Goal: Information Seeking & Learning: Learn about a topic

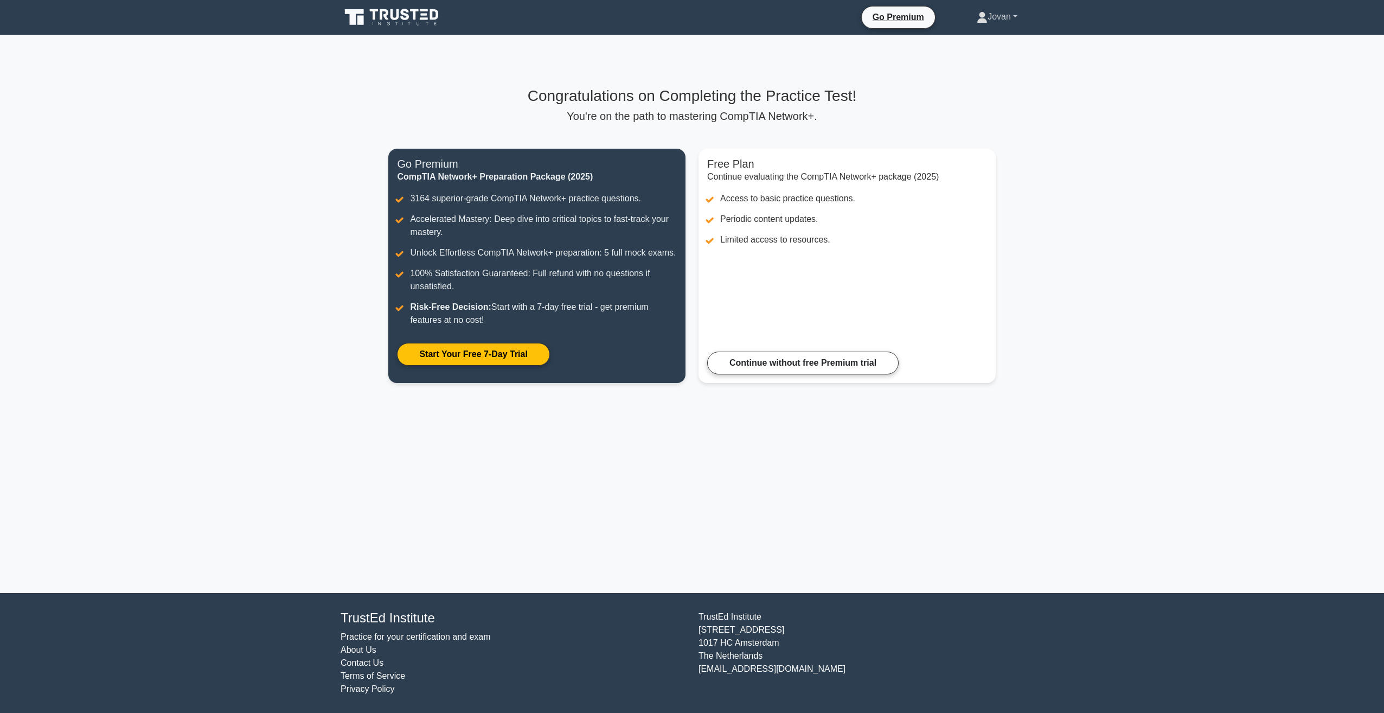
click at [990, 12] on link "Jovan" at bounding box center [997, 17] width 93 height 22
click at [665, 56] on div "Congratulations on Completing the Practice Test! You're on the path to masterin…" at bounding box center [692, 241] width 620 height 413
drag, startPoint x: 665, startPoint y: 56, endPoint x: 670, endPoint y: 49, distance: 9.3
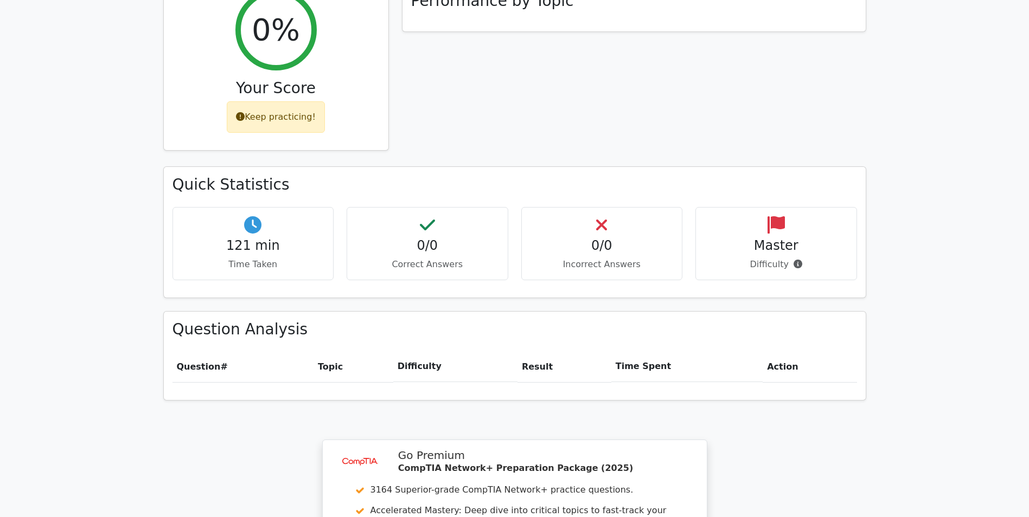
scroll to position [434, 0]
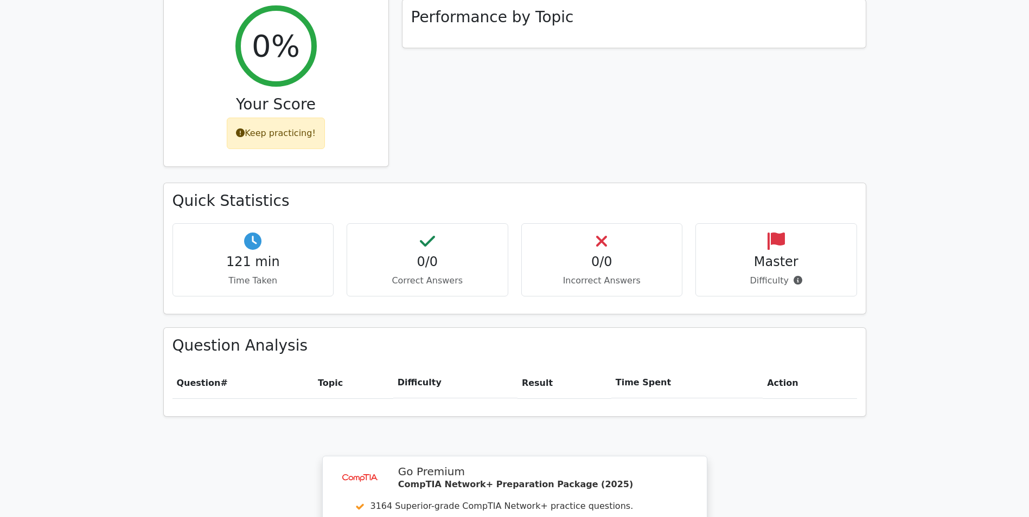
click at [280, 118] on div "Keep practicing!" at bounding box center [276, 133] width 98 height 31
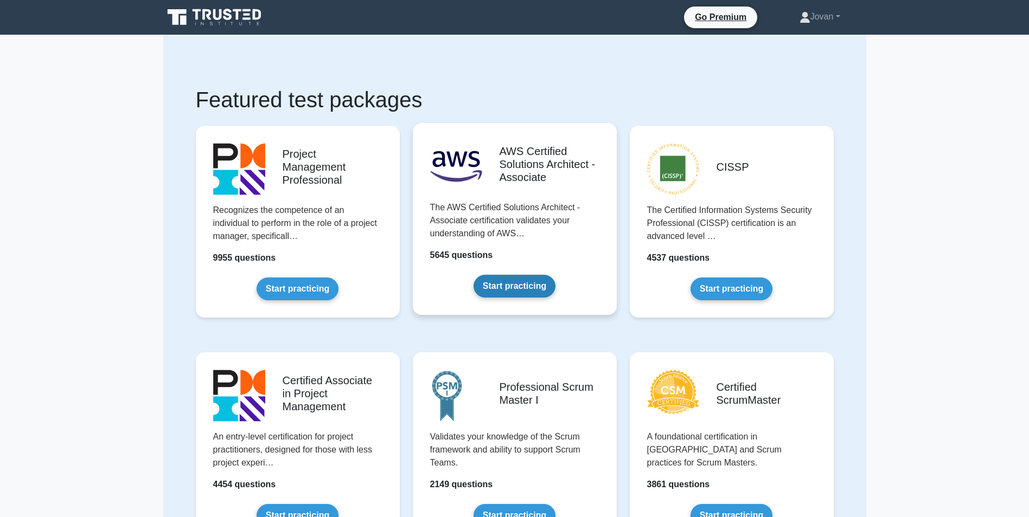
click at [532, 289] on link "Start practicing" at bounding box center [515, 286] width 82 height 23
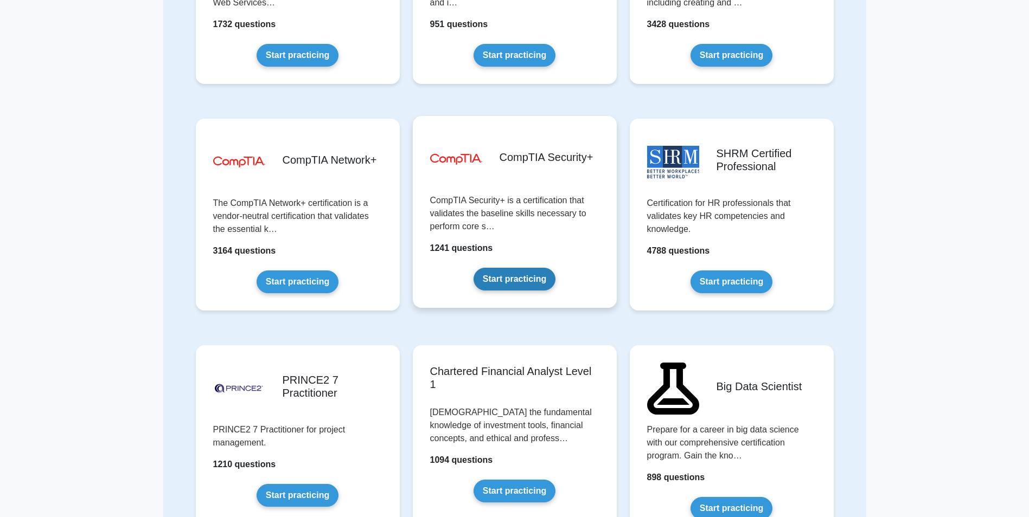
scroll to position [1844, 0]
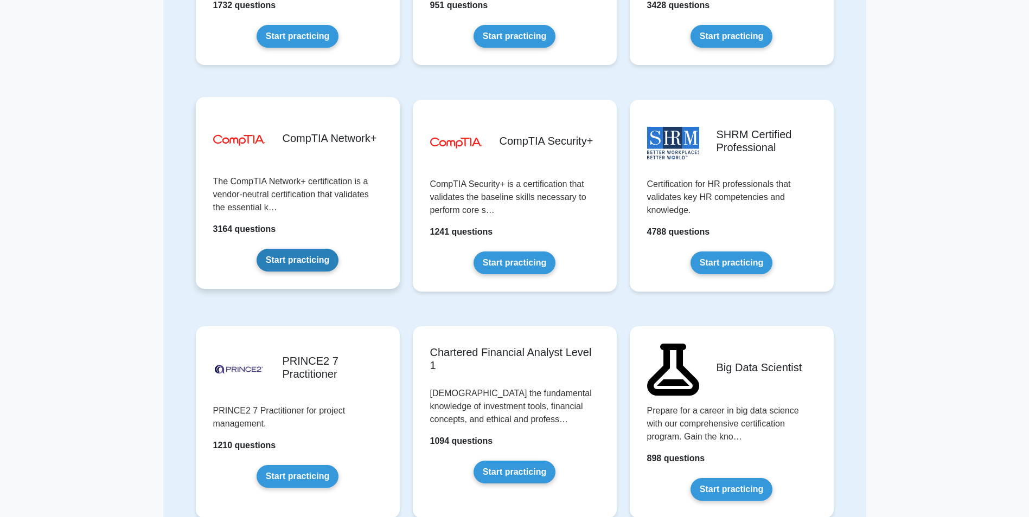
click at [316, 265] on link "Start practicing" at bounding box center [298, 260] width 82 height 23
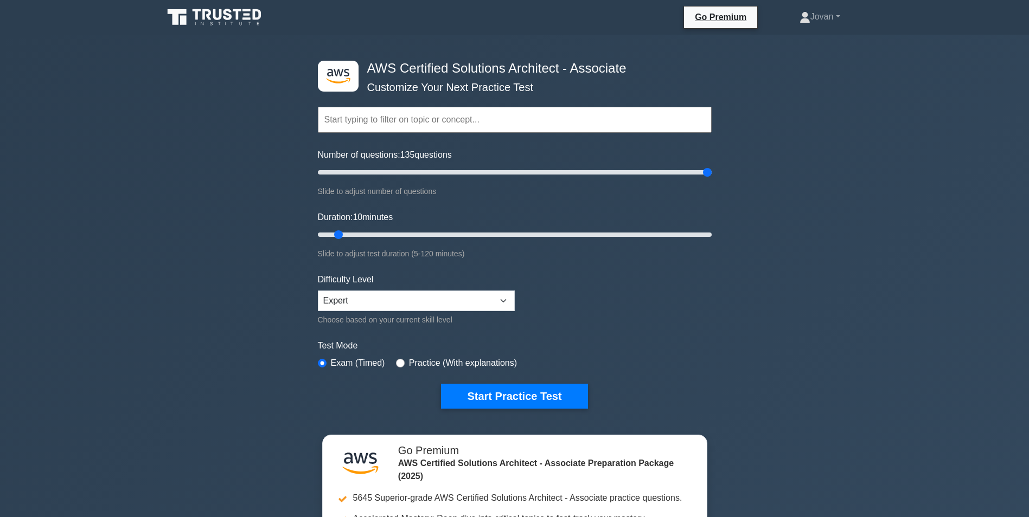
drag, startPoint x: 363, startPoint y: 169, endPoint x: 789, endPoint y: 167, distance: 425.2
type input "200"
click at [712, 166] on input "Number of questions: 135 questions" at bounding box center [515, 172] width 394 height 13
drag, startPoint x: 359, startPoint y: 233, endPoint x: 762, endPoint y: 298, distance: 408.2
type input "120"
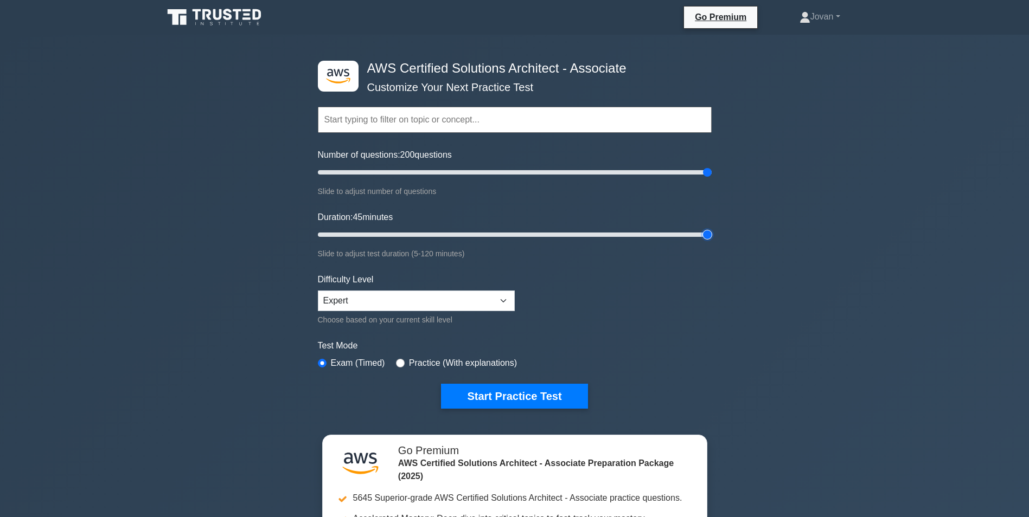
click at [712, 234] on input "Duration: 45 minutes" at bounding box center [515, 234] width 394 height 13
click at [511, 400] on button "Start Practice Test" at bounding box center [514, 396] width 146 height 25
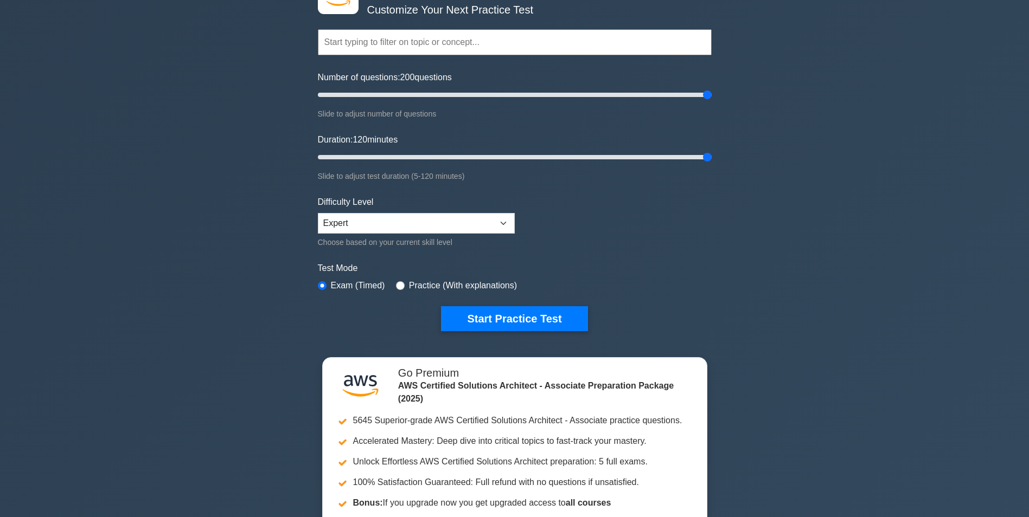
scroll to position [434, 0]
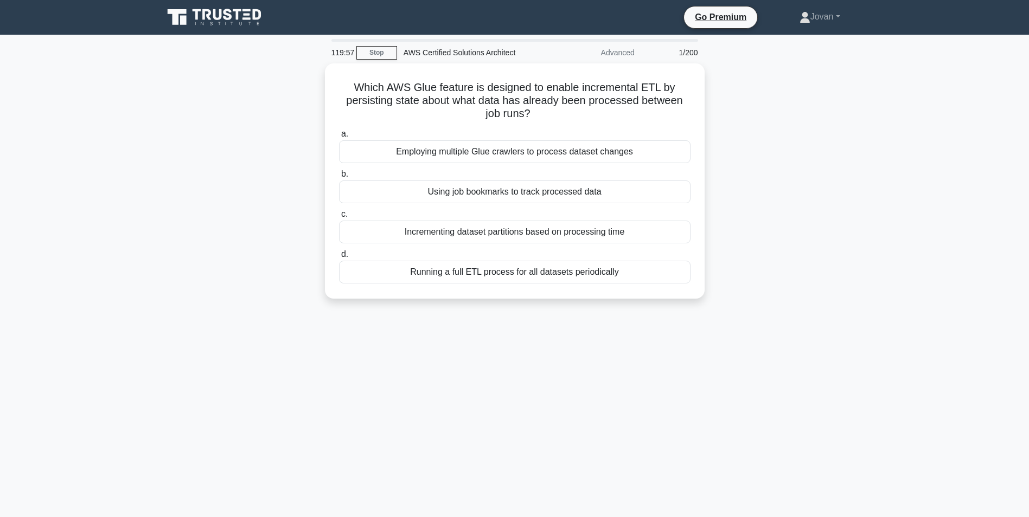
drag, startPoint x: 220, startPoint y: 168, endPoint x: 235, endPoint y: 171, distance: 15.5
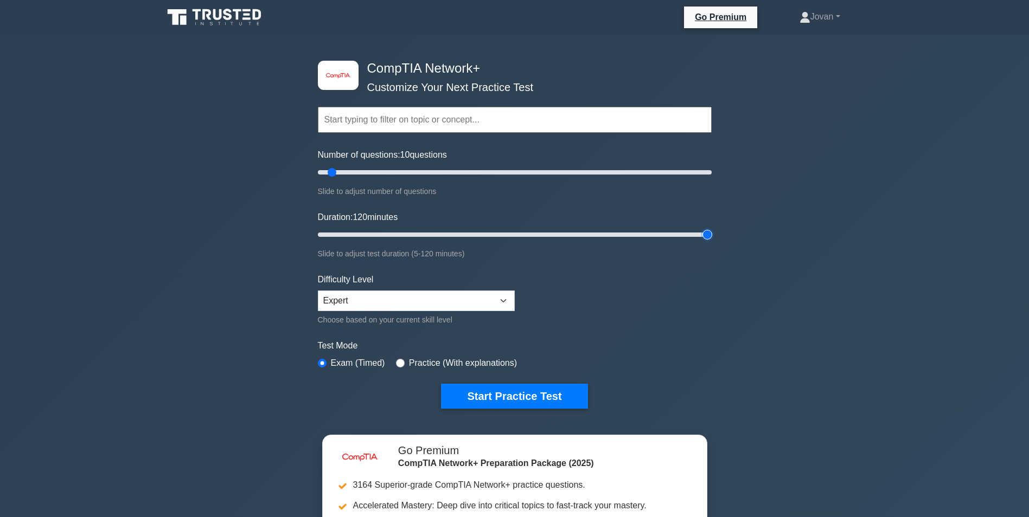
drag, startPoint x: 340, startPoint y: 230, endPoint x: 803, endPoint y: 223, distance: 463.3
type input "120"
click at [712, 228] on input "Duration: 120 minutes" at bounding box center [515, 234] width 394 height 13
drag, startPoint x: 329, startPoint y: 171, endPoint x: 711, endPoint y: 244, distance: 388.6
type input "200"
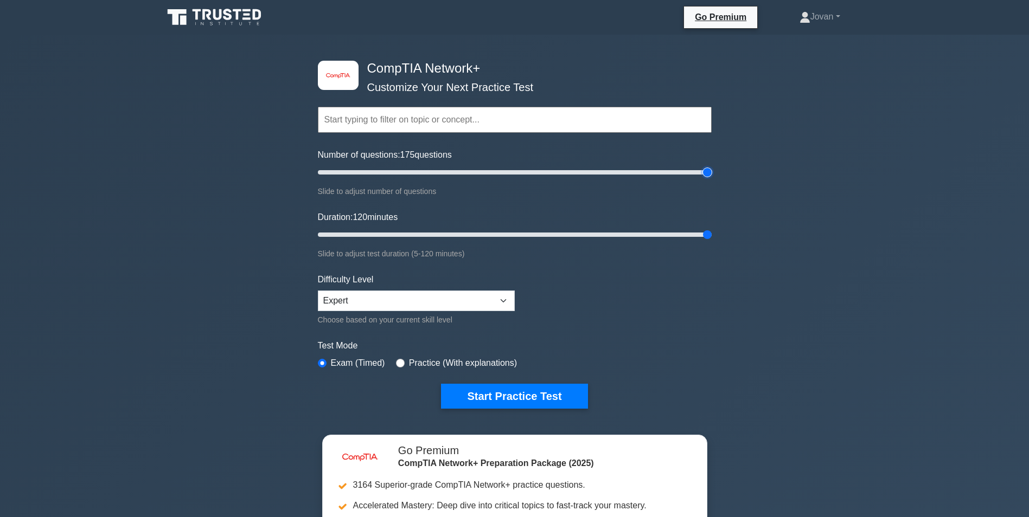
click at [712, 179] on input "Number of questions: 175 questions" at bounding box center [515, 172] width 394 height 13
click at [501, 399] on button "Start Practice Test" at bounding box center [514, 396] width 146 height 25
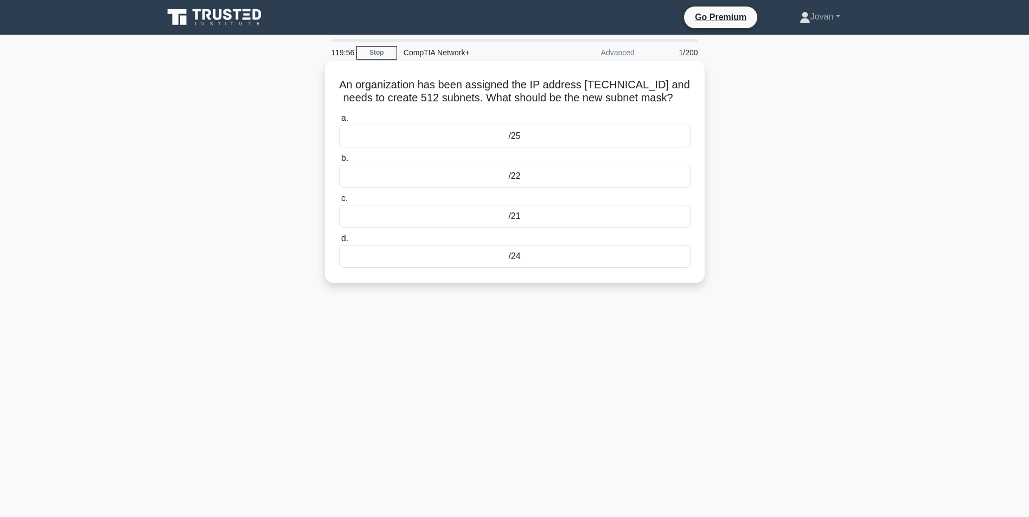
click at [498, 137] on div "/25" at bounding box center [514, 136] width 351 height 23
click at [339, 122] on input "a. /25" at bounding box center [339, 118] width 0 height 7
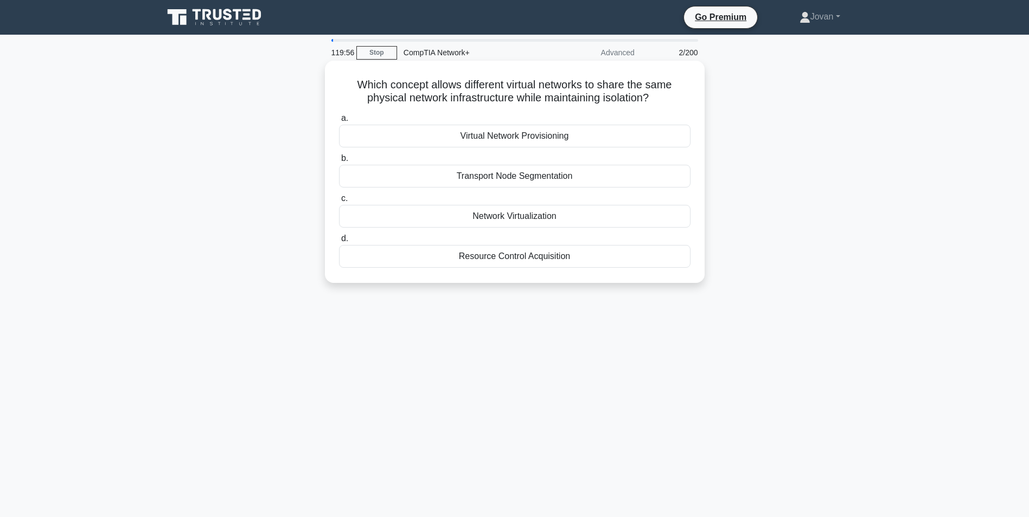
click at [528, 175] on div "Transport Node Segmentation" at bounding box center [514, 176] width 351 height 23
click at [339, 162] on input "b. Transport Node Segmentation" at bounding box center [339, 158] width 0 height 7
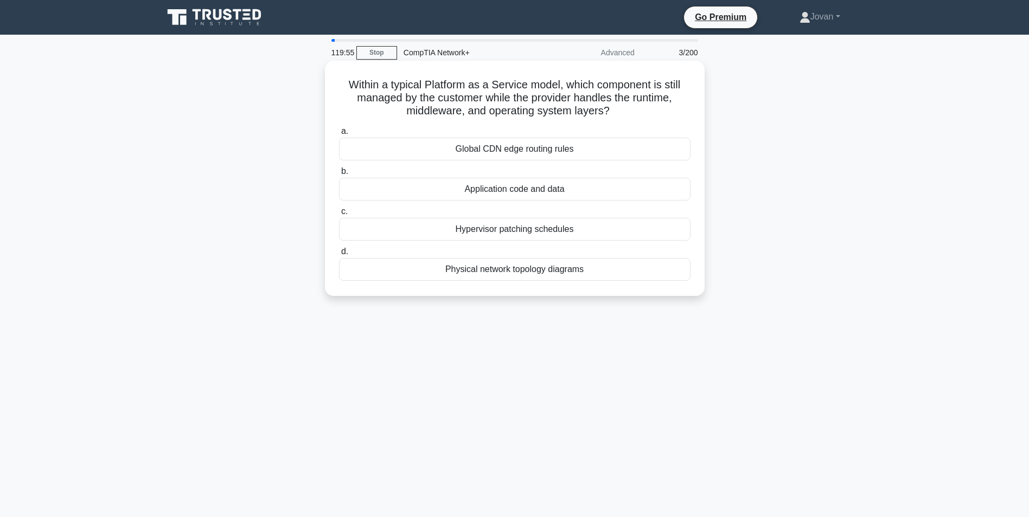
click at [528, 191] on div "Application code and data" at bounding box center [514, 189] width 351 height 23
click at [339, 175] on input "b. Application code and data" at bounding box center [339, 171] width 0 height 7
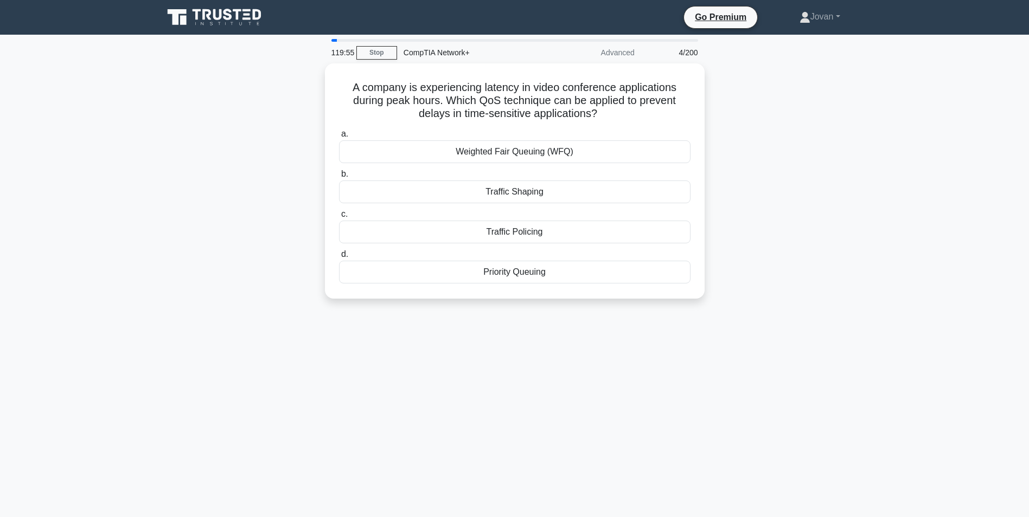
click at [524, 201] on div "Traffic Shaping" at bounding box center [514, 192] width 351 height 23
click at [339, 178] on input "b. Traffic Shaping" at bounding box center [339, 174] width 0 height 7
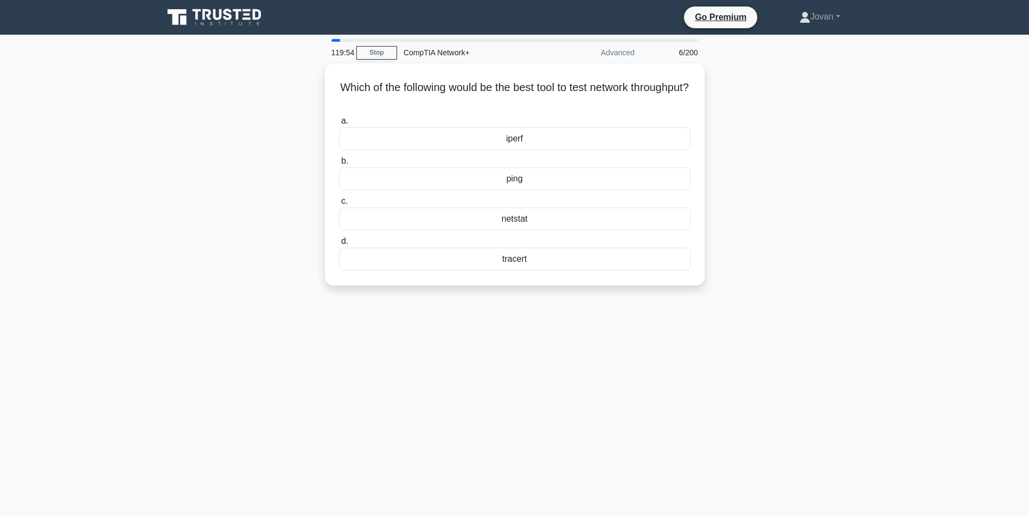
click at [515, 186] on div "ping" at bounding box center [514, 179] width 351 height 23
click at [339, 165] on input "b. ping" at bounding box center [339, 161] width 0 height 7
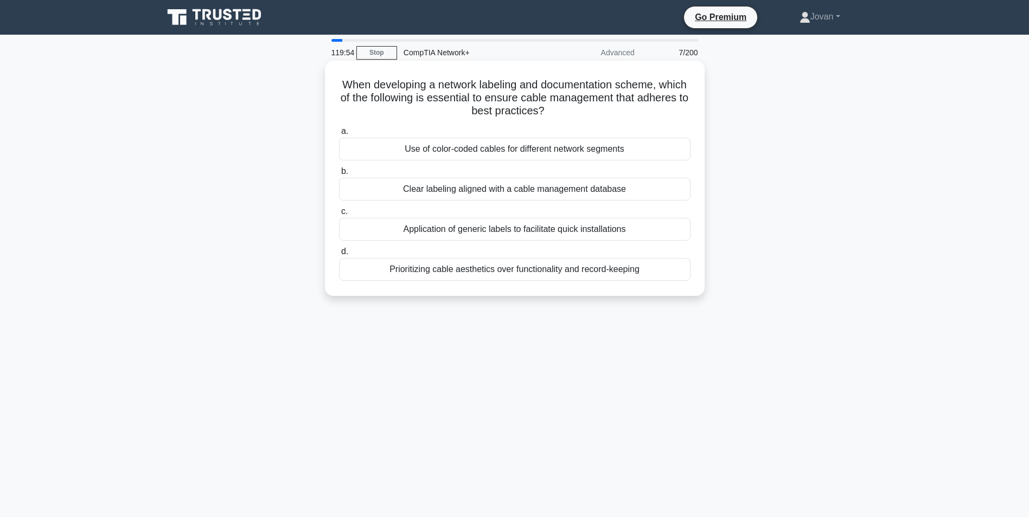
drag, startPoint x: 515, startPoint y: 187, endPoint x: 515, endPoint y: 133, distance: 53.7
click at [515, 133] on label "a. Use of color-coded cables for different network segments" at bounding box center [514, 143] width 351 height 36
click at [339, 133] on input "a. Use of color-coded cables for different network segments" at bounding box center [339, 131] width 0 height 7
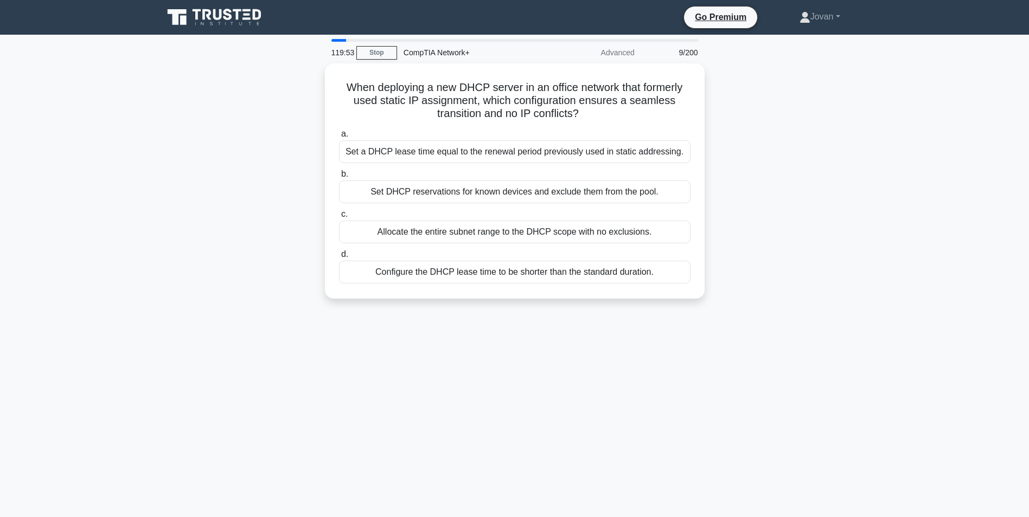
click at [521, 145] on div "Set a DHCP lease time equal to the renewal period previously used in static add…" at bounding box center [514, 151] width 351 height 23
click at [339, 138] on input "a. Set a DHCP lease time equal to the renewal period previously used in static …" at bounding box center [339, 134] width 0 height 7
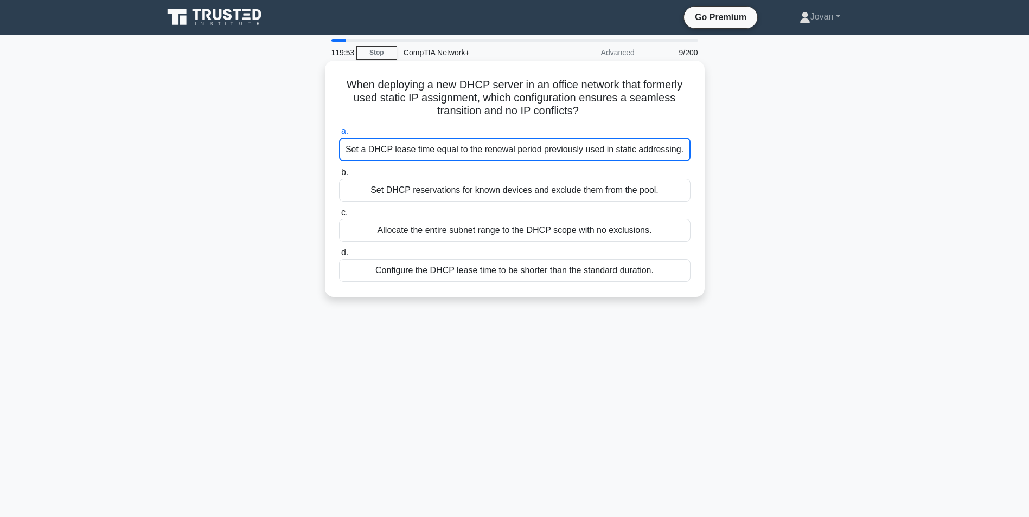
click at [522, 146] on div "Set a DHCP lease time equal to the renewal period previously used in static add…" at bounding box center [514, 150] width 351 height 24
click at [339, 135] on input "a. Set a DHCP lease time equal to the renewal period previously used in static …" at bounding box center [339, 131] width 0 height 7
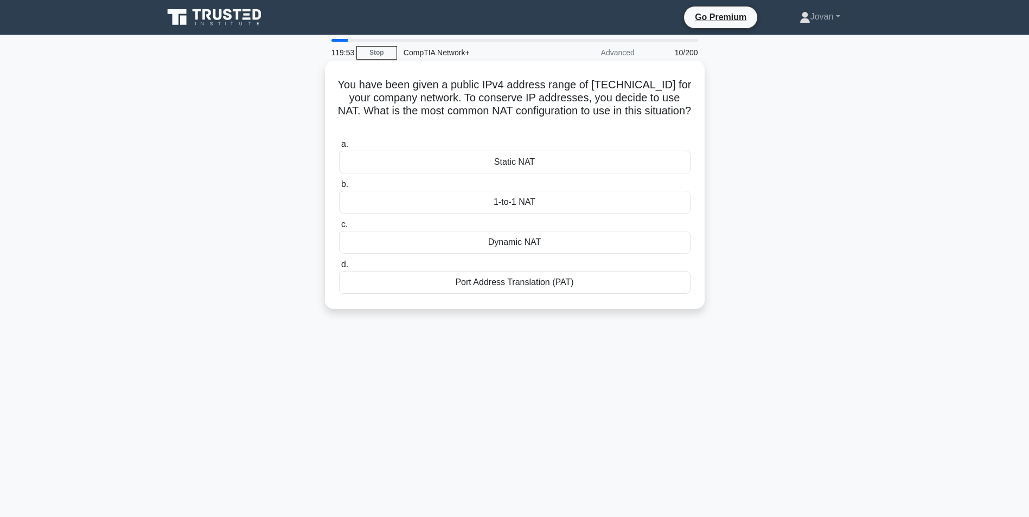
drag, startPoint x: 522, startPoint y: 146, endPoint x: 526, endPoint y: 157, distance: 11.5
click at [525, 153] on label "a. Static NAT" at bounding box center [514, 156] width 351 height 36
click at [339, 148] on input "a. Static NAT" at bounding box center [339, 144] width 0 height 7
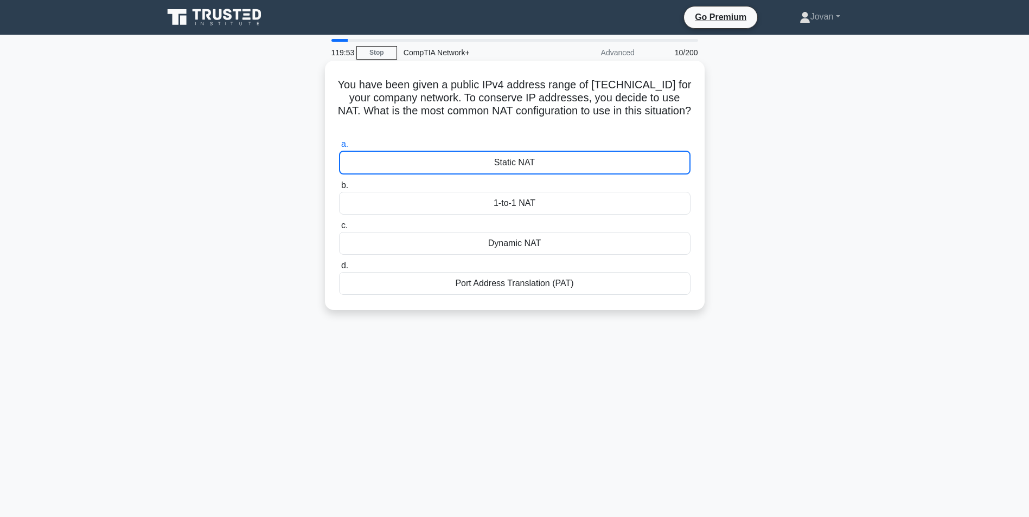
click at [526, 157] on div "Static NAT" at bounding box center [514, 163] width 351 height 24
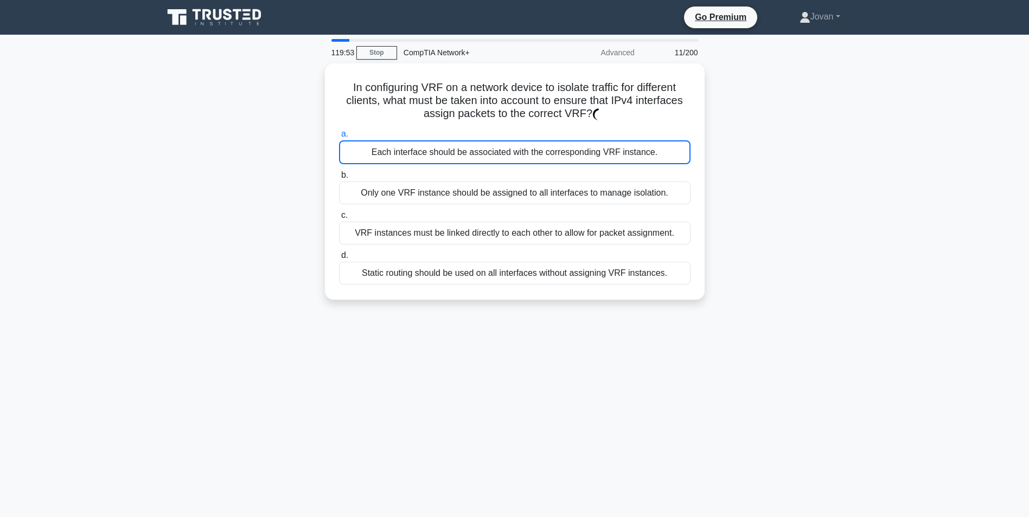
click at [526, 157] on div "Each interface should be associated with the corresponding VRF instance." at bounding box center [514, 152] width 351 height 24
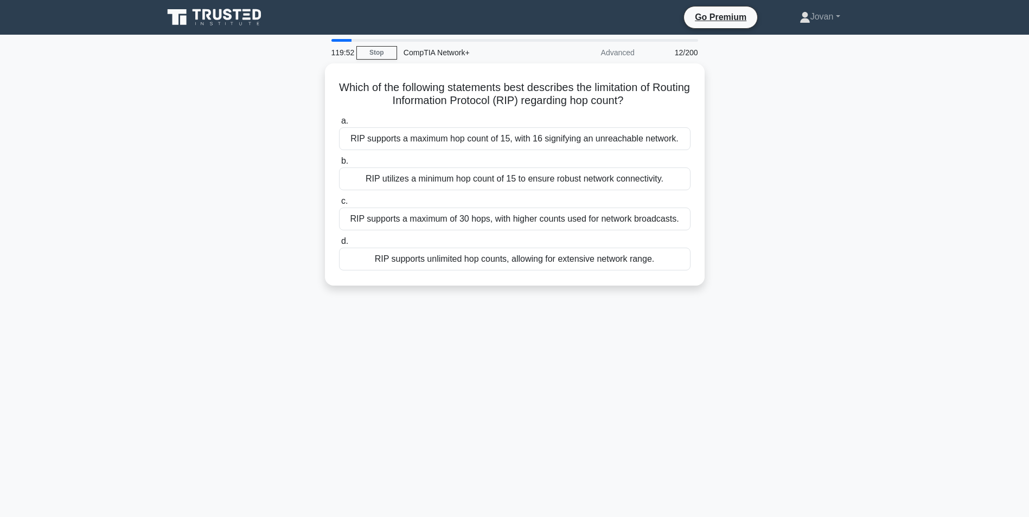
click at [526, 157] on label "b. RIP utilizes a minimum hop count of 15 to ensure robust network connectivity." at bounding box center [514, 173] width 351 height 36
click at [339, 158] on input "b. RIP utilizes a minimum hop count of 15 to ensure robust network connectivity." at bounding box center [339, 161] width 0 height 7
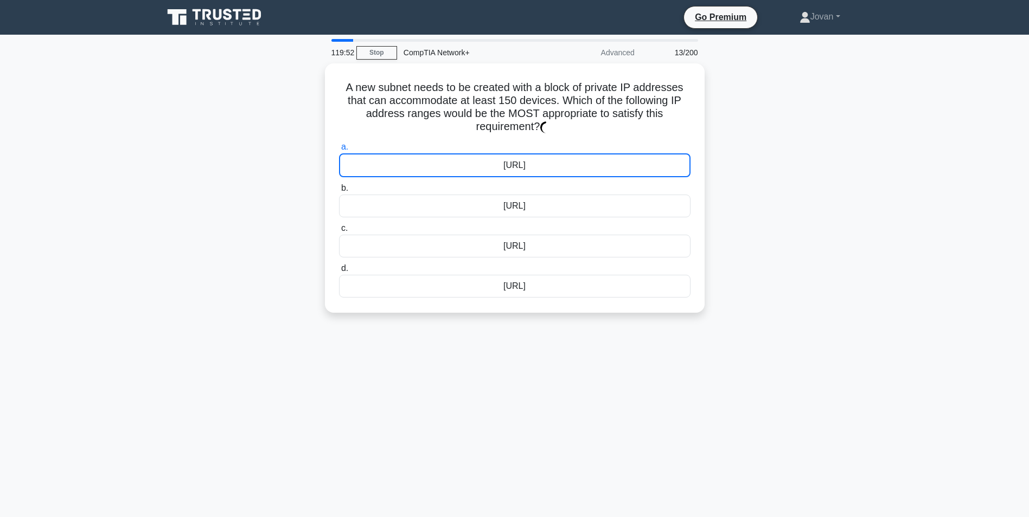
click at [526, 157] on div "192.169.25.0/24" at bounding box center [514, 165] width 351 height 24
click at [339, 151] on input "a. 192.169.25.0/24" at bounding box center [339, 147] width 0 height 7
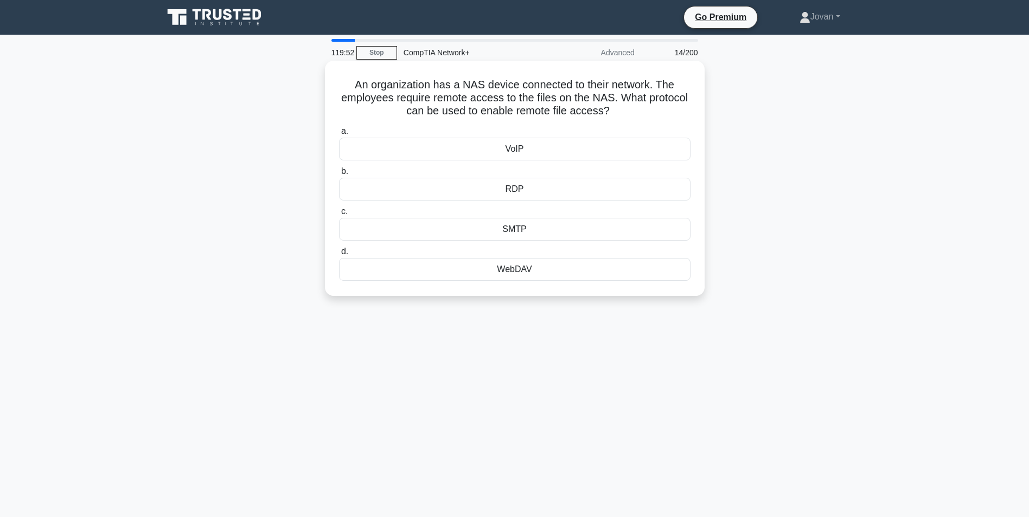
click at [526, 157] on div "VoIP" at bounding box center [514, 149] width 351 height 23
click at [339, 135] on input "a. VoIP" at bounding box center [339, 131] width 0 height 7
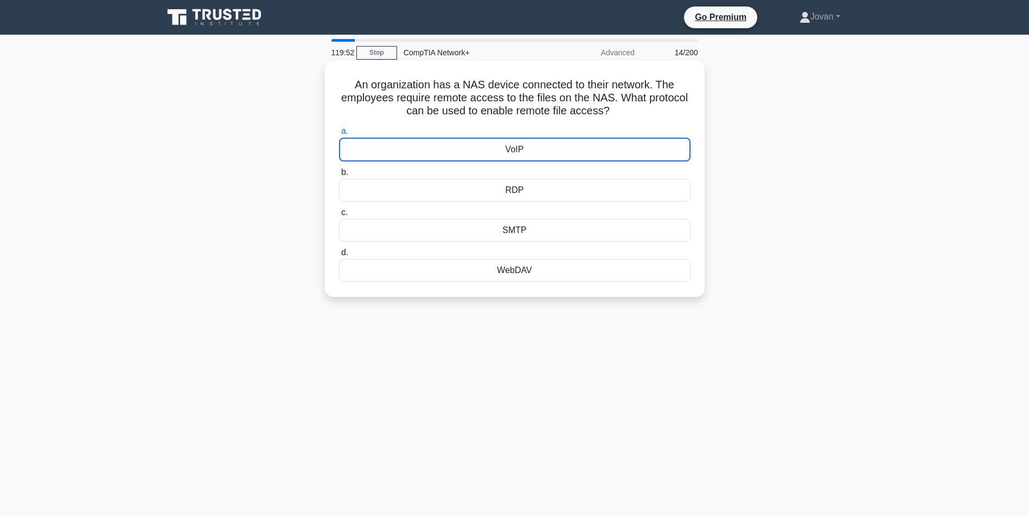
click at [526, 157] on div "VoIP" at bounding box center [514, 150] width 351 height 24
click at [339, 135] on input "a. VoIP" at bounding box center [339, 131] width 0 height 7
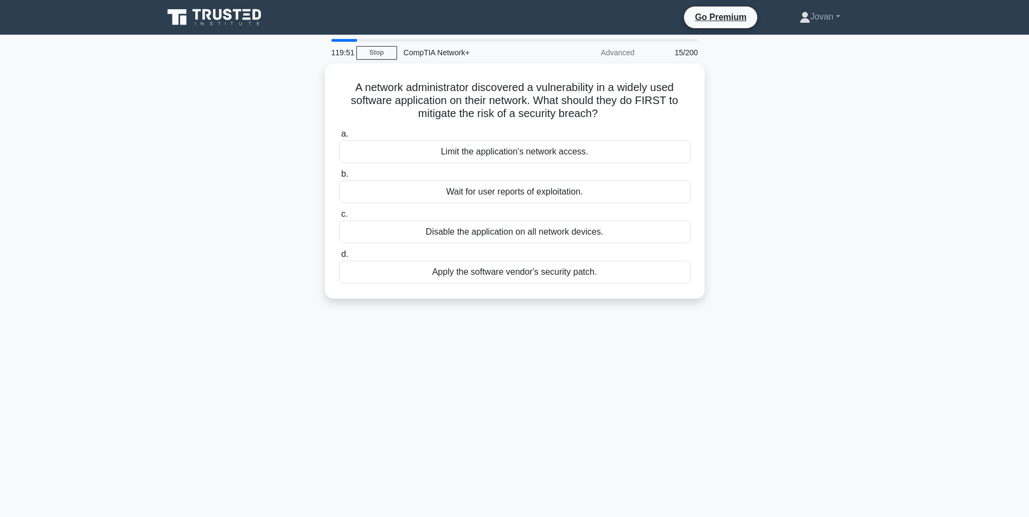
click at [526, 157] on div "Limit the application's network access." at bounding box center [514, 151] width 351 height 23
click at [339, 138] on input "a. Limit the application's network access." at bounding box center [339, 134] width 0 height 7
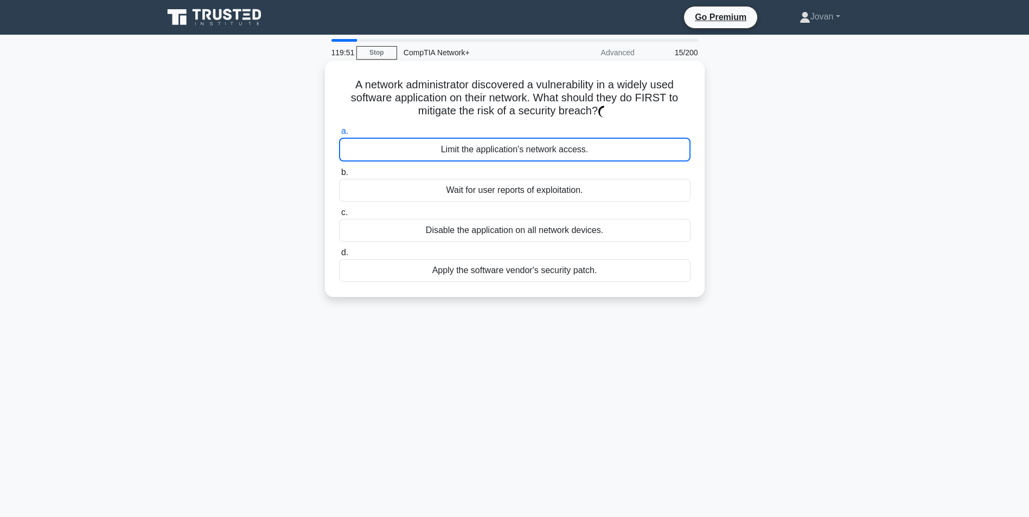
click at [526, 157] on div "Limit the application's network access." at bounding box center [514, 150] width 351 height 24
click at [339, 135] on input "a. Limit the application's network access." at bounding box center [339, 131] width 0 height 7
click at [526, 157] on div "Restart all network devices" at bounding box center [514, 150] width 351 height 24
click at [339, 135] on input "a. Restart all network devices" at bounding box center [339, 131] width 0 height 7
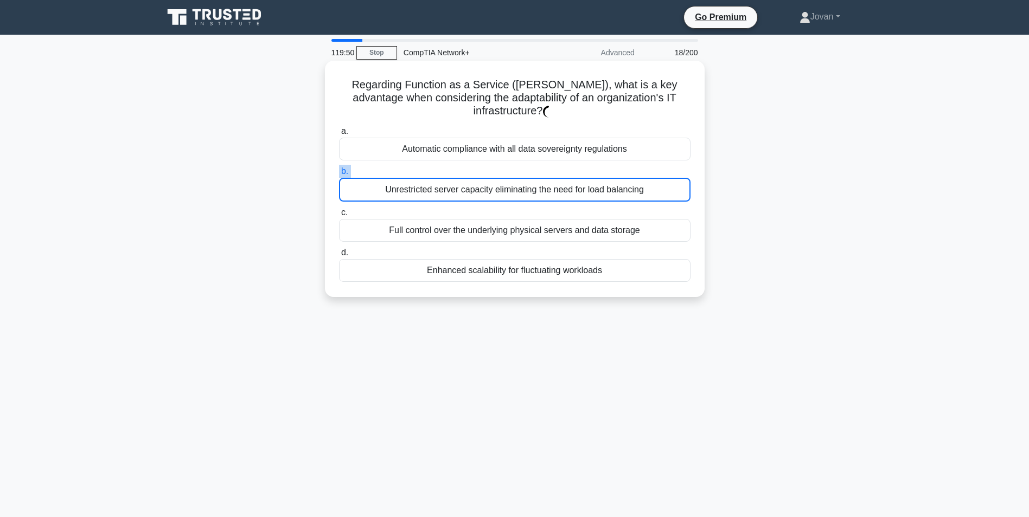
click at [526, 165] on label "b. Unrestricted server capacity eliminating the need for load balancing" at bounding box center [514, 183] width 351 height 37
click at [339, 168] on input "b. Unrestricted server capacity eliminating the need for load balancing" at bounding box center [339, 171] width 0 height 7
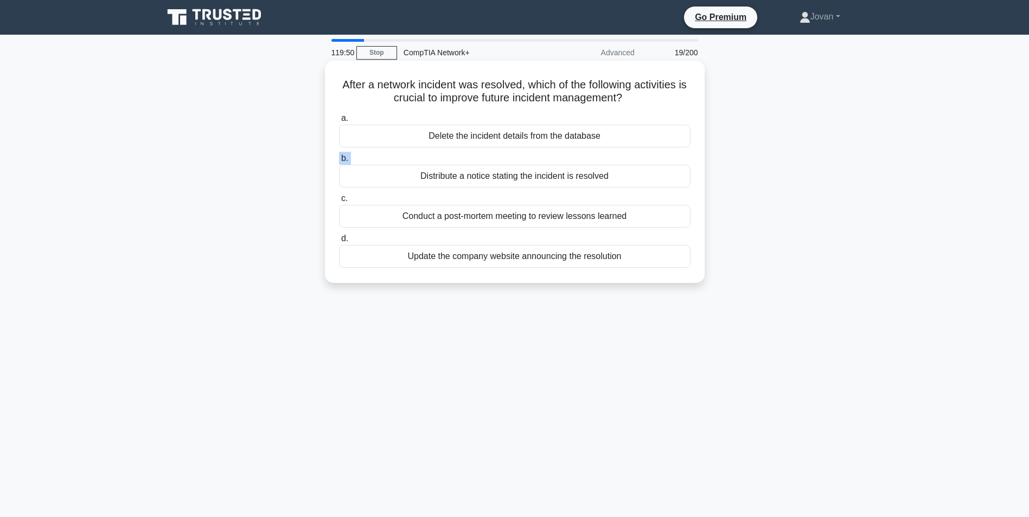
click at [526, 157] on label "b. Distribute a notice stating the incident is resolved" at bounding box center [514, 170] width 351 height 36
click at [339, 157] on input "b. Distribute a notice stating the incident is resolved" at bounding box center [339, 158] width 0 height 7
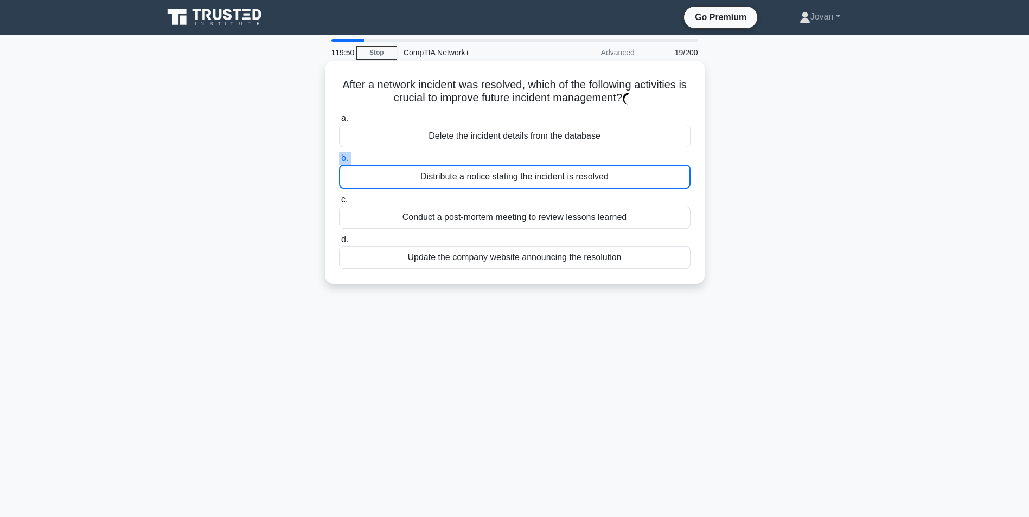
click at [526, 157] on label "b. Distribute a notice stating the incident is resolved" at bounding box center [514, 170] width 351 height 37
click at [339, 157] on input "b. Distribute a notice stating the incident is resolved" at bounding box center [339, 158] width 0 height 7
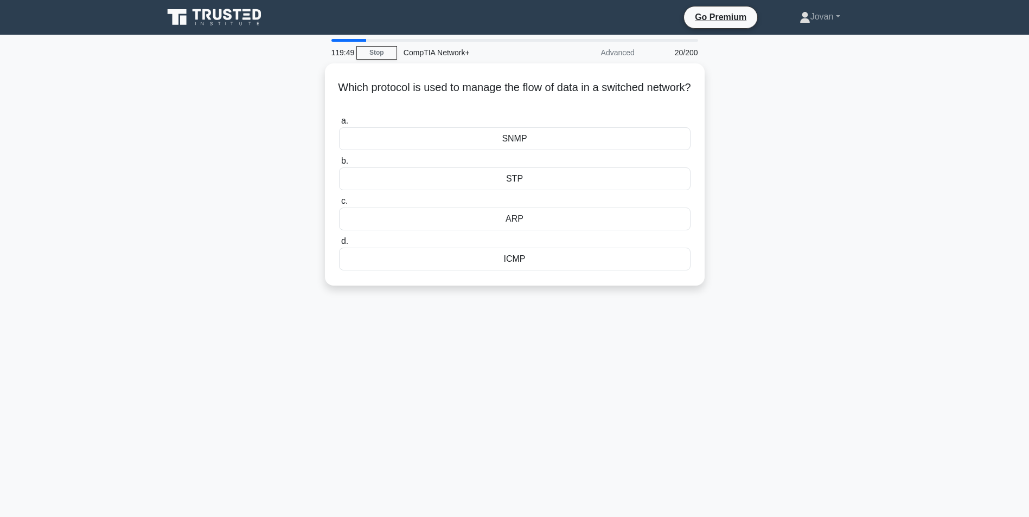
drag, startPoint x: 526, startPoint y: 157, endPoint x: 914, endPoint y: 205, distance: 391.3
click at [914, 205] on main "119:49 Stop CompTIA Network+ Advanced 20/200 Which protocol is used to manage t…" at bounding box center [514, 310] width 1029 height 551
click at [549, 181] on div "STP" at bounding box center [514, 176] width 351 height 23
click at [339, 162] on input "b. STP" at bounding box center [339, 158] width 0 height 7
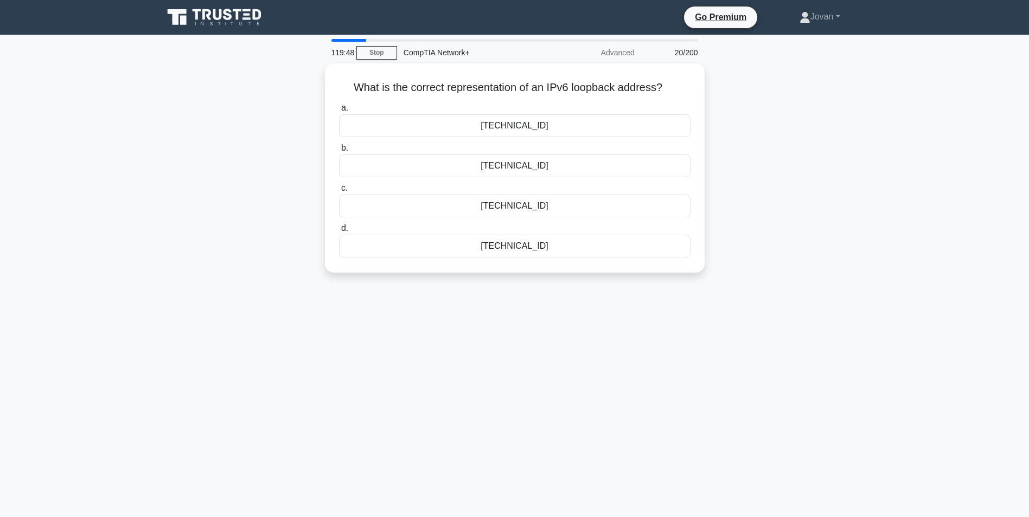
click at [549, 181] on div "a. 0:0:0:0:0:0:0:1 b. 2001::1 c. d." at bounding box center [514, 179] width 364 height 161
click at [549, 182] on label "c. 127.0.0.1" at bounding box center [514, 200] width 351 height 36
click at [339, 185] on input "c. 127.0.0.1" at bounding box center [339, 188] width 0 height 7
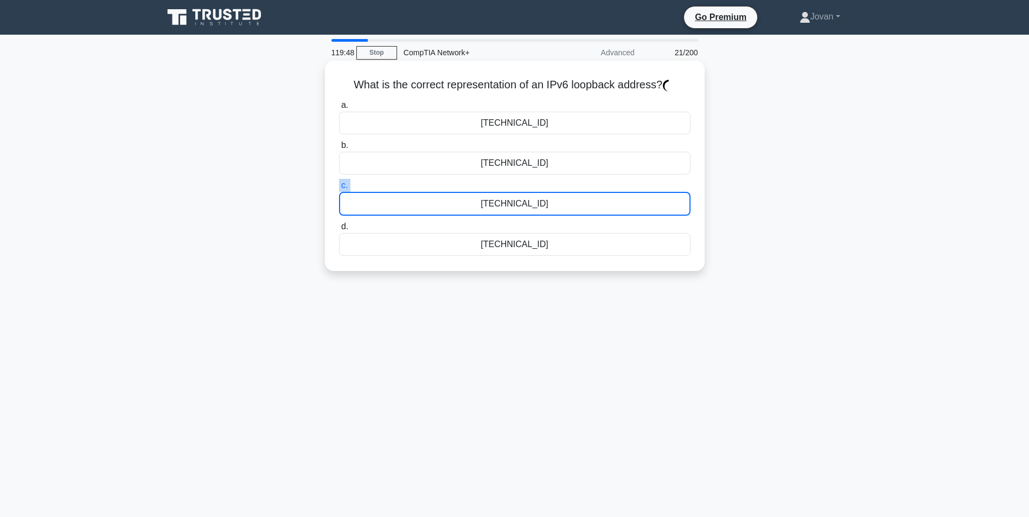
click at [549, 181] on label "c. 127.0.0.1" at bounding box center [514, 197] width 351 height 37
click at [339, 182] on input "c. 127.0.0.1" at bounding box center [339, 185] width 0 height 7
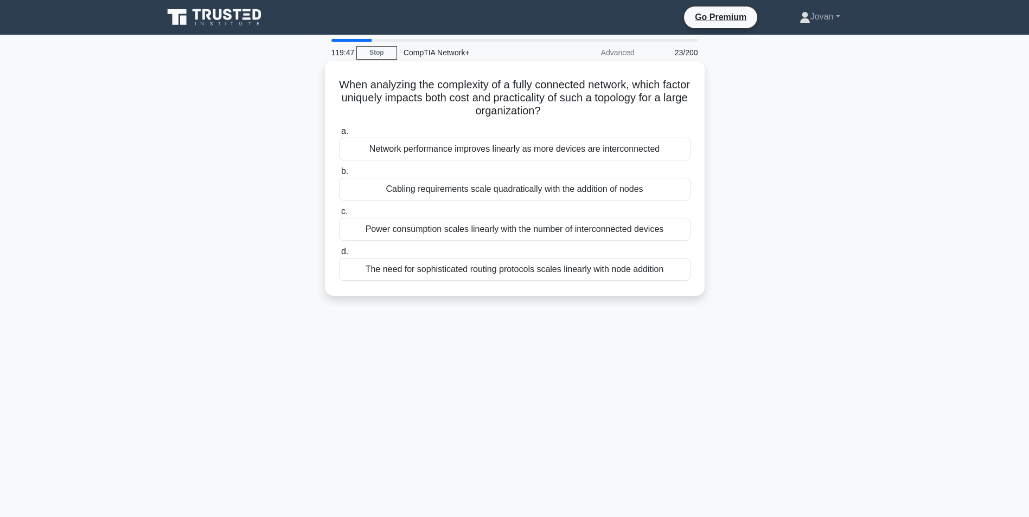
click at [522, 150] on div "Network performance improves linearly as more devices are interconnected" at bounding box center [514, 149] width 351 height 23
click at [339, 135] on input "a. Network performance improves linearly as more devices are interconnected" at bounding box center [339, 131] width 0 height 7
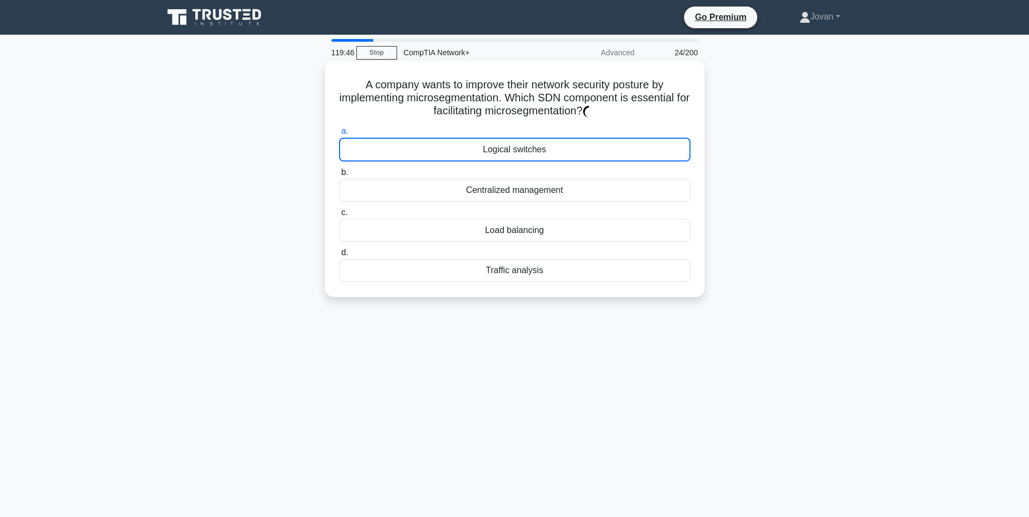
click at [522, 150] on div "Logical switches" at bounding box center [514, 150] width 351 height 24
click at [339, 135] on input "a. Logical switches" at bounding box center [339, 131] width 0 height 7
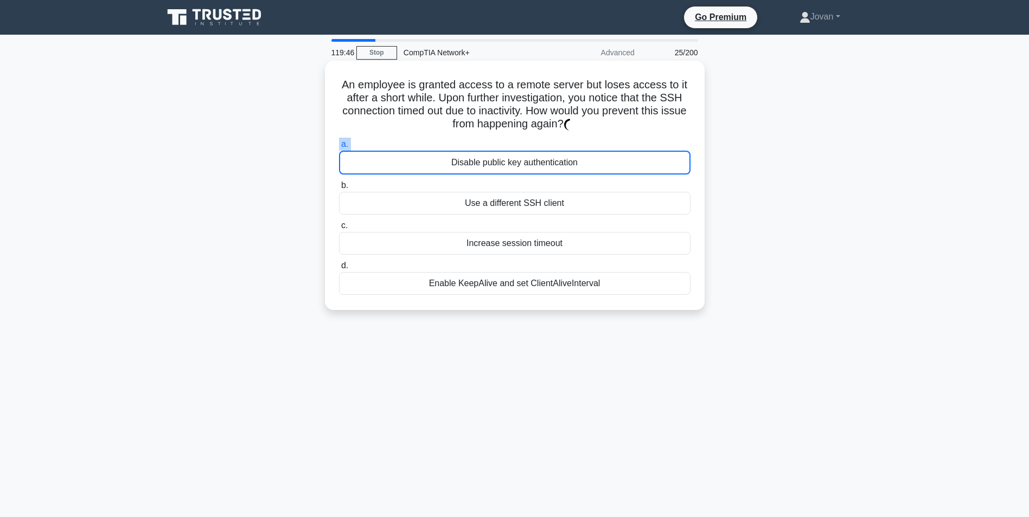
click at [522, 150] on label "a. Disable public key authentication" at bounding box center [514, 156] width 351 height 37
click at [339, 148] on input "a. Disable public key authentication" at bounding box center [339, 144] width 0 height 7
click at [522, 150] on label "a. Disable public key authentication" at bounding box center [514, 156] width 351 height 37
click at [339, 148] on input "a. Disable public key authentication" at bounding box center [339, 144] width 0 height 7
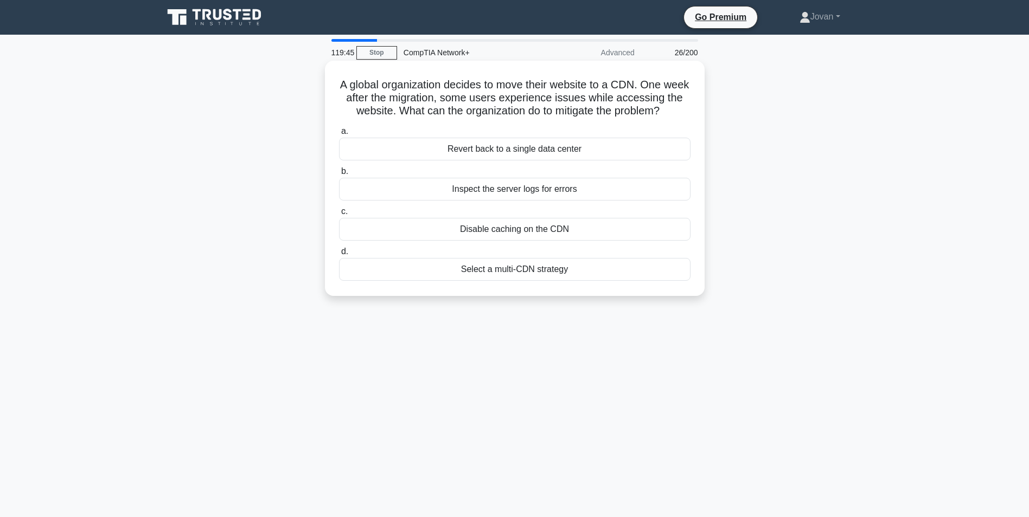
click at [527, 152] on div "Revert back to a single data center" at bounding box center [514, 149] width 351 height 23
click at [339, 135] on input "a. Revert back to a single data center" at bounding box center [339, 131] width 0 height 7
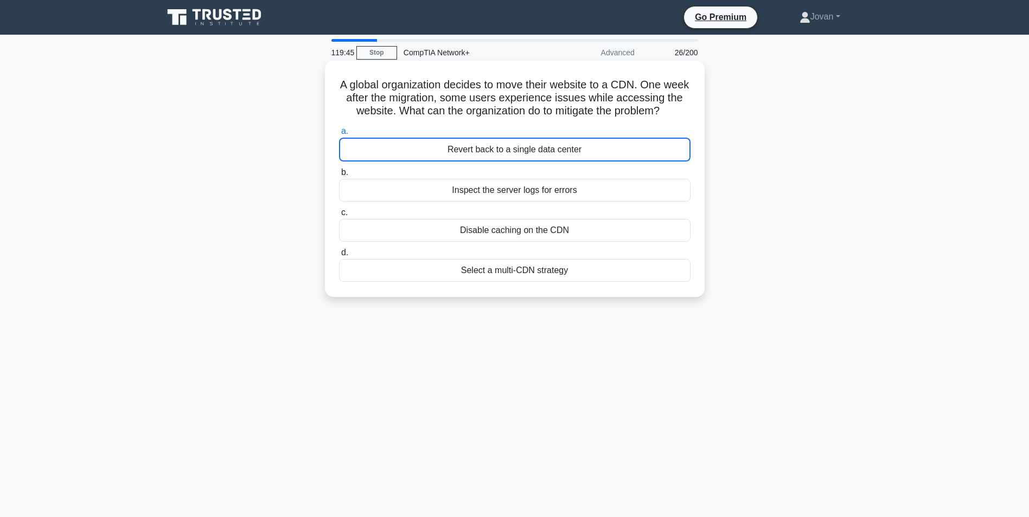
click at [527, 152] on div "Revert back to a single data center" at bounding box center [514, 150] width 351 height 24
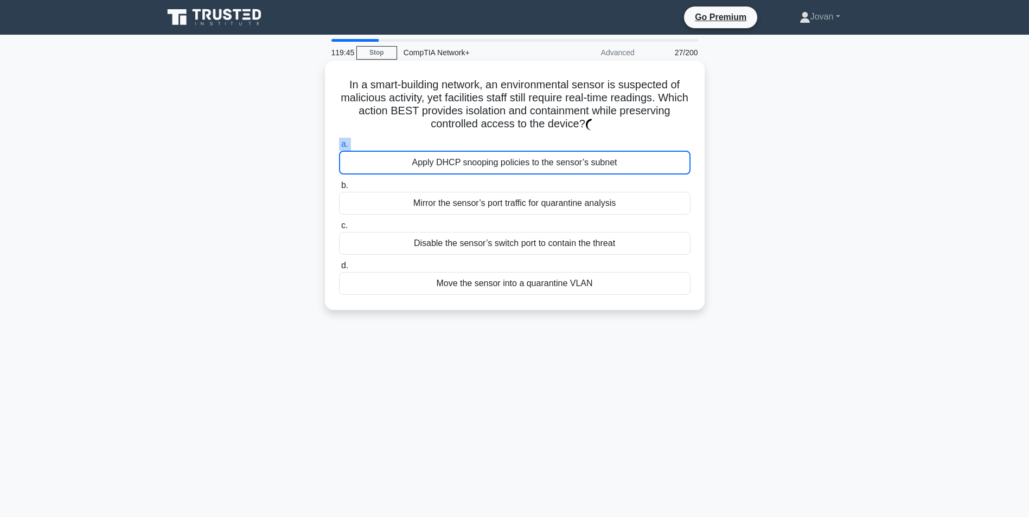
click at [527, 152] on label "a. Apply DHCP snooping policies to the sensor’s subnet" at bounding box center [514, 156] width 351 height 37
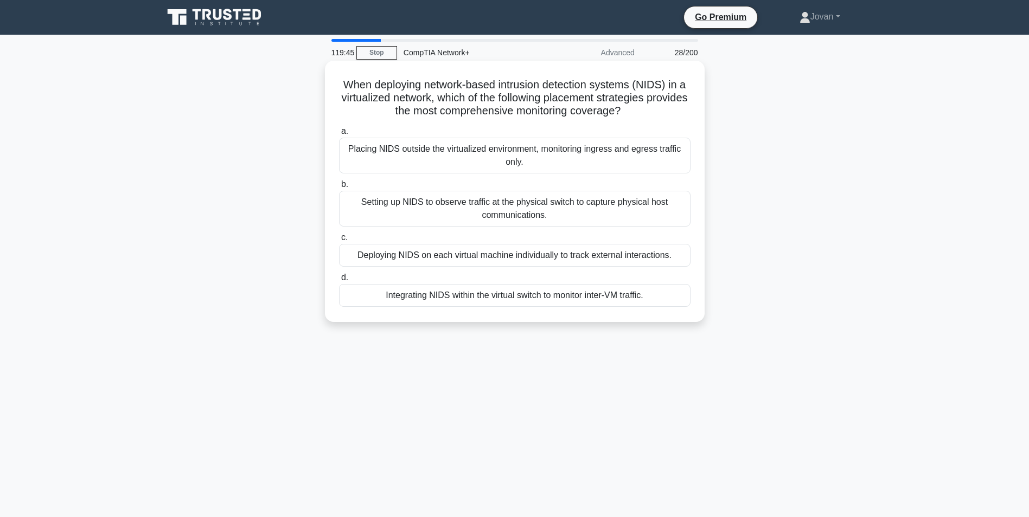
click at [527, 152] on div "Placing NIDS outside the virtualized environment, monitoring ingress and egress…" at bounding box center [514, 156] width 351 height 36
click at [339, 135] on input "a. Placing NIDS outside the virtualized environment, monitoring ingress and egr…" at bounding box center [339, 131] width 0 height 7
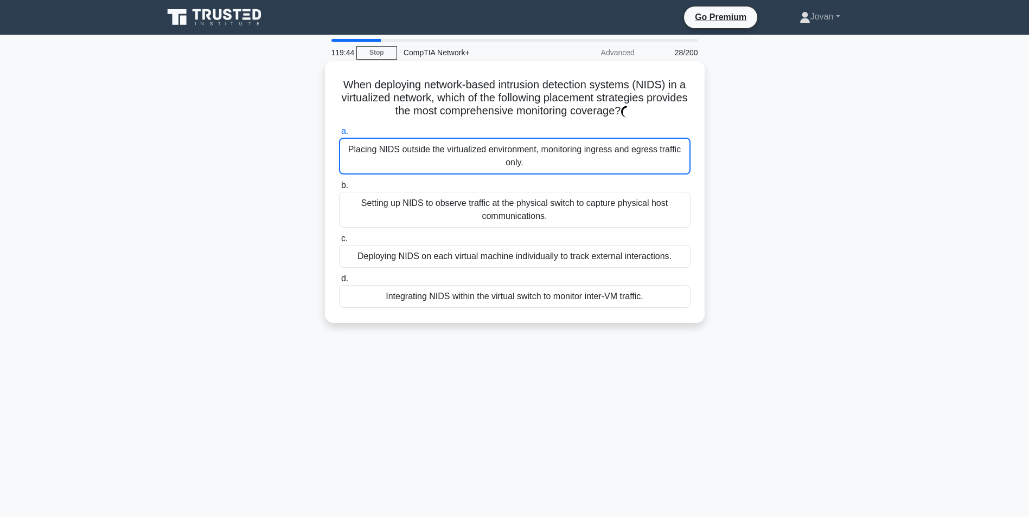
click at [527, 152] on div "Placing NIDS outside the virtualized environment, monitoring ingress and egress…" at bounding box center [514, 156] width 351 height 37
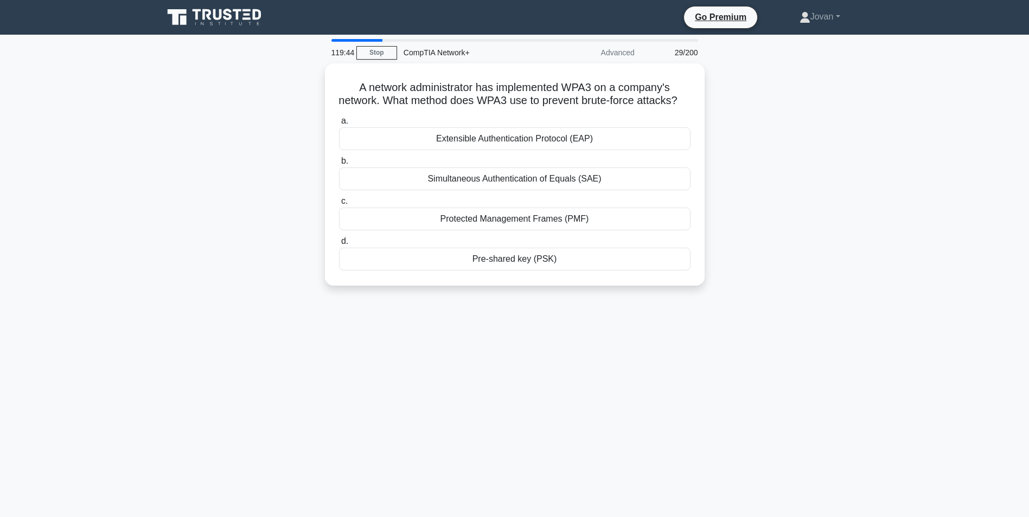
click at [527, 150] on div "Extensible Authentication Protocol (EAP)" at bounding box center [514, 138] width 351 height 23
click at [339, 125] on input "a. Extensible Authentication Protocol (EAP)" at bounding box center [339, 121] width 0 height 7
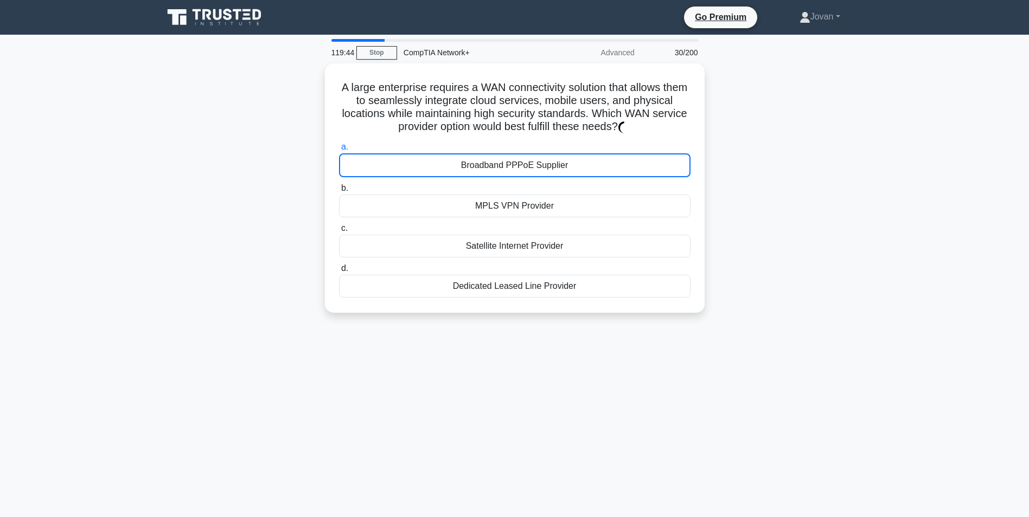
click at [527, 152] on label "a. Broadband PPPoE Supplier" at bounding box center [514, 158] width 351 height 37
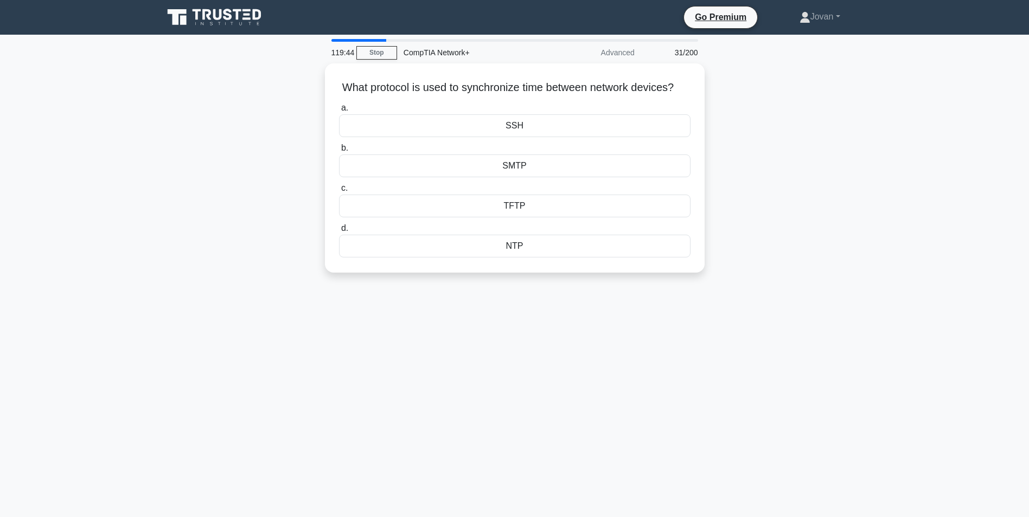
click at [527, 152] on div "a. SSH b. SMTP c." at bounding box center [514, 179] width 364 height 161
click at [527, 152] on div "a. SSH b. SMTP c." at bounding box center [514, 177] width 364 height 161
drag, startPoint x: 527, startPoint y: 152, endPoint x: 864, endPoint y: 139, distance: 337.6
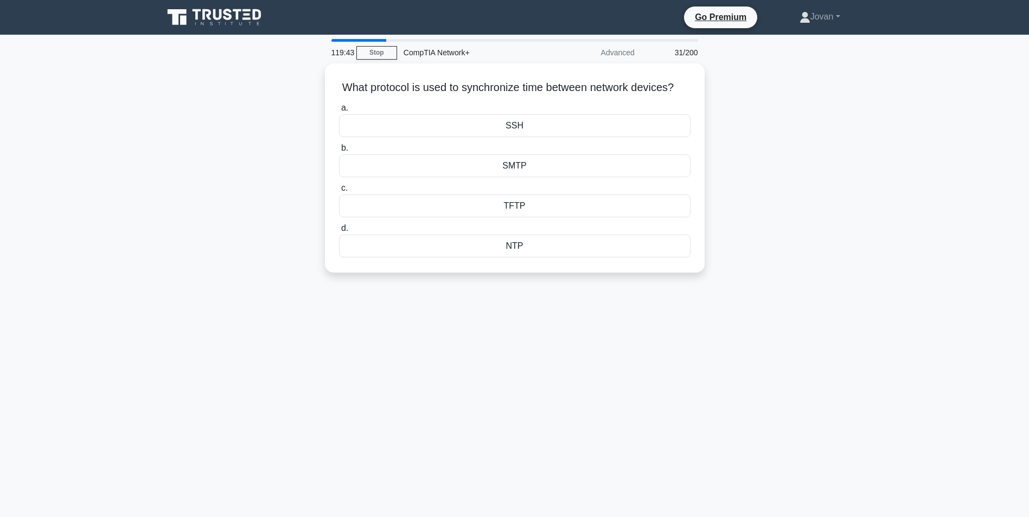
click at [864, 139] on div "What protocol is used to synchronize time between network devices? .spinner_0XT…" at bounding box center [515, 174] width 716 height 222
click at [528, 174] on div "SMTP" at bounding box center [514, 163] width 351 height 23
click at [339, 149] on input "b. SMTP" at bounding box center [339, 145] width 0 height 7
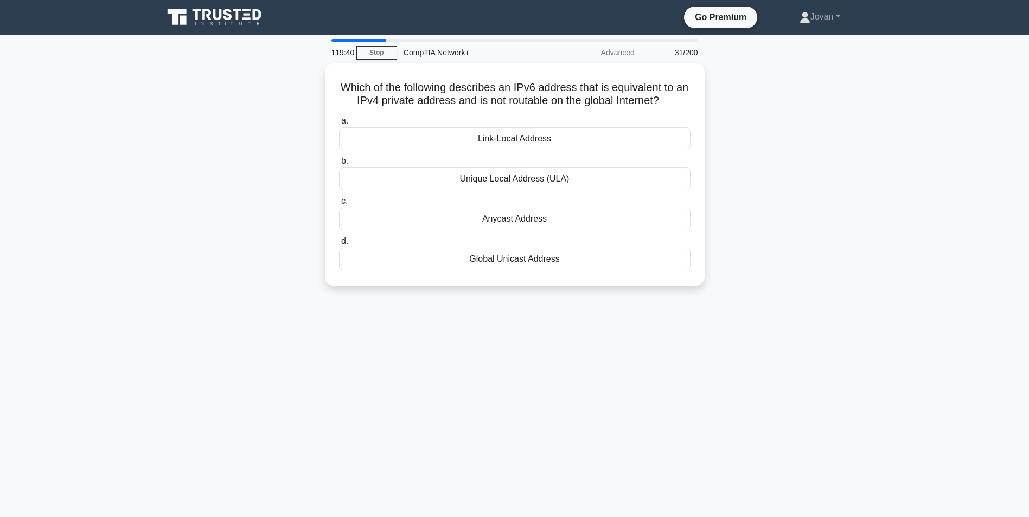
click at [528, 174] on div "Unique Local Address (ULA)" at bounding box center [514, 179] width 351 height 23
click at [339, 165] on input "b. Unique Local Address (ULA)" at bounding box center [339, 161] width 0 height 7
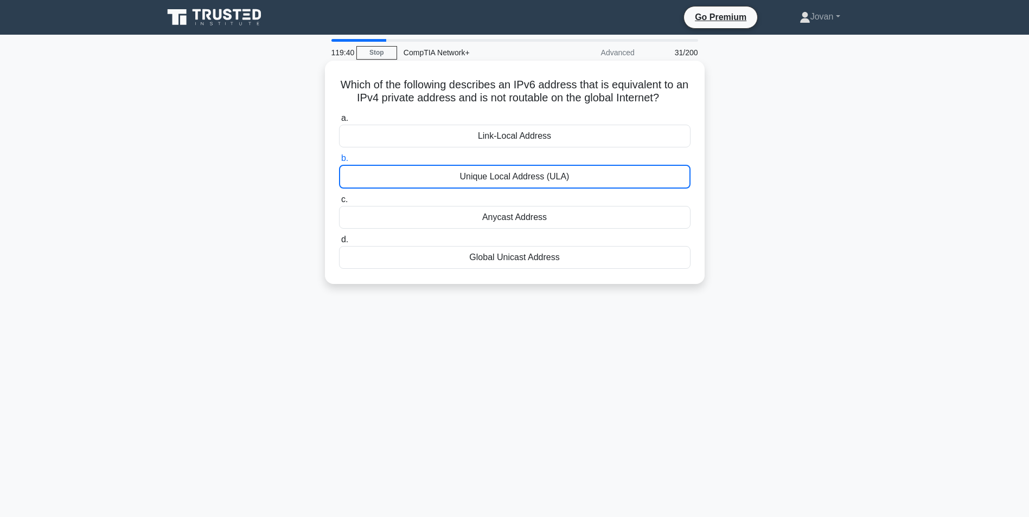
click at [528, 174] on div "Unique Local Address (ULA)" at bounding box center [514, 177] width 351 height 24
click at [339, 162] on input "b. Unique Local Address (ULA)" at bounding box center [339, 158] width 0 height 7
click at [528, 174] on div "Unique Local Address (ULA)" at bounding box center [514, 177] width 351 height 24
click at [339, 162] on input "b. Unique Local Address (ULA)" at bounding box center [339, 158] width 0 height 7
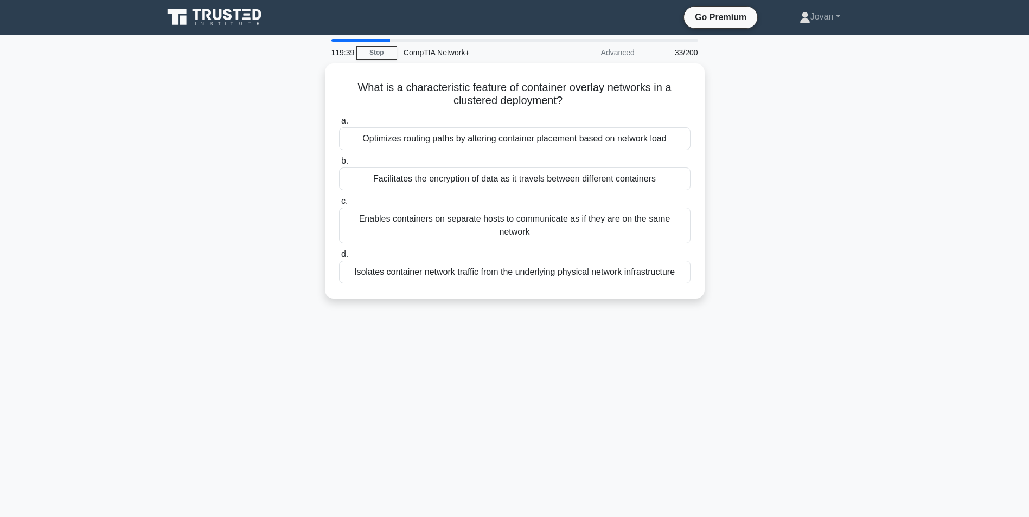
click at [856, 157] on div "What is a characteristic feature of container overlay networks in a clustered d…" at bounding box center [515, 187] width 716 height 248
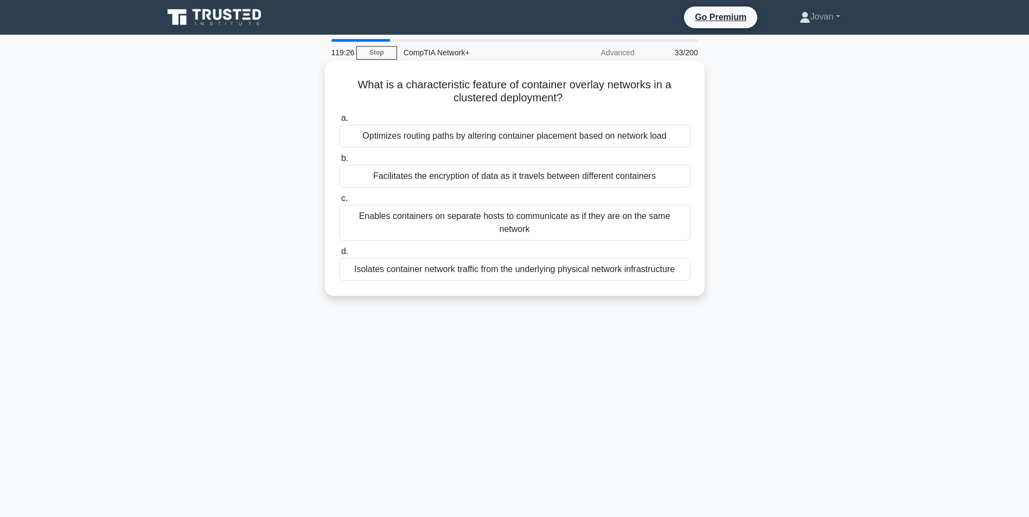
click at [445, 140] on div "Optimizes routing paths by altering container placement based on network load" at bounding box center [514, 136] width 351 height 23
click at [339, 122] on input "a. Optimizes routing paths by altering container placement based on network load" at bounding box center [339, 118] width 0 height 7
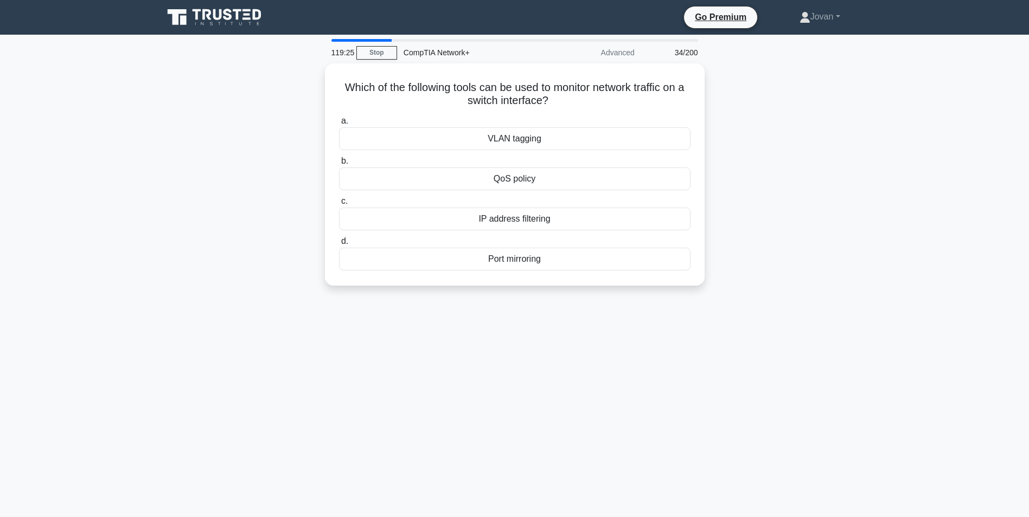
click at [935, 229] on main "119:25 Stop CompTIA Network+ Advanced 34/200 Which of the following tools can b…" at bounding box center [514, 310] width 1029 height 551
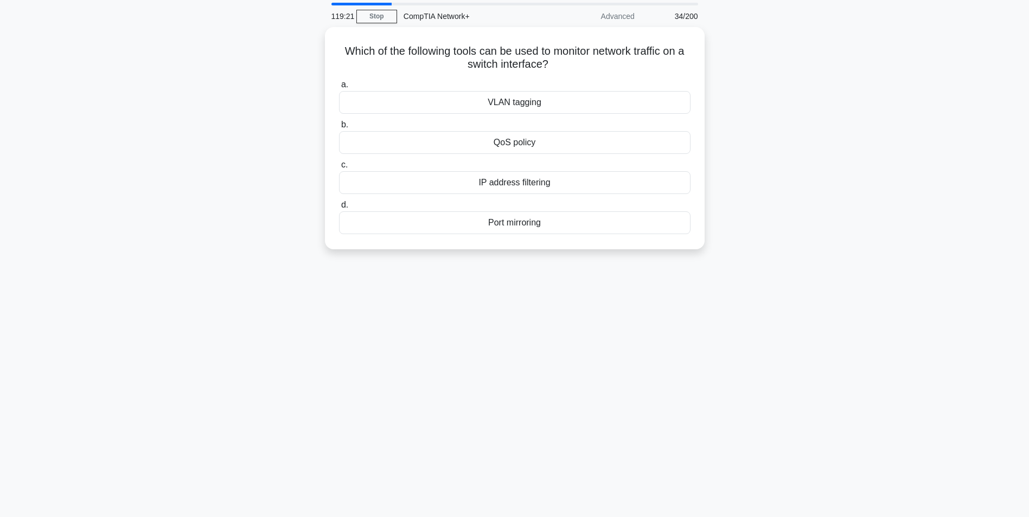
scroll to position [33, 0]
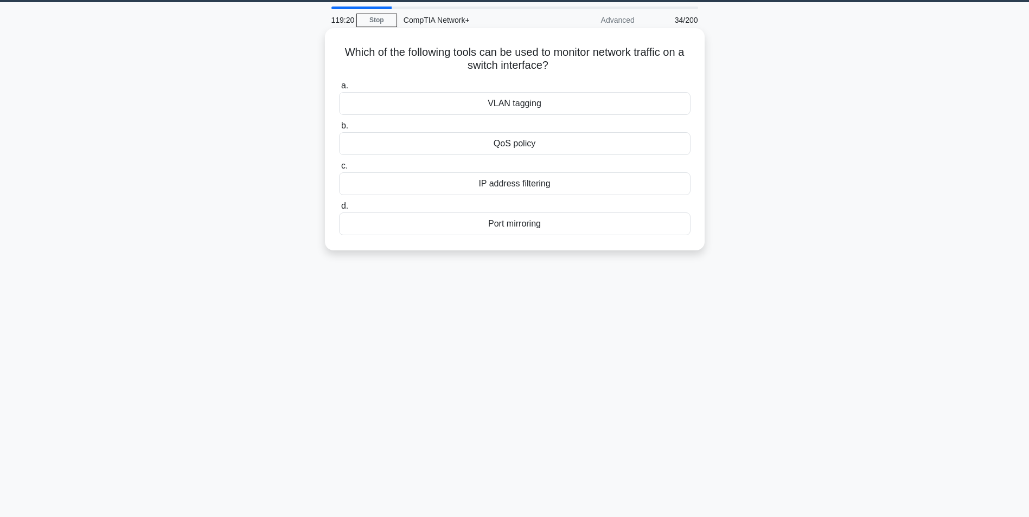
click at [491, 105] on div "VLAN tagging" at bounding box center [514, 103] width 351 height 23
click at [339, 89] on input "a. VLAN tagging" at bounding box center [339, 85] width 0 height 7
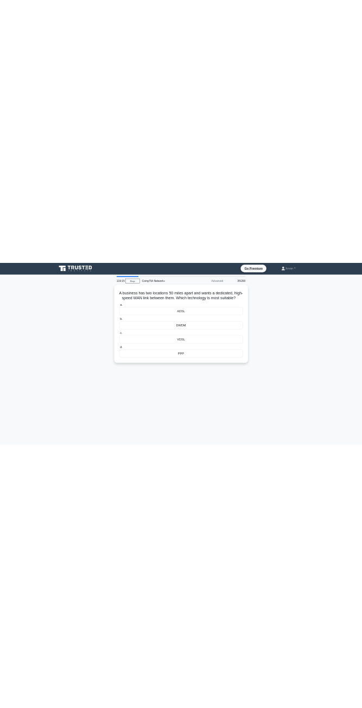
scroll to position [0, 0]
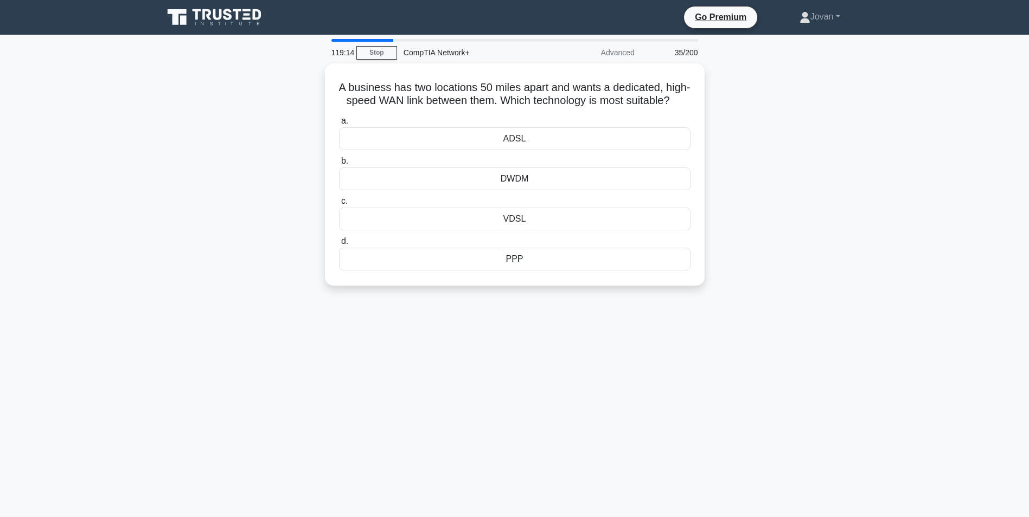
click at [731, 288] on div "A business has two locations 50 miles apart and wants a dedicated, high-speed W…" at bounding box center [515, 180] width 716 height 235
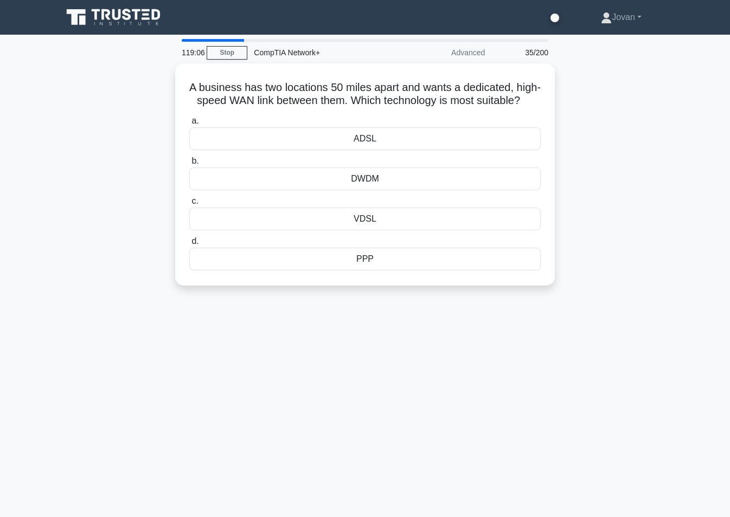
click at [611, 108] on div "A business has two locations 50 miles apart and wants a dedicated, high-speed W…" at bounding box center [365, 180] width 618 height 235
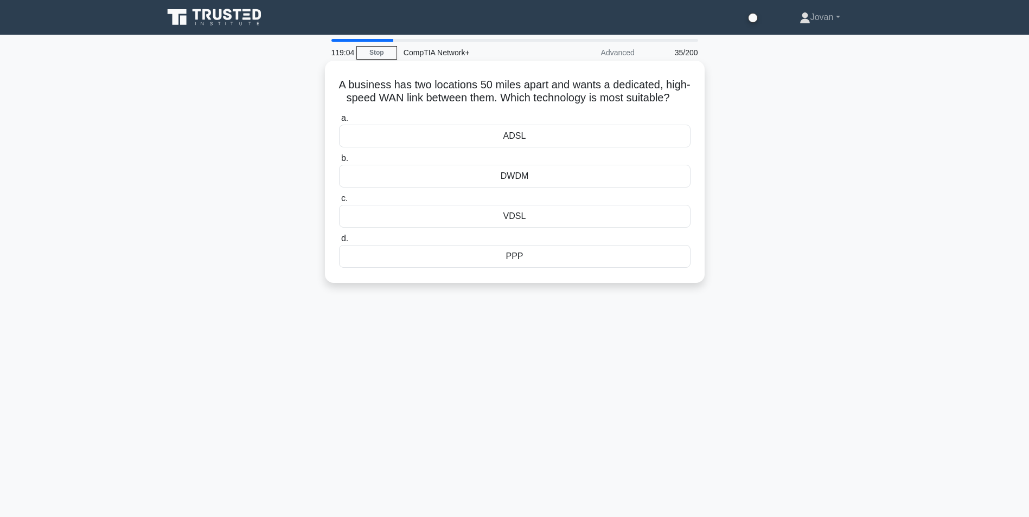
click at [544, 145] on div "ADSL" at bounding box center [514, 136] width 351 height 23
click at [339, 122] on input "a. ADSL" at bounding box center [339, 118] width 0 height 7
click at [506, 180] on div "Overutilization" at bounding box center [514, 176] width 351 height 23
click at [339, 162] on input "b. Overutilization" at bounding box center [339, 158] width 0 height 7
click at [886, 145] on main "119:01 Stop CompTIA Network+ Advanced 37/200 What is the maximum number of subn…" at bounding box center [514, 310] width 1029 height 551
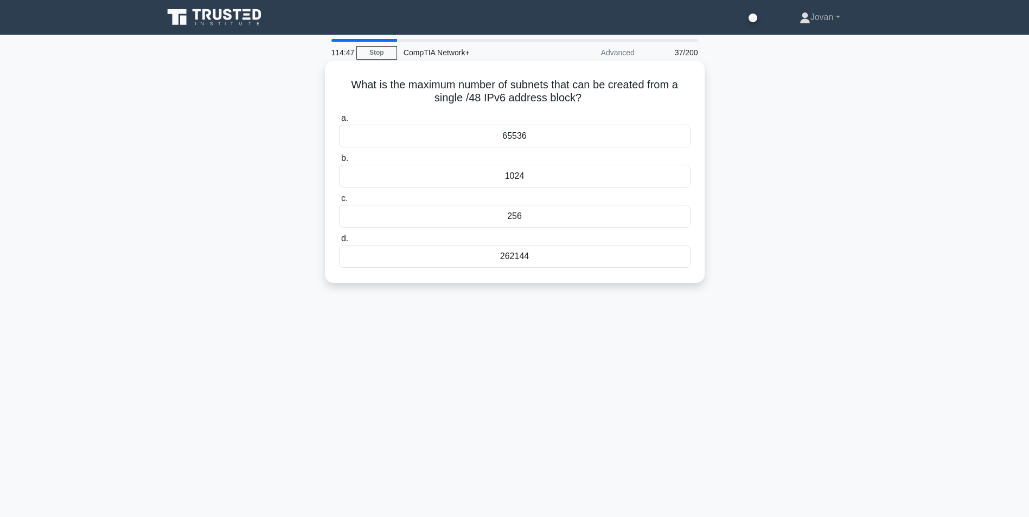
click at [477, 136] on div "65536" at bounding box center [514, 136] width 351 height 23
click at [339, 122] on input "a. 65536" at bounding box center [339, 118] width 0 height 7
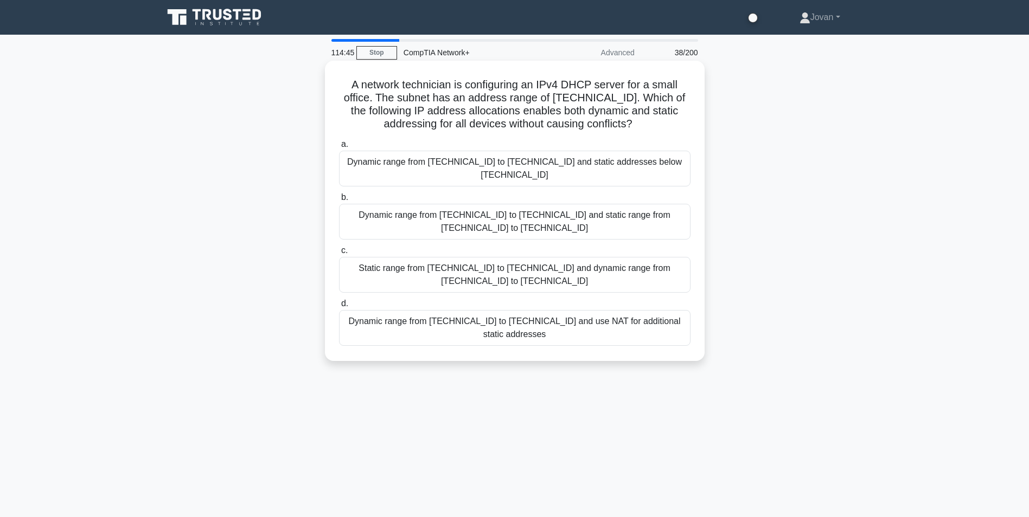
click at [526, 165] on div "Dynamic range from 192.168.0.2 to 192.168.0.254 and static addresses below 192.…" at bounding box center [514, 169] width 351 height 36
click at [339, 148] on input "a. Dynamic range from 192.168.0.2 to 192.168.0.254 and static addresses below 1…" at bounding box center [339, 144] width 0 height 7
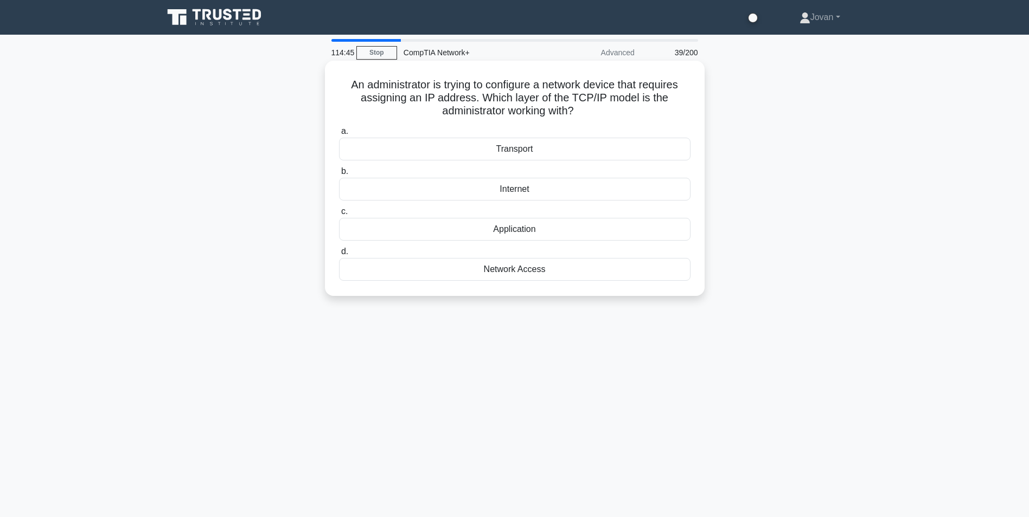
click at [539, 181] on div "Internet" at bounding box center [514, 189] width 351 height 23
click at [339, 175] on input "b. Internet" at bounding box center [339, 171] width 0 height 7
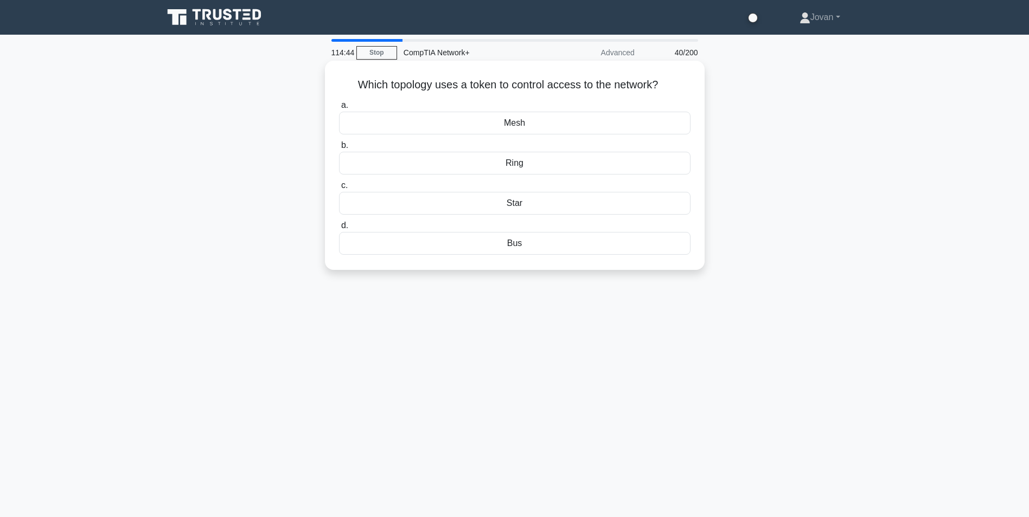
click at [536, 180] on label "c. Star" at bounding box center [514, 197] width 351 height 36
click at [339, 182] on input "c. Star" at bounding box center [339, 185] width 0 height 7
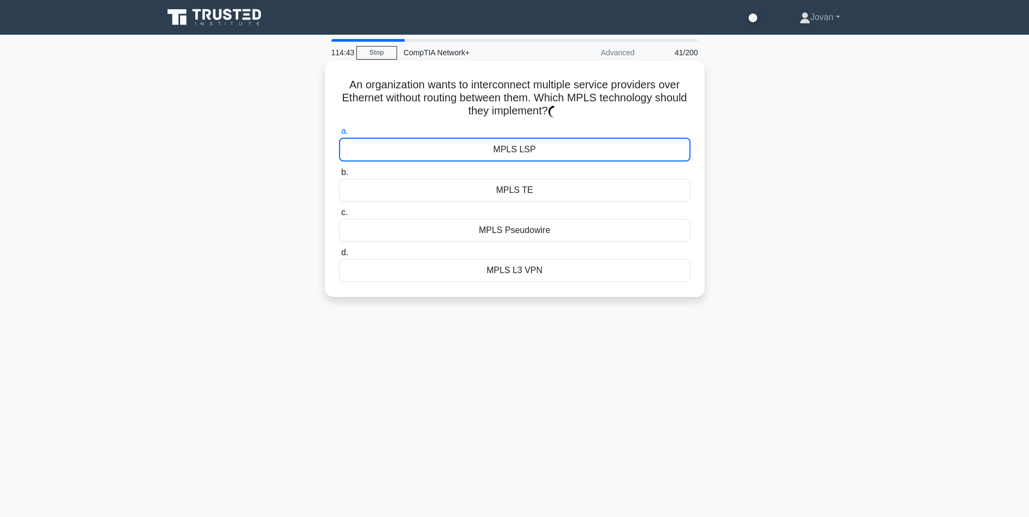
click at [538, 160] on div "MPLS LSP" at bounding box center [514, 150] width 351 height 24
click at [339, 135] on input "a. MPLS LSP" at bounding box center [339, 131] width 0 height 7
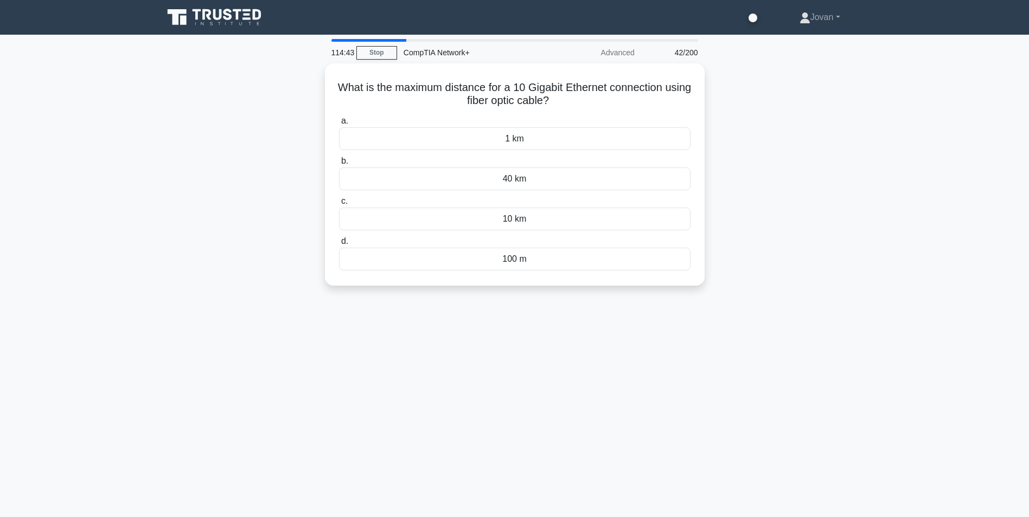
click at [843, 144] on div "What is the maximum distance for a 10 Gigabit Ethernet connection using fiber o…" at bounding box center [515, 180] width 716 height 235
click at [481, 130] on div "1 km" at bounding box center [514, 136] width 351 height 23
click at [339, 122] on input "a. 1 km" at bounding box center [339, 118] width 0 height 7
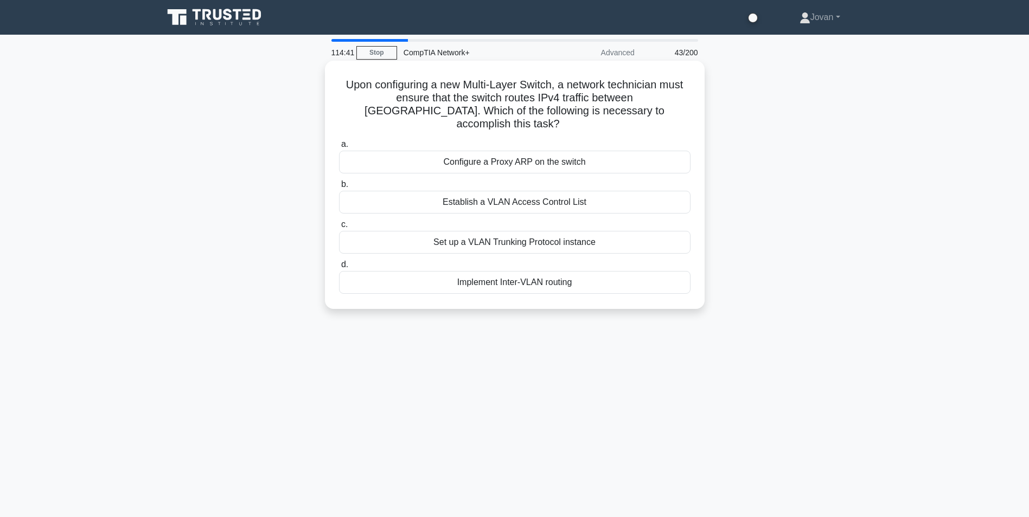
click at [501, 138] on label "a. Configure a Proxy ARP on the switch" at bounding box center [514, 156] width 351 height 36
click at [339, 141] on input "a. Configure a Proxy ARP on the switch" at bounding box center [339, 144] width 0 height 7
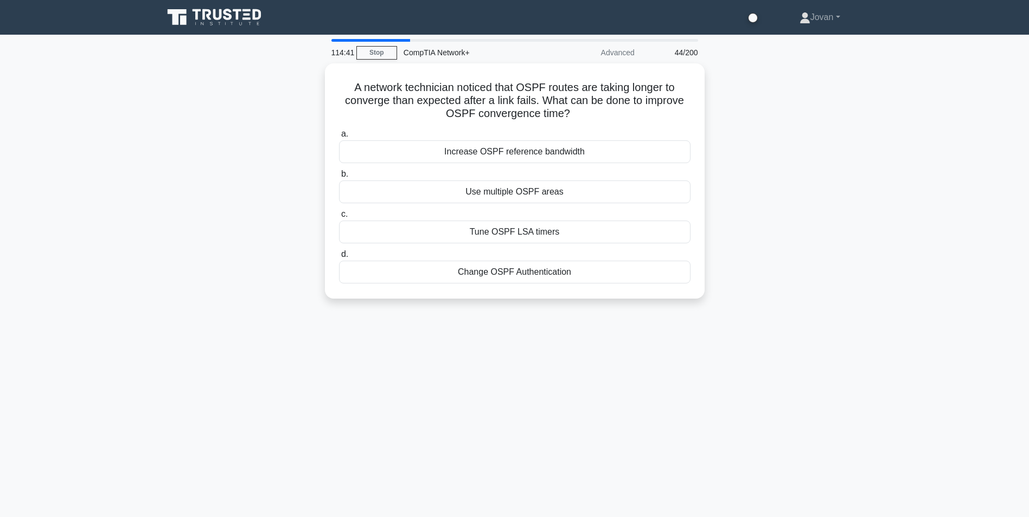
click at [521, 137] on label "a. Increase OSPF reference bandwidth" at bounding box center [514, 145] width 351 height 36
click at [339, 137] on input "a. Increase OSPF reference bandwidth" at bounding box center [339, 134] width 0 height 7
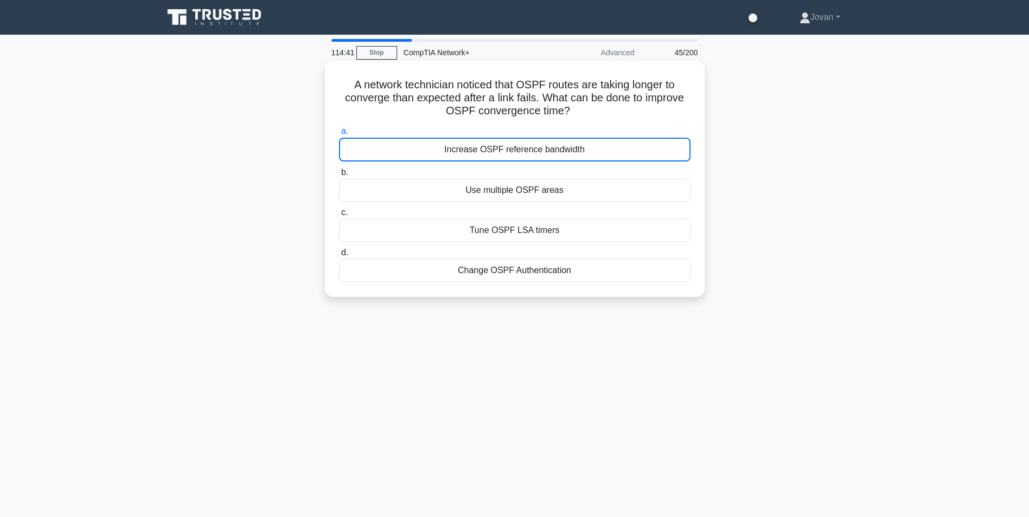
click at [526, 138] on label "a. Increase OSPF reference bandwidth" at bounding box center [514, 143] width 351 height 37
click at [339, 135] on input "a. Increase OSPF reference bandwidth" at bounding box center [339, 131] width 0 height 7
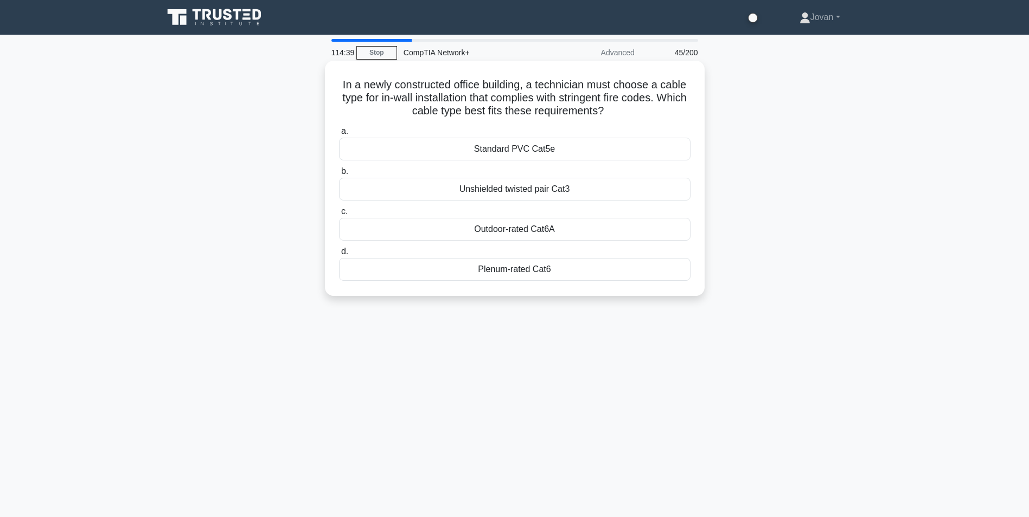
click at [514, 149] on div "Standard PVC Cat5e" at bounding box center [514, 149] width 351 height 23
click at [339, 135] on input "a. Standard PVC Cat5e" at bounding box center [339, 131] width 0 height 7
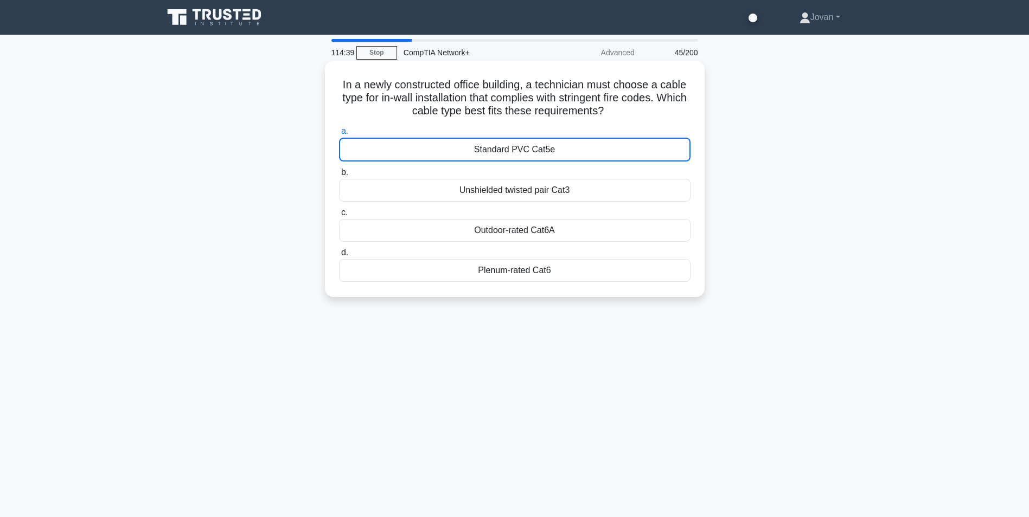
click at [514, 149] on div "Standard PVC Cat5e" at bounding box center [514, 150] width 351 height 24
click at [339, 135] on input "a. Standard PVC Cat5e" at bounding box center [339, 131] width 0 height 7
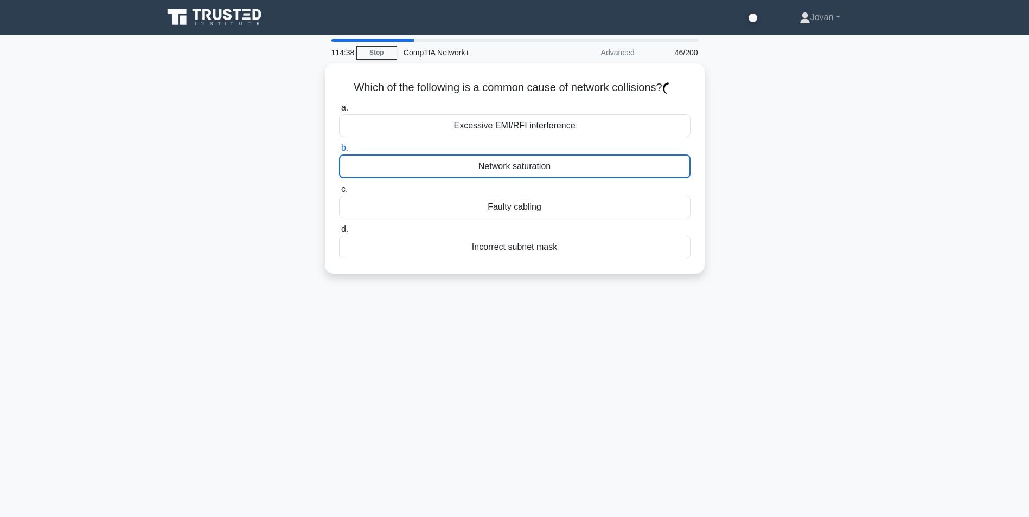
click at [514, 149] on label "b. Network saturation" at bounding box center [514, 160] width 351 height 37
click at [339, 149] on input "b. Network saturation" at bounding box center [339, 148] width 0 height 7
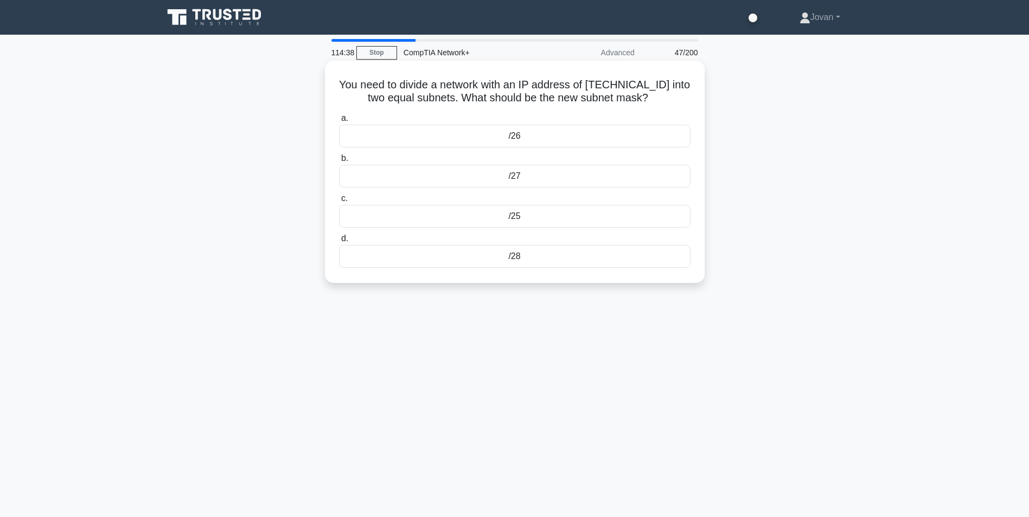
drag, startPoint x: 514, startPoint y: 149, endPoint x: 512, endPoint y: 139, distance: 9.4
click at [512, 139] on div "/26" at bounding box center [514, 136] width 351 height 23
click at [339, 122] on input "a. /26" at bounding box center [339, 118] width 0 height 7
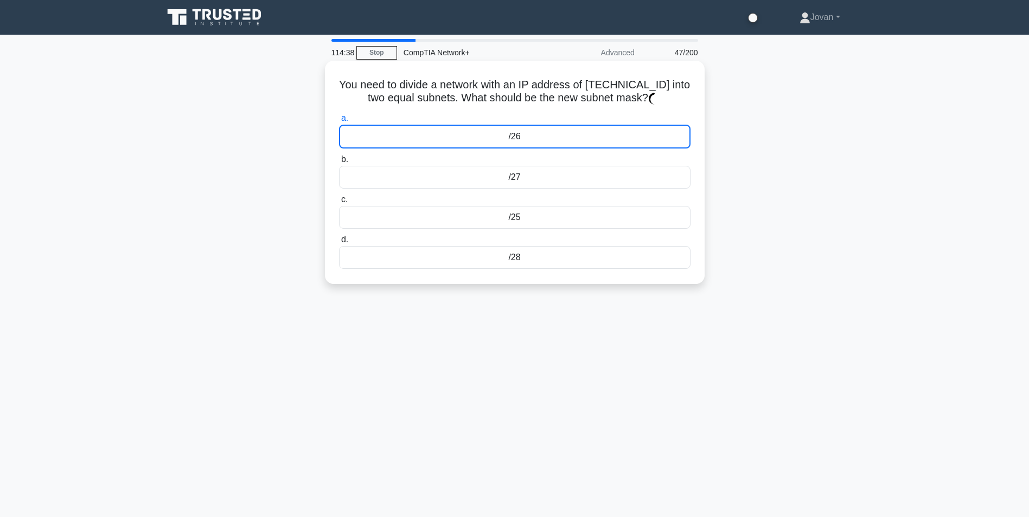
click at [512, 139] on div "/26" at bounding box center [514, 137] width 351 height 24
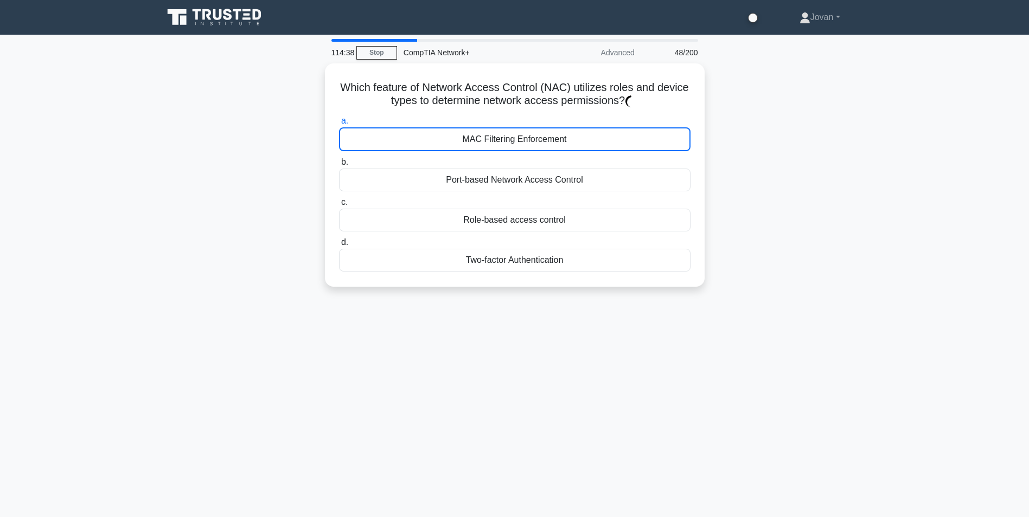
click at [512, 139] on div "MAC Filtering Enforcement" at bounding box center [514, 139] width 351 height 24
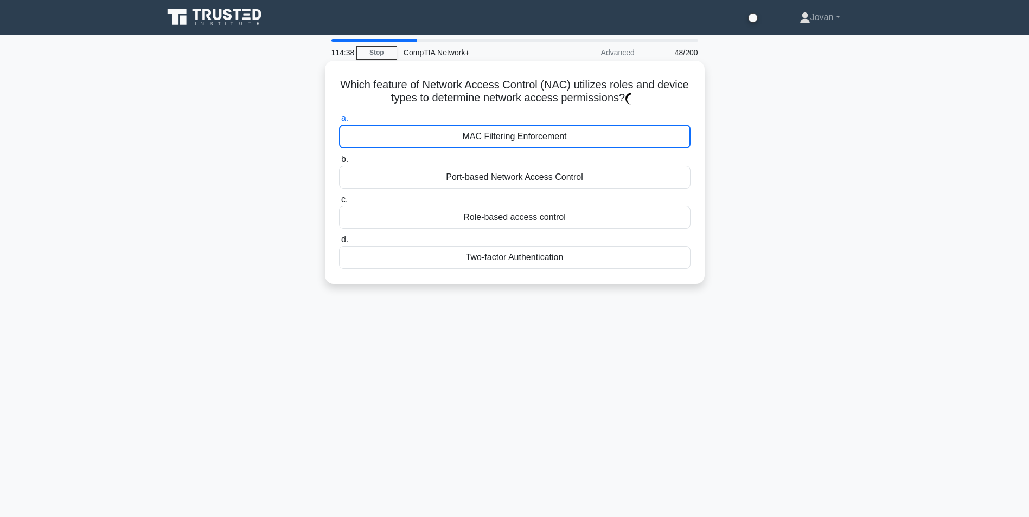
click at [512, 139] on div "MAC Filtering Enforcement" at bounding box center [514, 137] width 351 height 24
click at [339, 122] on input "a. MAC Filtering Enforcement" at bounding box center [339, 118] width 0 height 7
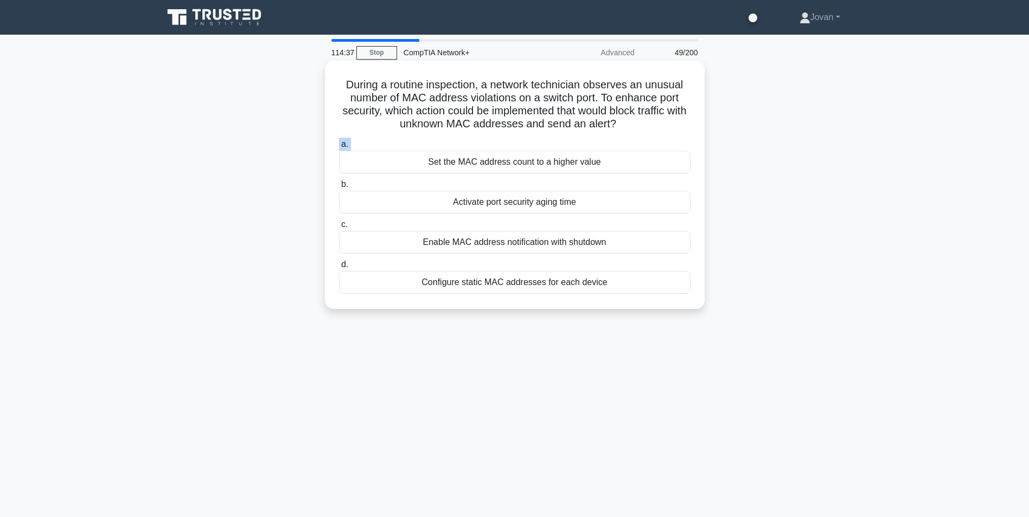
click at [512, 139] on div "a. Set the MAC address count to a higher value b. Activate port security aging …" at bounding box center [514, 216] width 364 height 161
click at [512, 139] on label "a. Set the MAC address count to a higher value" at bounding box center [514, 156] width 351 height 36
click at [339, 141] on input "a. Set the MAC address count to a higher value" at bounding box center [339, 144] width 0 height 7
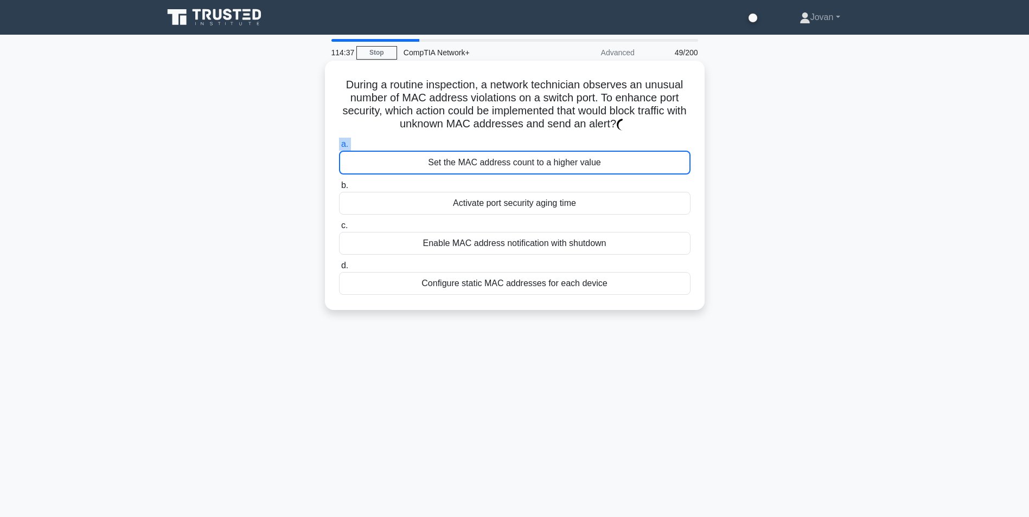
click at [512, 139] on label "a. Set the MAC address count to a higher value" at bounding box center [514, 156] width 351 height 37
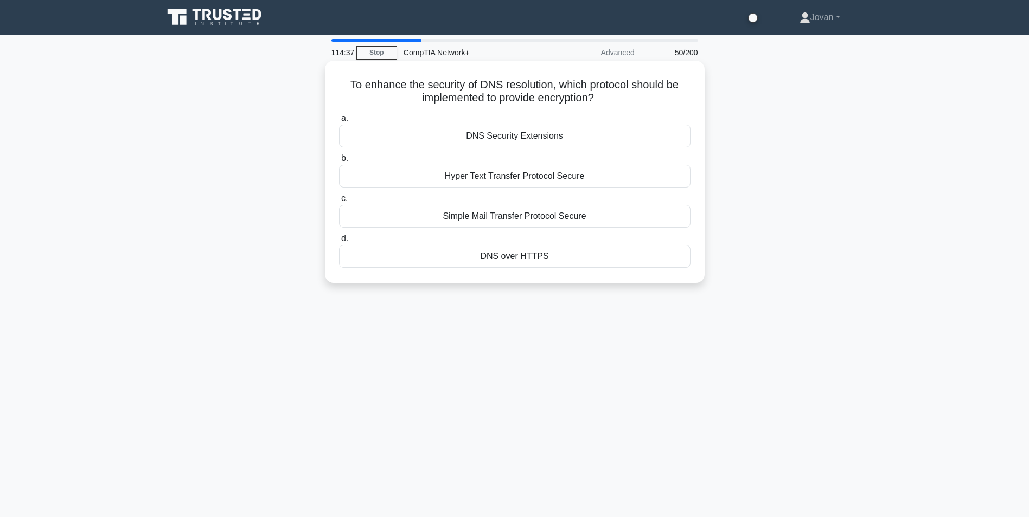
click at [516, 142] on div "DNS Security Extensions" at bounding box center [514, 136] width 351 height 23
click at [339, 122] on input "a. DNS Security Extensions" at bounding box center [339, 118] width 0 height 7
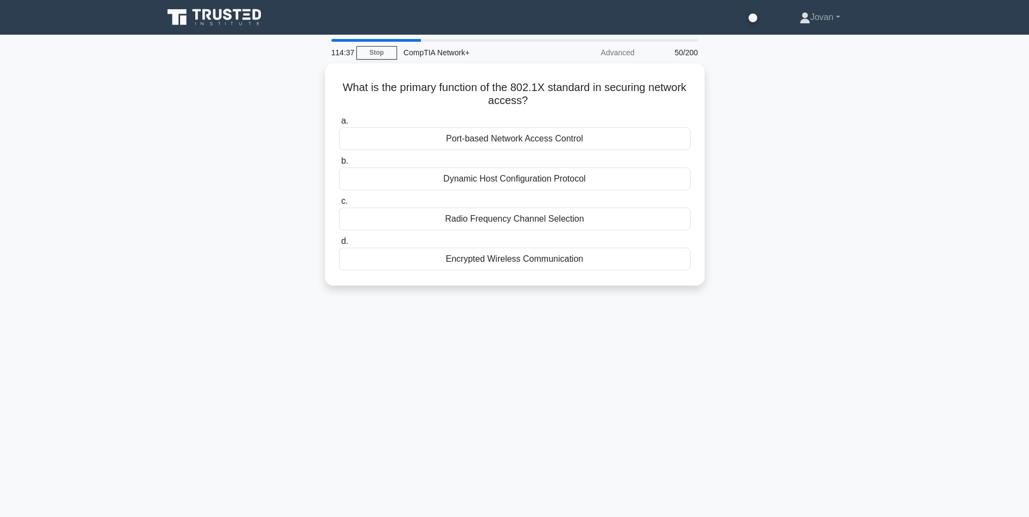
click at [516, 142] on div "Port-based Network Access Control" at bounding box center [514, 138] width 351 height 23
click at [339, 125] on input "a. Port-based Network Access Control" at bounding box center [339, 121] width 0 height 7
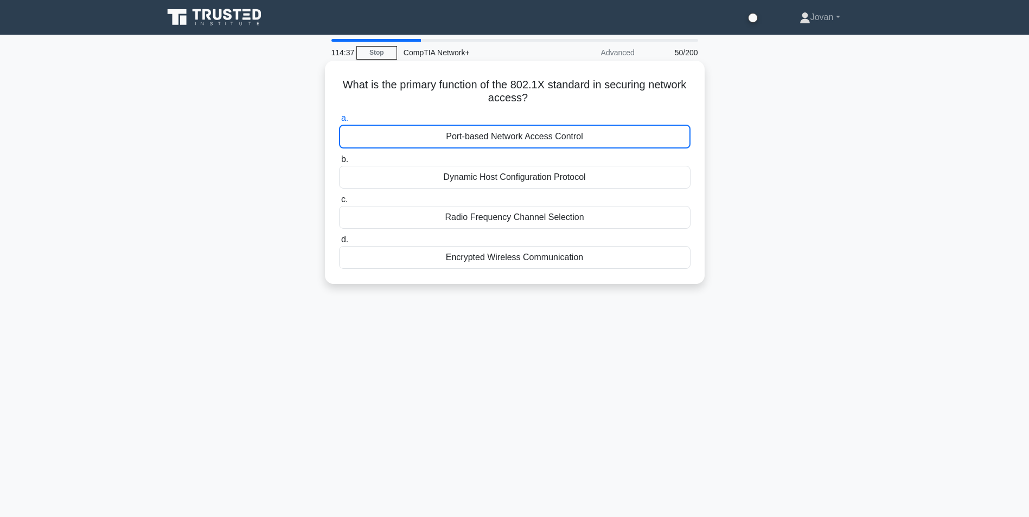
click at [516, 142] on div "Port-based Network Access Control" at bounding box center [514, 137] width 351 height 24
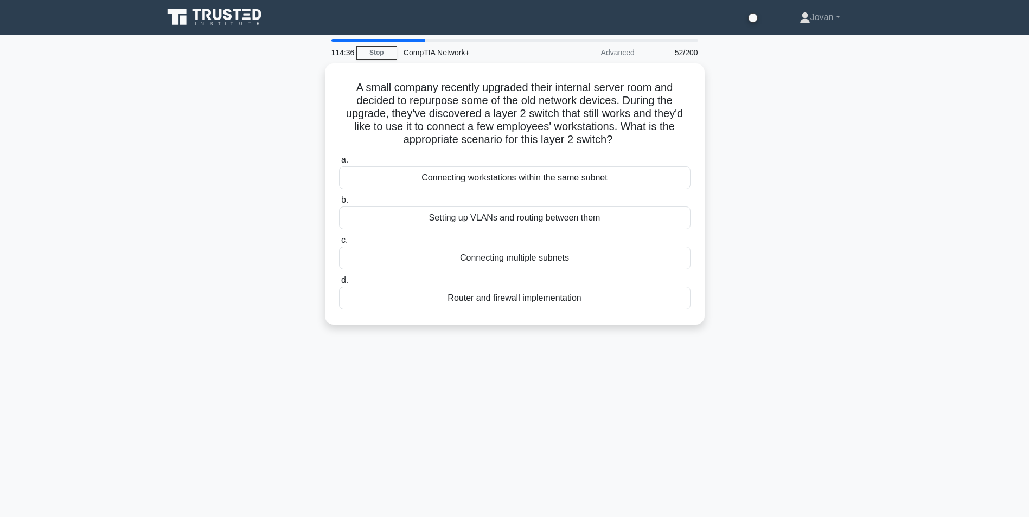
click at [516, 142] on h5 "A small company recently upgraded their internal server room and decided to rep…" at bounding box center [515, 114] width 354 height 66
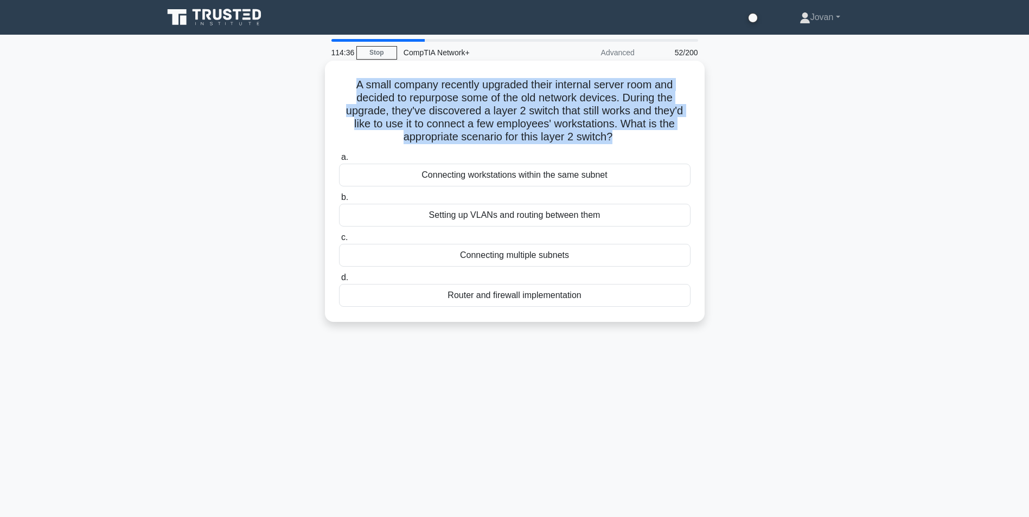
click at [516, 142] on h5 "A small company recently upgraded their internal server room and decided to rep…" at bounding box center [515, 111] width 354 height 66
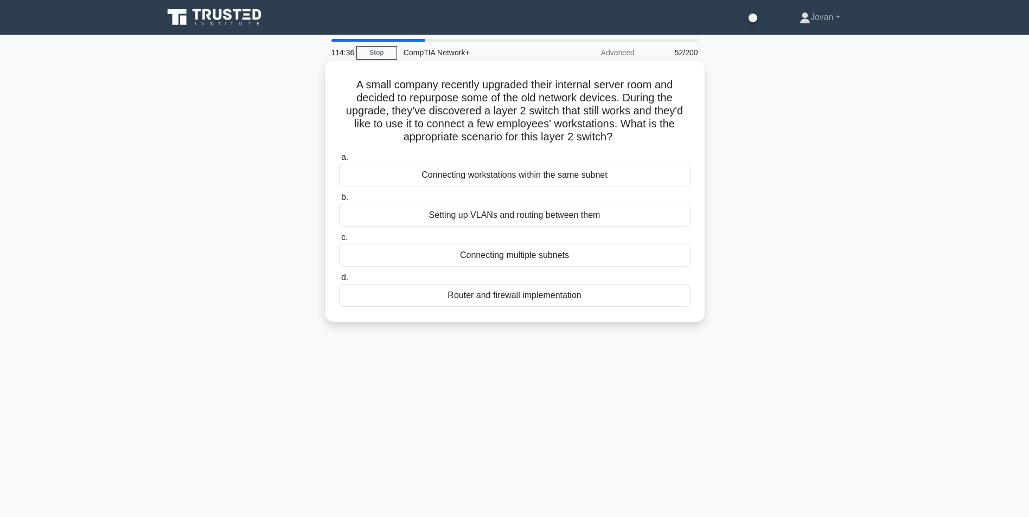
drag, startPoint x: 516, startPoint y: 142, endPoint x: 529, endPoint y: 152, distance: 16.9
click at [529, 152] on label "a. Connecting workstations within the same subnet" at bounding box center [514, 169] width 351 height 36
click at [339, 154] on input "a. Connecting workstations within the same subnet" at bounding box center [339, 157] width 0 height 7
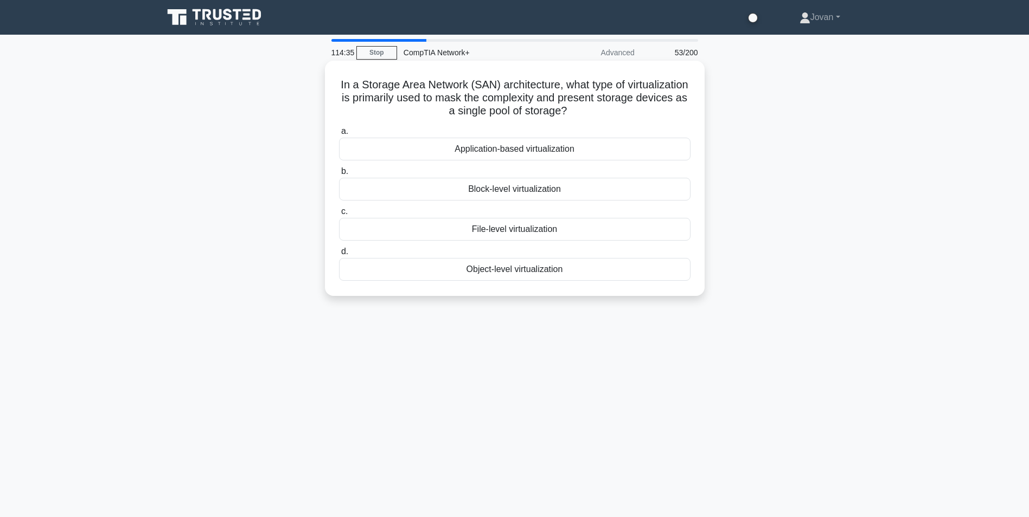
click at [529, 155] on div "Application-based virtualization" at bounding box center [514, 149] width 351 height 23
click at [339, 135] on input "a. Application-based virtualization" at bounding box center [339, 131] width 0 height 7
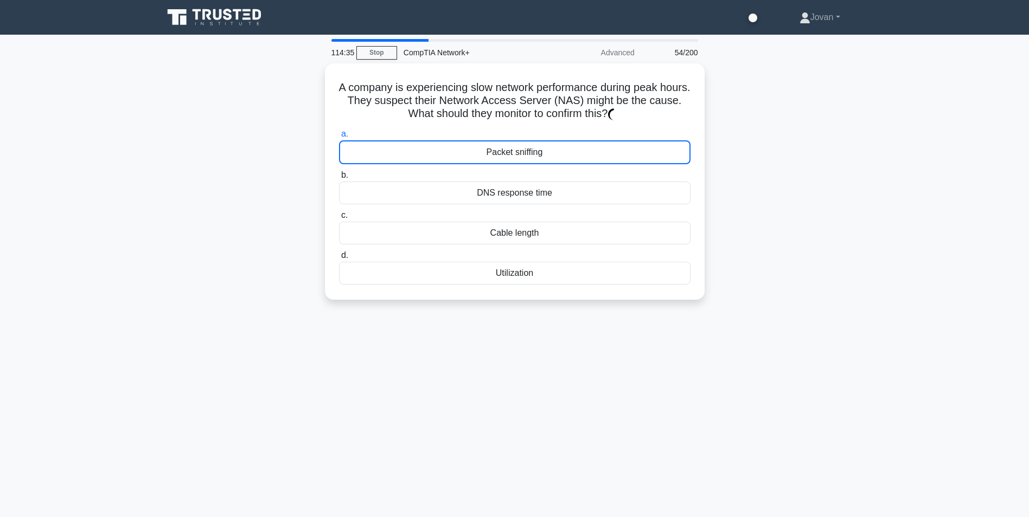
click at [529, 155] on div "Packet sniffing" at bounding box center [514, 152] width 351 height 24
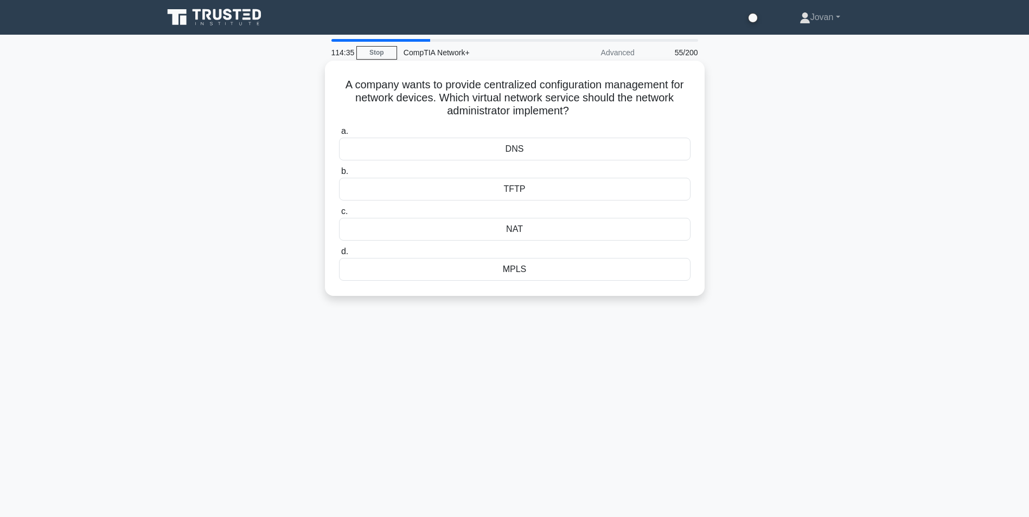
click at [529, 155] on div "DNS" at bounding box center [514, 149] width 351 height 23
click at [339, 135] on input "a. DNS" at bounding box center [339, 131] width 0 height 7
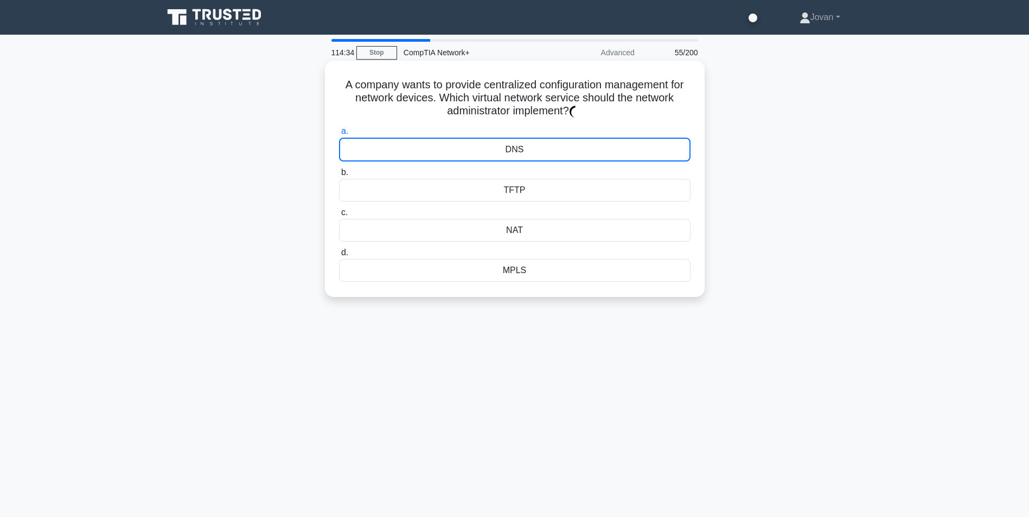
click at [529, 155] on div "DNS" at bounding box center [514, 150] width 351 height 24
click at [339, 135] on input "a. DNS" at bounding box center [339, 131] width 0 height 7
click at [529, 155] on div "DNS" at bounding box center [514, 150] width 351 height 24
click at [339, 135] on input "a. DNS" at bounding box center [339, 131] width 0 height 7
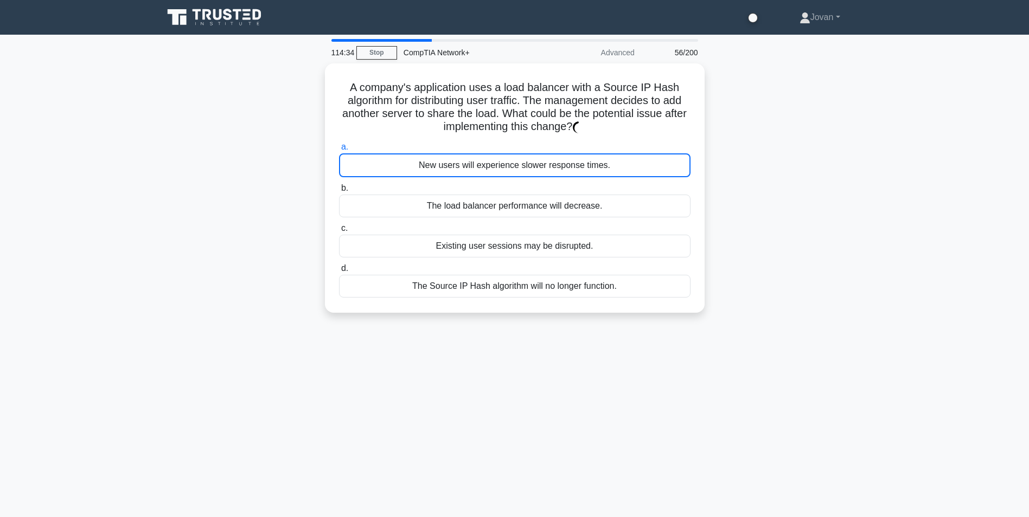
click at [529, 155] on div "New users will experience slower response times." at bounding box center [514, 165] width 351 height 24
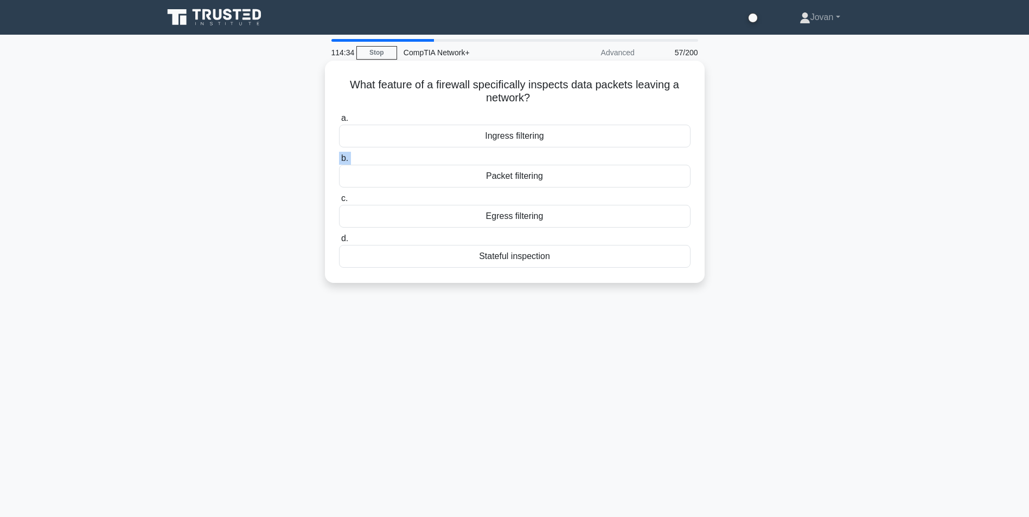
click at [529, 155] on label "b. Packet filtering" at bounding box center [514, 170] width 351 height 36
click at [339, 155] on input "b. Packet filtering" at bounding box center [339, 158] width 0 height 7
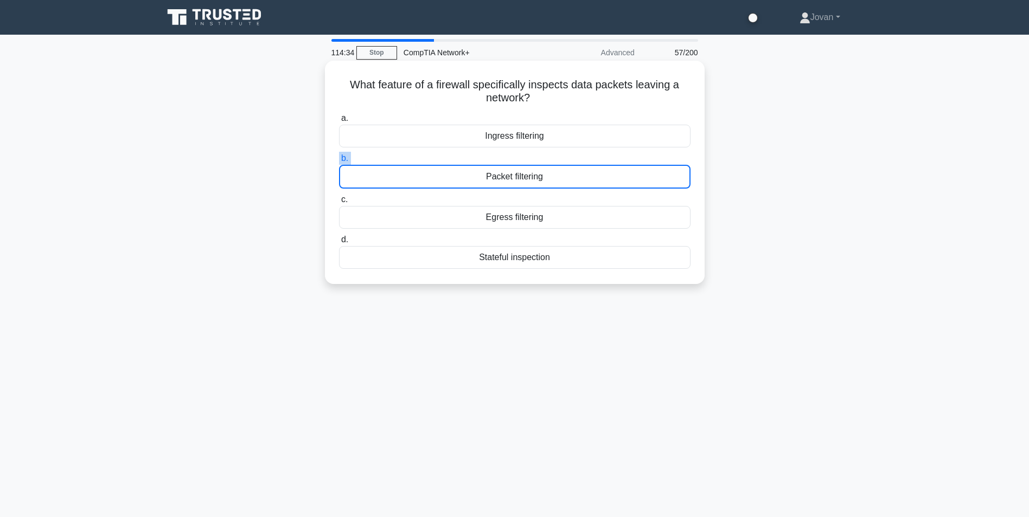
click at [529, 155] on label "b. Packet filtering" at bounding box center [514, 170] width 351 height 37
click at [339, 155] on input "b. Packet filtering" at bounding box center [339, 158] width 0 height 7
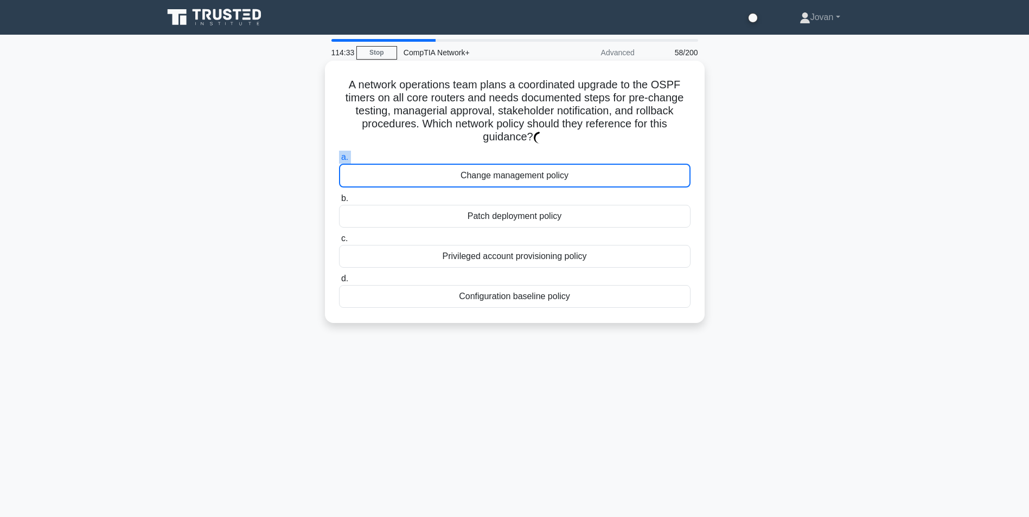
click at [529, 155] on label "a. Change management policy" at bounding box center [514, 169] width 351 height 37
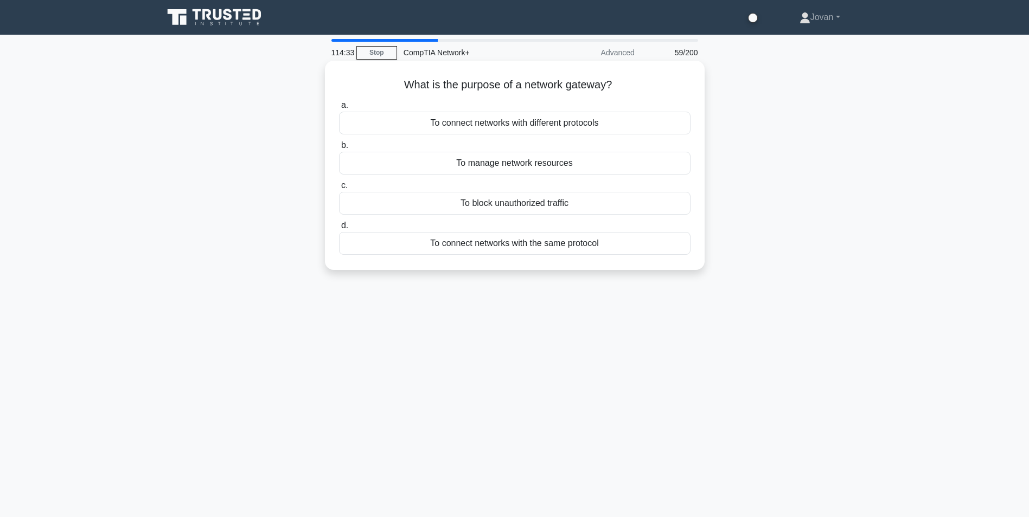
click at [529, 155] on div "To manage network resources" at bounding box center [514, 163] width 351 height 23
click at [339, 149] on input "b. To manage network resources" at bounding box center [339, 145] width 0 height 7
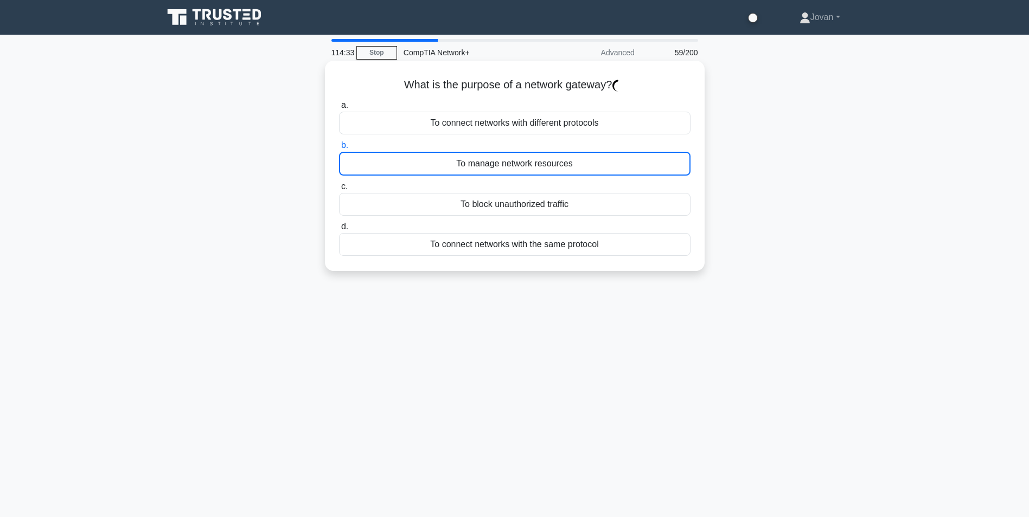
click at [529, 155] on div "To manage network resources" at bounding box center [514, 164] width 351 height 24
click at [339, 149] on input "b. To manage network resources" at bounding box center [339, 145] width 0 height 7
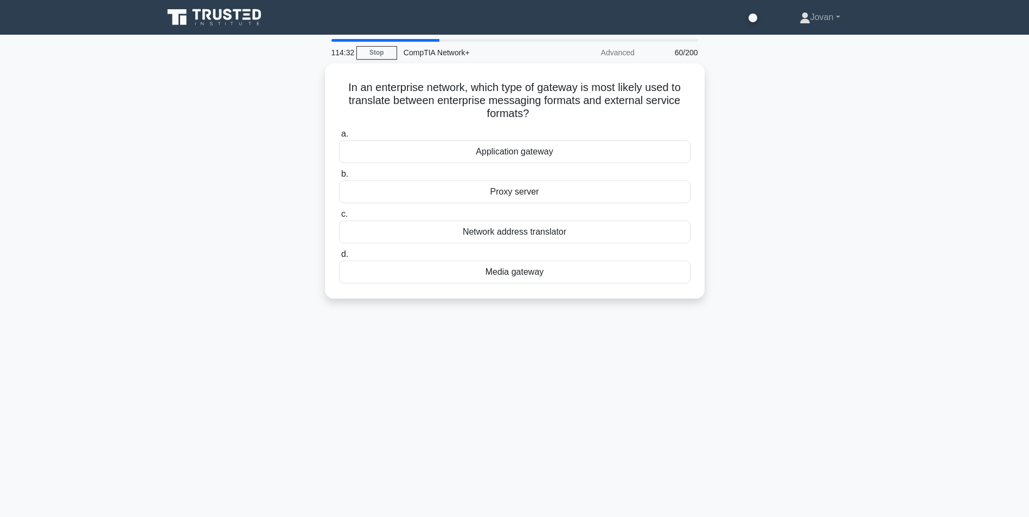
click at [529, 155] on div "Application gateway" at bounding box center [514, 151] width 351 height 23
click at [339, 138] on input "a. Application gateway" at bounding box center [339, 134] width 0 height 7
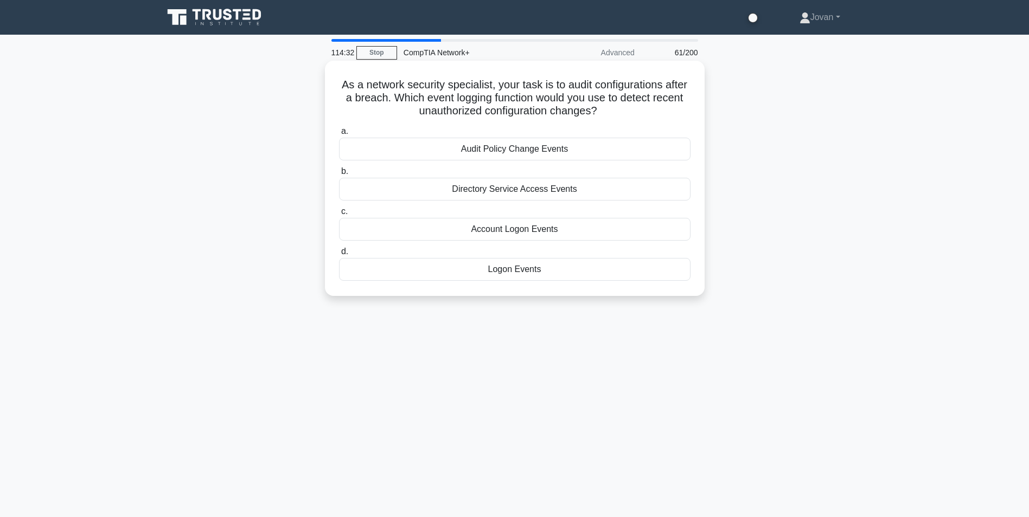
click at [529, 155] on div "Audit Policy Change Events" at bounding box center [514, 149] width 351 height 23
click at [339, 135] on input "a. Audit Policy Change Events" at bounding box center [339, 131] width 0 height 7
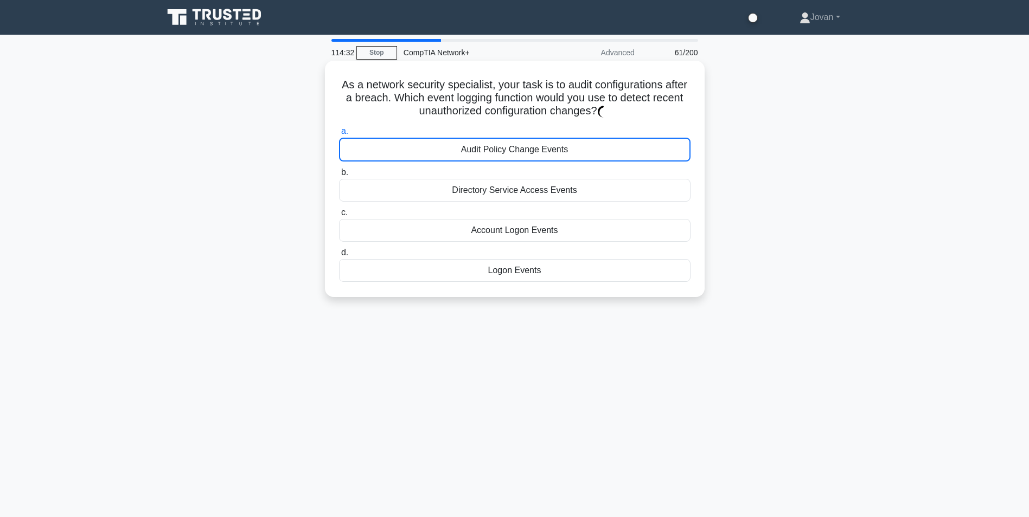
click at [529, 155] on div "Audit Policy Change Events" at bounding box center [514, 150] width 351 height 24
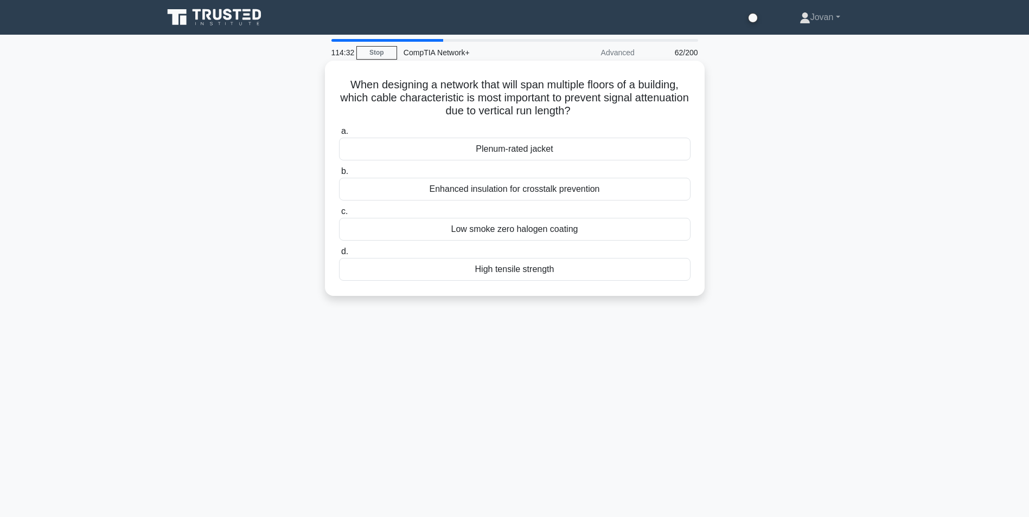
click at [529, 155] on div "Plenum-rated jacket" at bounding box center [514, 149] width 351 height 23
click at [339, 135] on input "a. Plenum-rated jacket" at bounding box center [339, 131] width 0 height 7
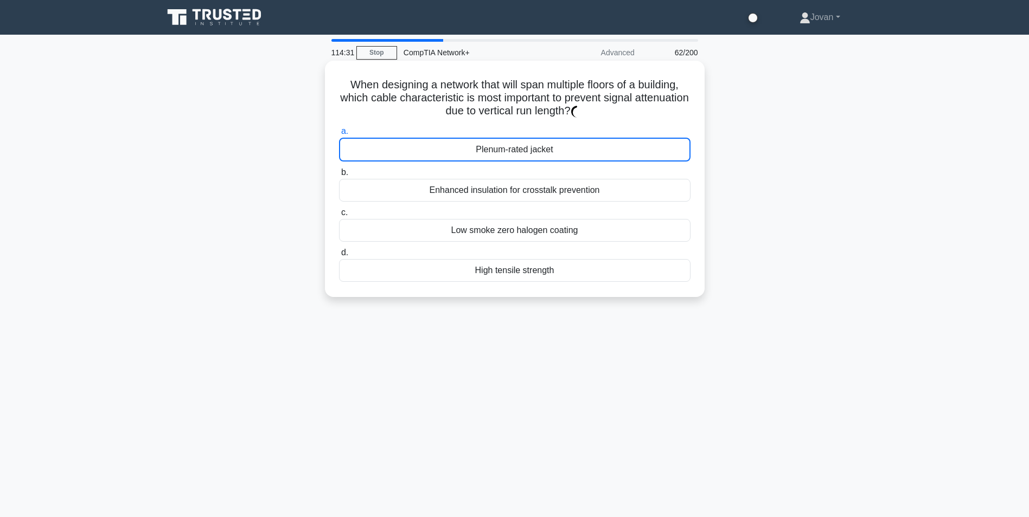
click at [529, 155] on div "Plenum-rated jacket" at bounding box center [514, 150] width 351 height 24
click at [529, 155] on div "Develop a logical topology map" at bounding box center [514, 150] width 351 height 24
click at [339, 135] on input "a. Develop a logical topology map" at bounding box center [339, 131] width 0 height 7
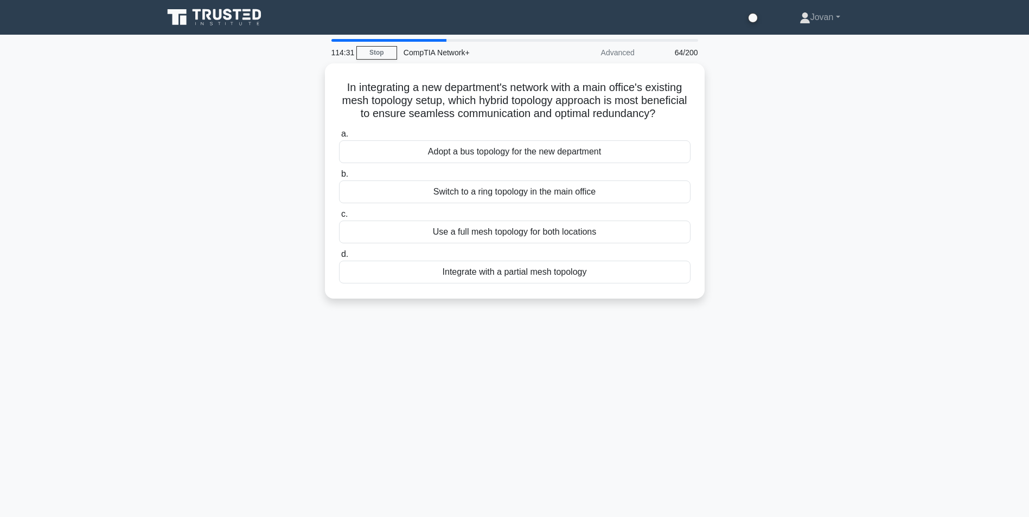
click at [529, 155] on div "Adopt a bus topology for the new department" at bounding box center [514, 151] width 351 height 23
click at [339, 138] on input "a. Adopt a bus topology for the new department" at bounding box center [339, 134] width 0 height 7
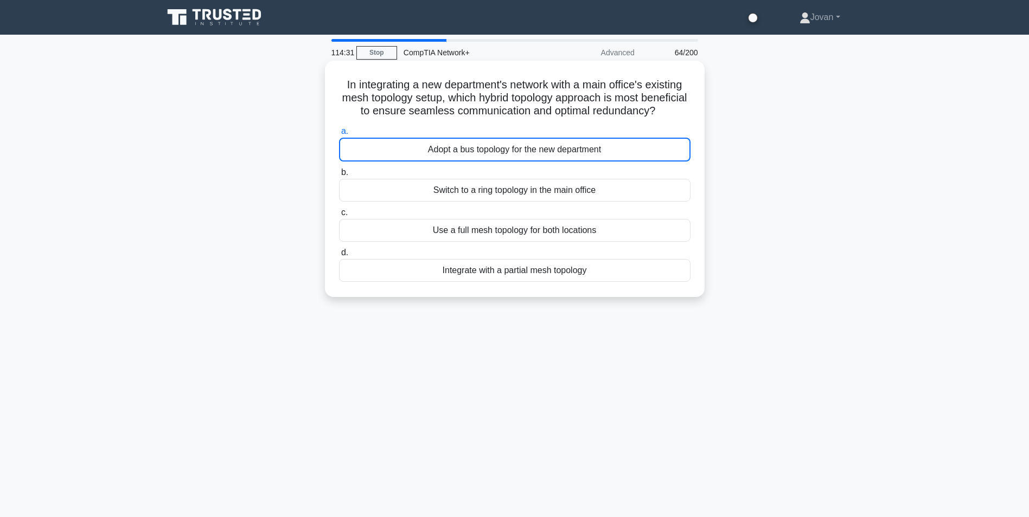
click at [529, 155] on div "Adopt a bus topology for the new department" at bounding box center [514, 150] width 351 height 24
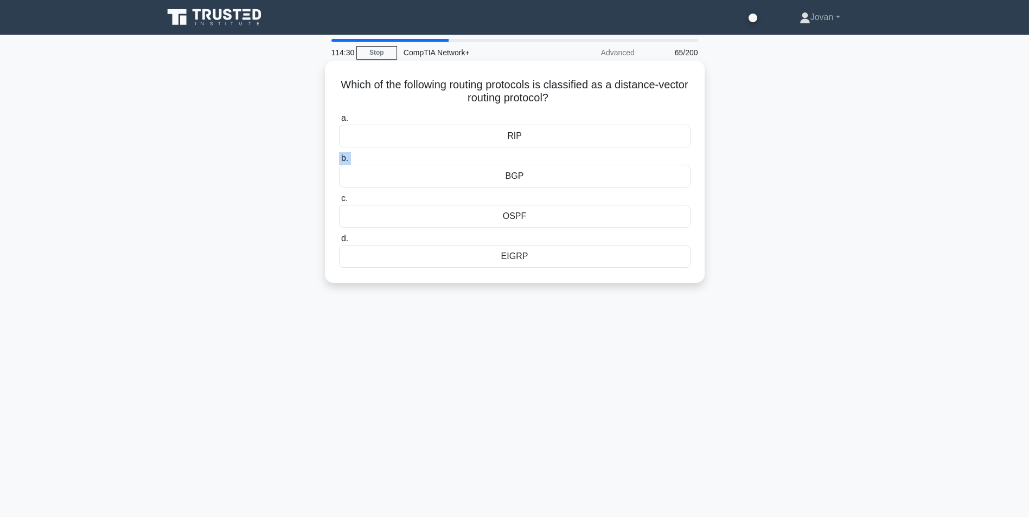
click at [529, 155] on label "b. BGP" at bounding box center [514, 170] width 351 height 36
click at [339, 155] on input "b. BGP" at bounding box center [339, 158] width 0 height 7
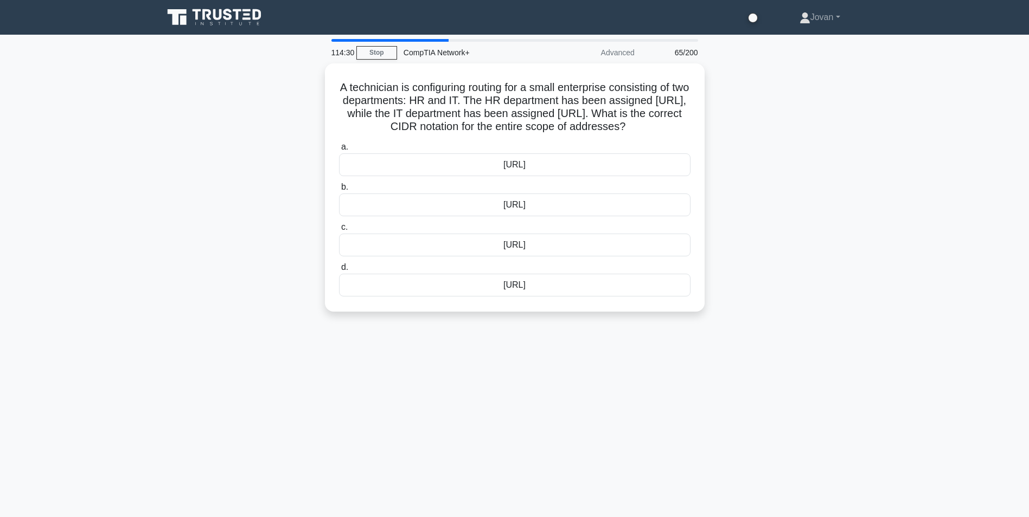
click at [529, 155] on div "172.20.0.0/24" at bounding box center [514, 164] width 351 height 23
click at [339, 151] on input "a. 172.20.0.0/24" at bounding box center [339, 147] width 0 height 7
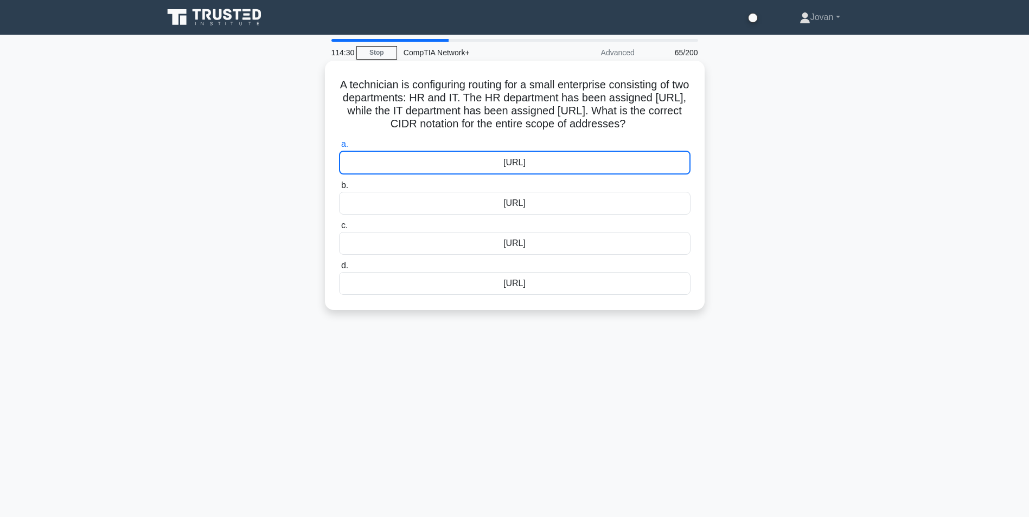
click at [529, 155] on div "172.20.0.0/24" at bounding box center [514, 163] width 351 height 24
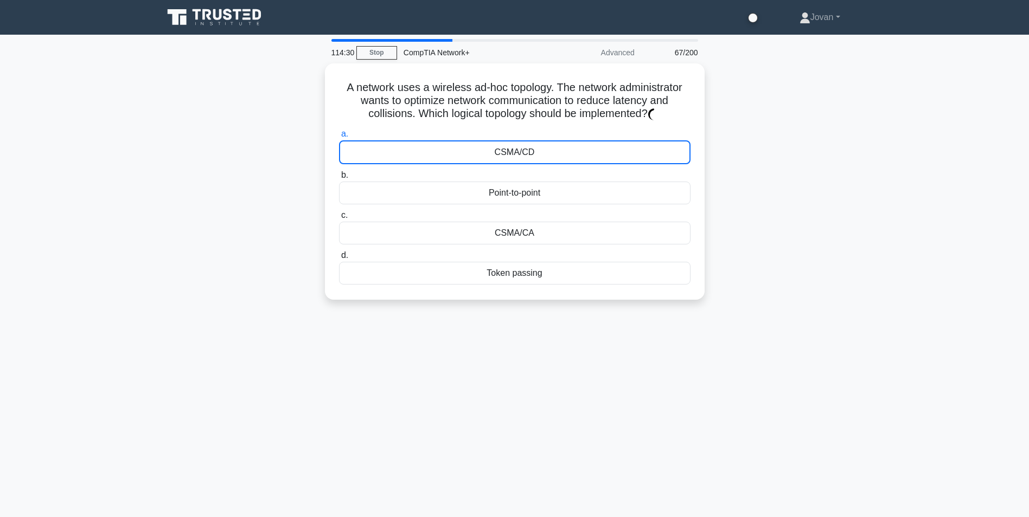
click at [529, 155] on div "CSMA/CD" at bounding box center [514, 152] width 351 height 24
click at [529, 155] on div "CSMA/CD" at bounding box center [514, 150] width 351 height 24
click at [339, 135] on input "a. CSMA/CD" at bounding box center [339, 131] width 0 height 7
click at [529, 155] on div "CSMA/CD" at bounding box center [514, 150] width 351 height 24
click at [339, 135] on input "a. CSMA/CD" at bounding box center [339, 131] width 0 height 7
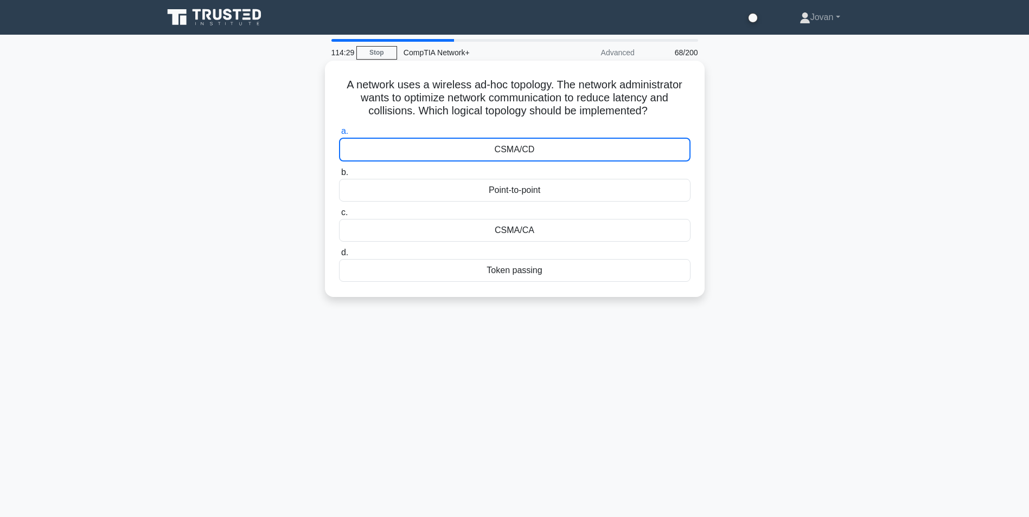
click at [529, 155] on div "CSMA/CD" at bounding box center [514, 150] width 351 height 24
click at [339, 135] on input "a. CSMA/CD" at bounding box center [339, 131] width 0 height 7
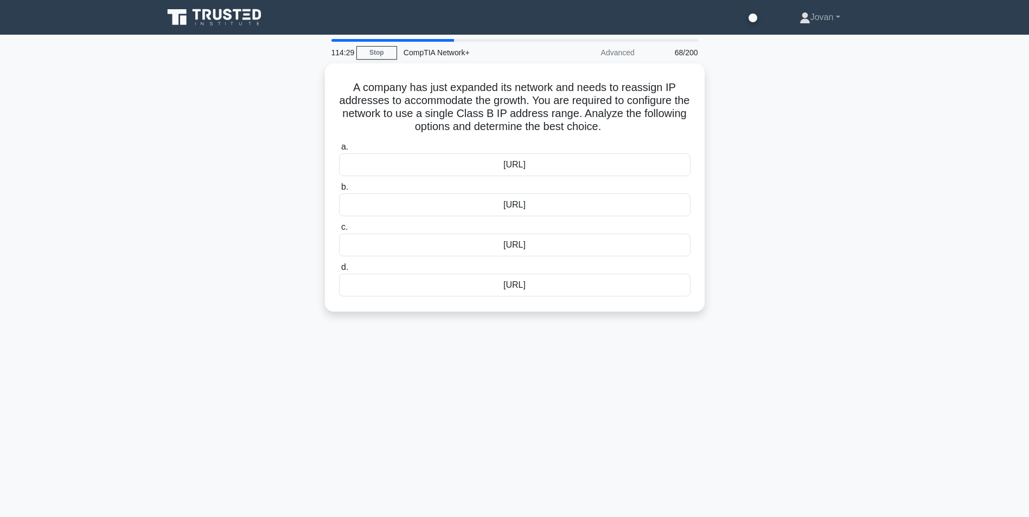
click at [529, 155] on div "172.16.0.0/12" at bounding box center [514, 164] width 351 height 23
click at [339, 151] on input "a. 172.16.0.0/12" at bounding box center [339, 147] width 0 height 7
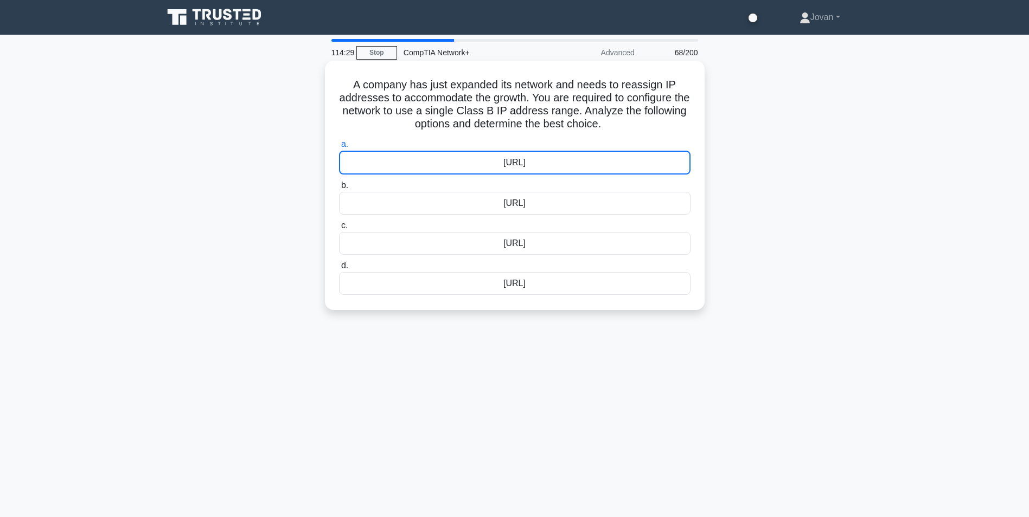
click at [529, 155] on div "172.16.0.0/12" at bounding box center [514, 163] width 351 height 24
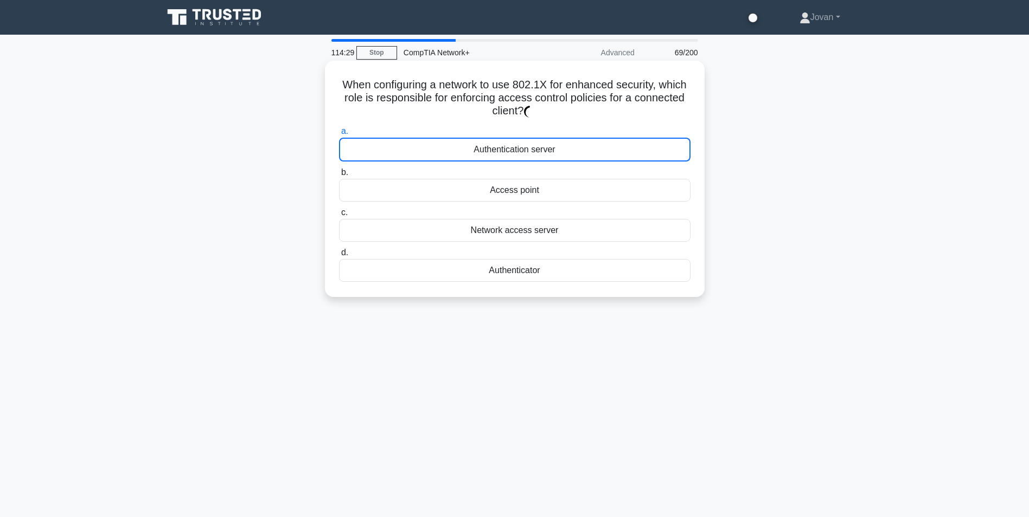
click at [529, 155] on div "Authentication server" at bounding box center [514, 150] width 351 height 24
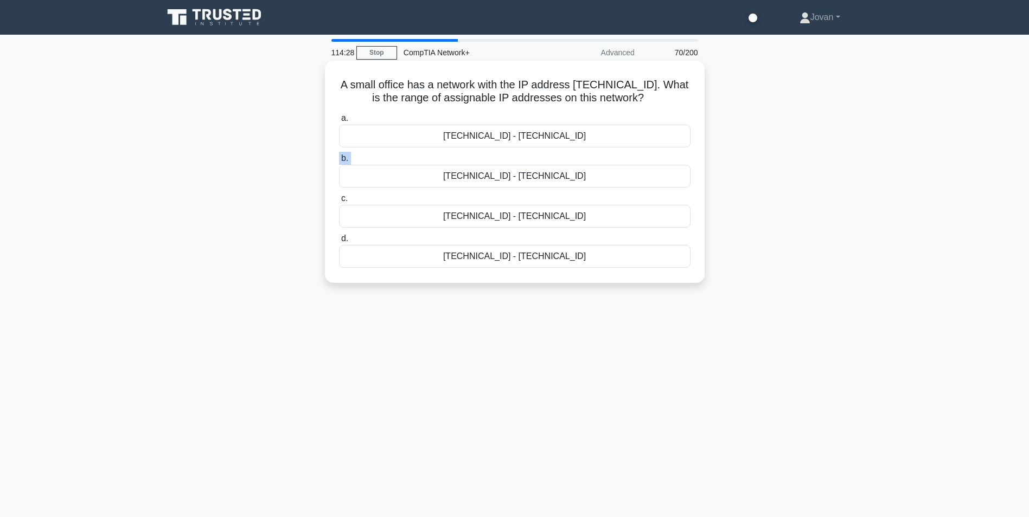
click at [529, 155] on label "b. 192.168.100.128 - 192.168.100.159" at bounding box center [514, 170] width 351 height 36
click at [339, 155] on input "b. 192.168.100.128 - 192.168.100.159" at bounding box center [339, 158] width 0 height 7
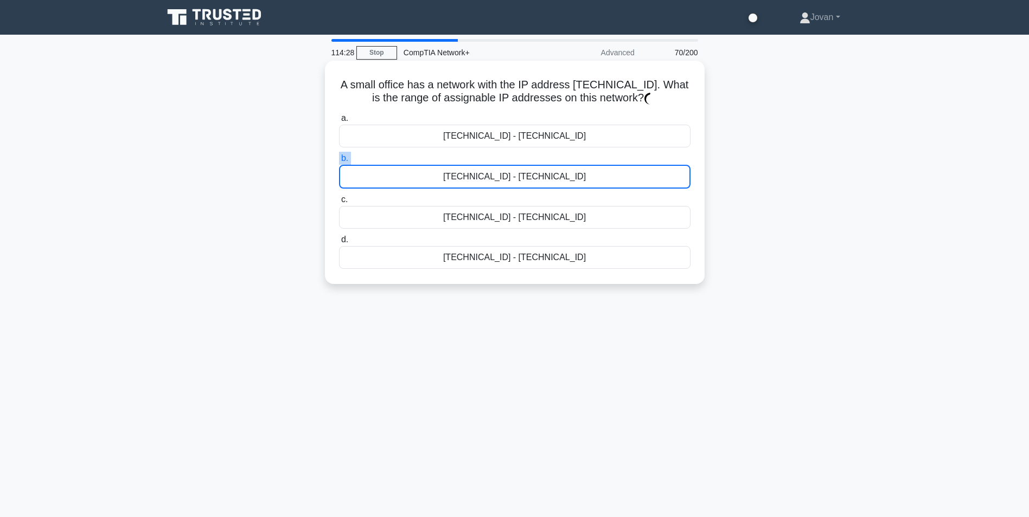
click at [529, 155] on label "b. 192.168.100.128 - 192.168.100.159" at bounding box center [514, 170] width 351 height 37
click at [339, 155] on input "b. 192.168.100.128 - 192.168.100.159" at bounding box center [339, 158] width 0 height 7
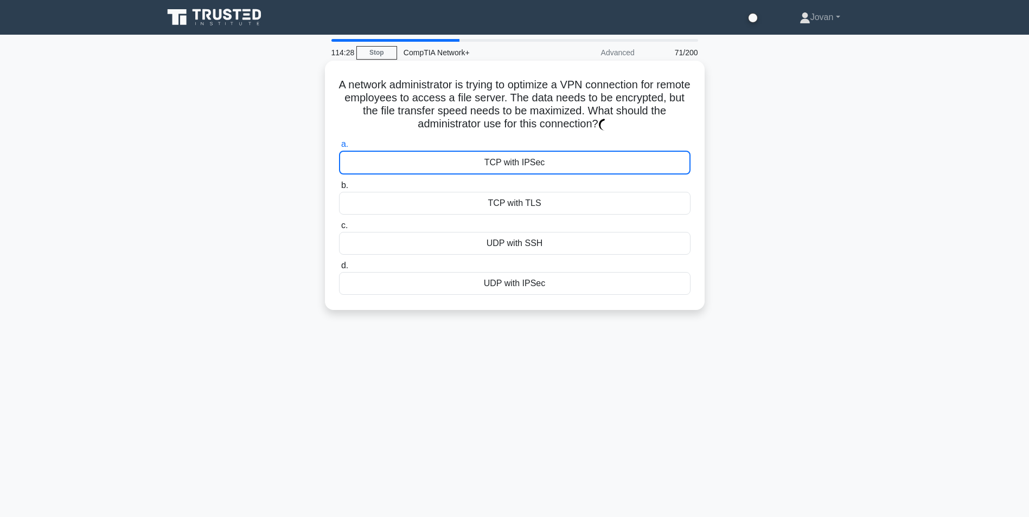
click at [529, 155] on div "TCP with IPSec" at bounding box center [514, 163] width 351 height 24
click at [339, 148] on input "a. TCP with IPSec" at bounding box center [339, 144] width 0 height 7
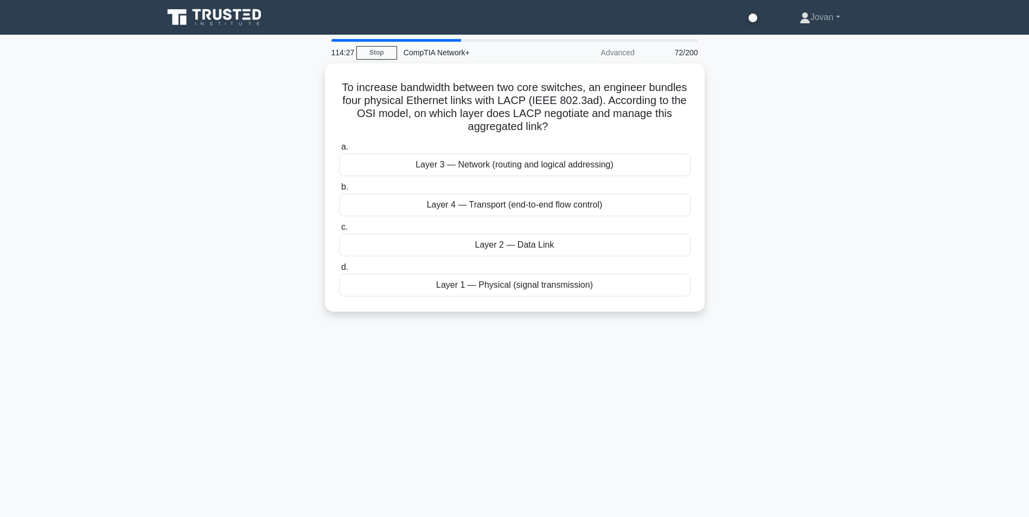
click at [529, 155] on div "Layer 3 — Network (routing and logical addressing)" at bounding box center [514, 164] width 351 height 23
click at [339, 151] on input "a. Layer 3 — Network (routing and logical addressing)" at bounding box center [339, 147] width 0 height 7
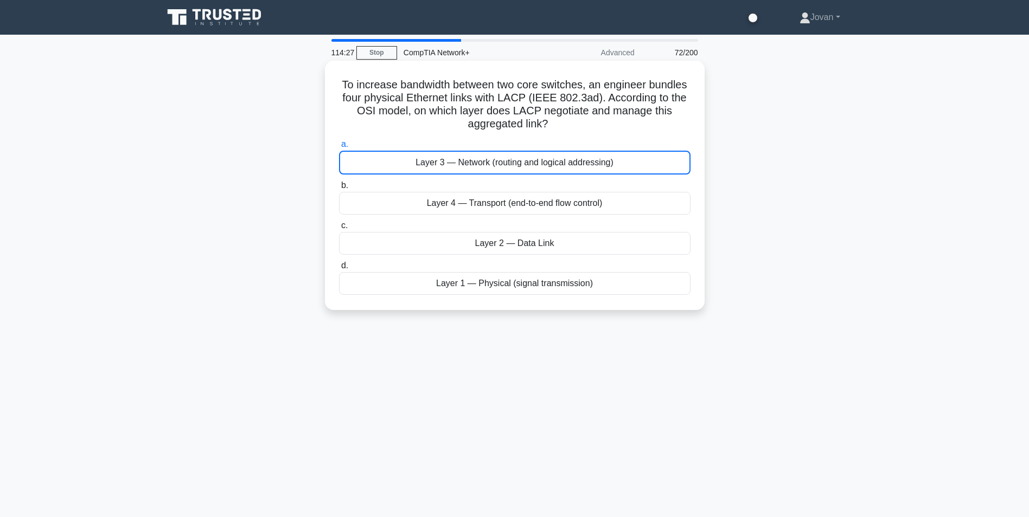
click at [529, 155] on div "Layer 3 — Network (routing and logical addressing)" at bounding box center [514, 163] width 351 height 24
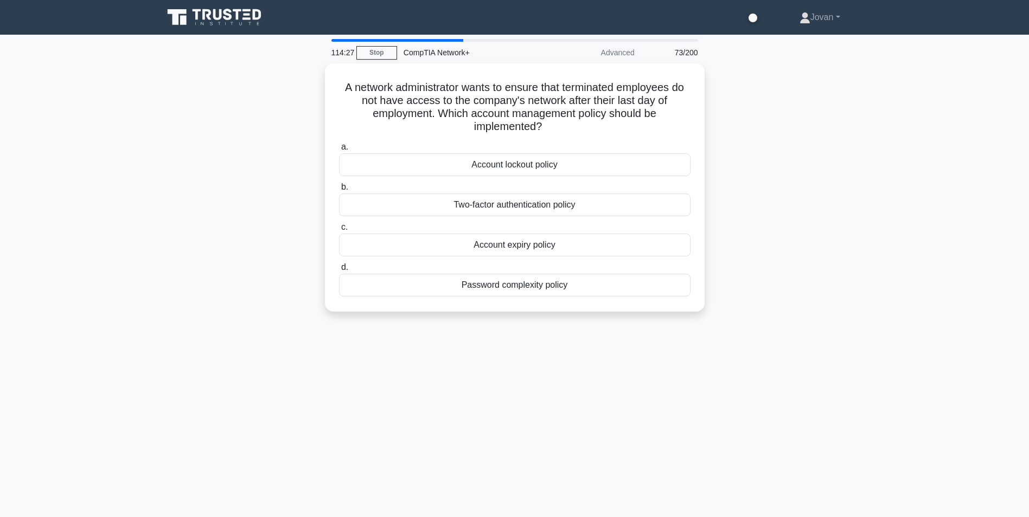
click at [529, 155] on div "Account lockout policy" at bounding box center [514, 164] width 351 height 23
click at [339, 151] on input "a. Account lockout policy" at bounding box center [339, 147] width 0 height 7
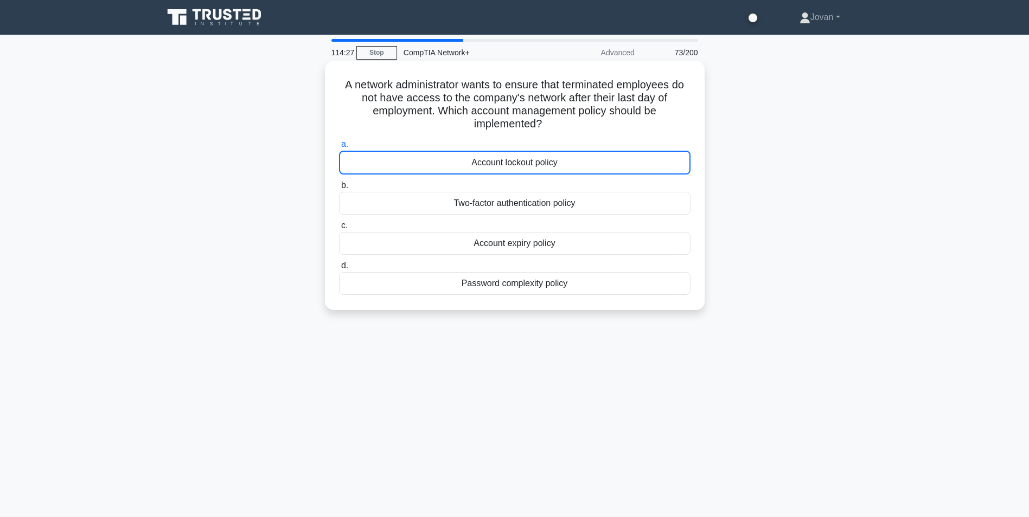
click at [529, 155] on div "Account lockout policy" at bounding box center [514, 163] width 351 height 24
click at [339, 148] on input "a. Account lockout policy" at bounding box center [339, 144] width 0 height 7
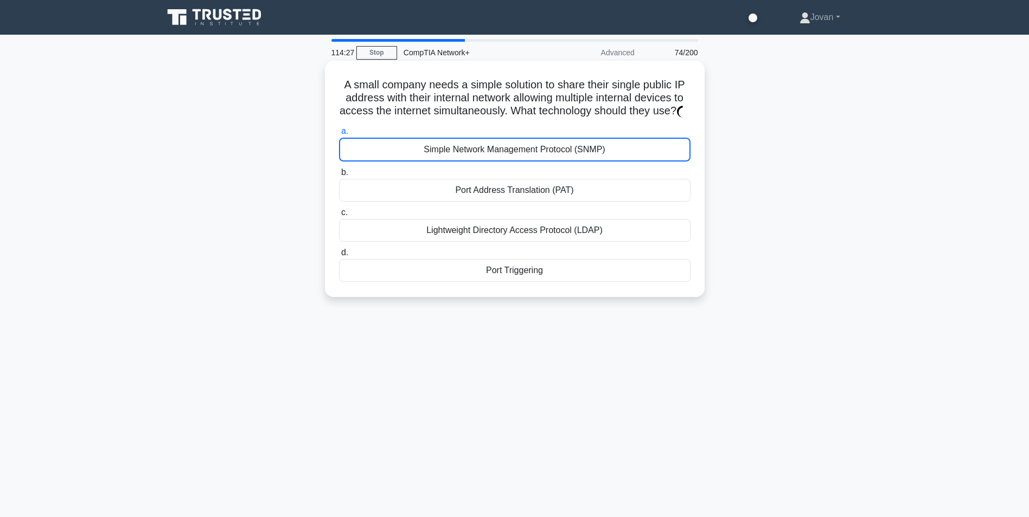
click at [529, 155] on div "Simple Network Management Protocol (SNMP)" at bounding box center [514, 150] width 351 height 24
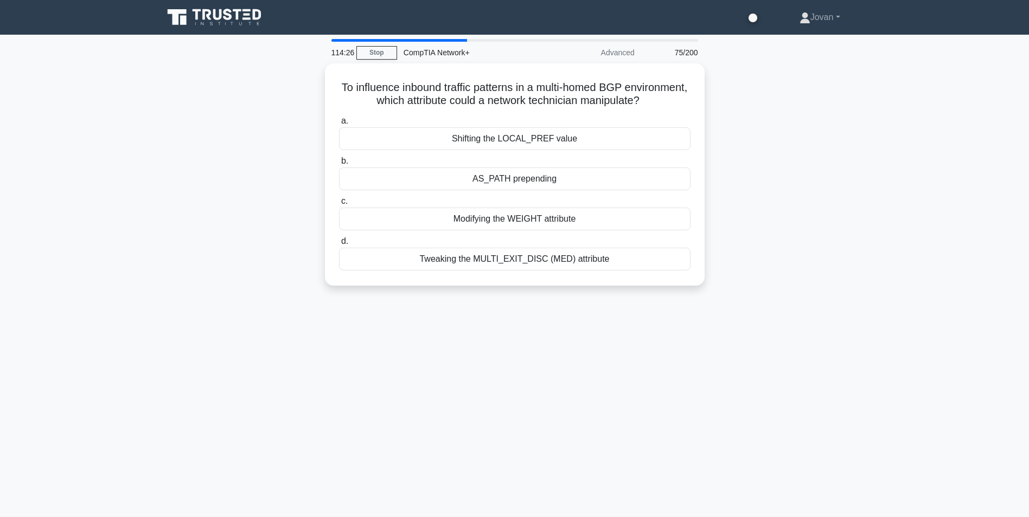
click at [529, 150] on div "Shifting the LOCAL_PREF value" at bounding box center [514, 138] width 351 height 23
click at [339, 125] on input "a. Shifting the LOCAL_PREF value" at bounding box center [339, 121] width 0 height 7
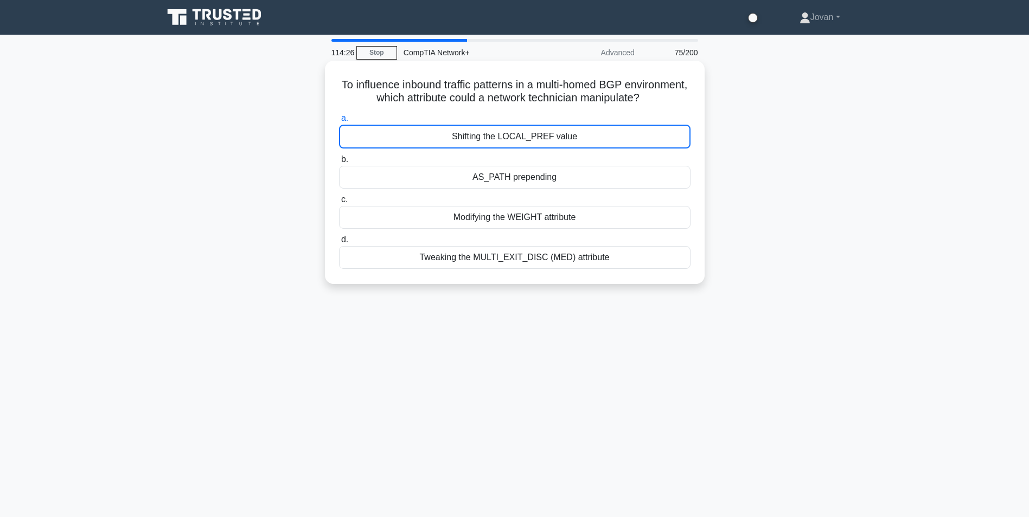
click at [529, 149] on div "Shifting the LOCAL_PREF value" at bounding box center [514, 137] width 351 height 24
click at [339, 122] on input "a. Shifting the LOCAL_PREF value" at bounding box center [339, 118] width 0 height 7
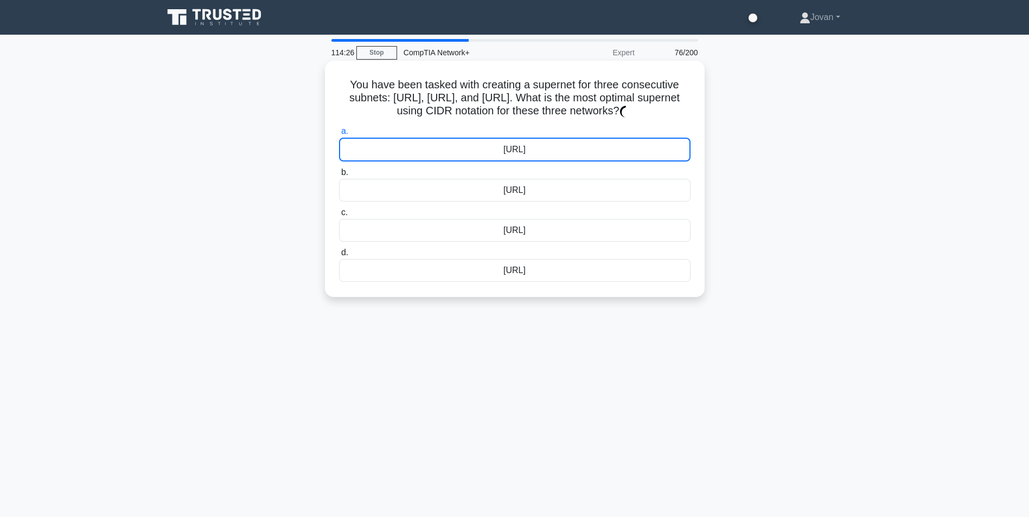
click at [529, 155] on div "172.16.0.0/16" at bounding box center [514, 150] width 351 height 24
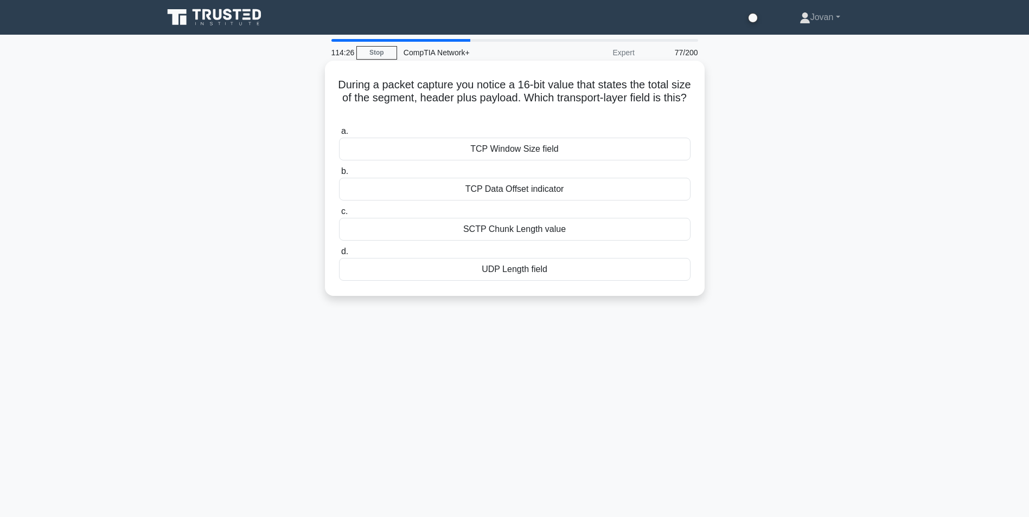
click at [529, 155] on div "TCP Window Size field" at bounding box center [514, 149] width 351 height 23
click at [339, 135] on input "a. TCP Window Size field" at bounding box center [339, 131] width 0 height 7
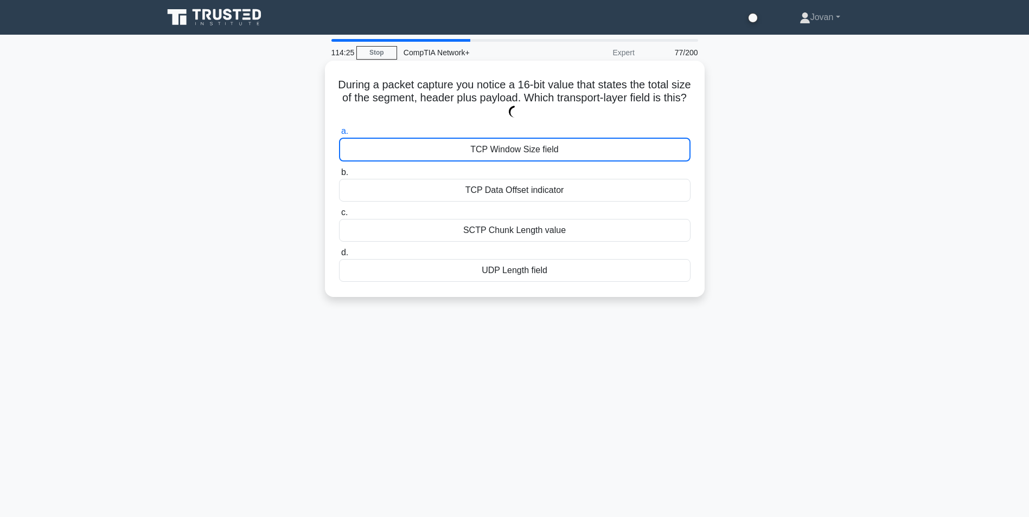
click at [529, 155] on div "TCP Window Size field" at bounding box center [514, 150] width 351 height 24
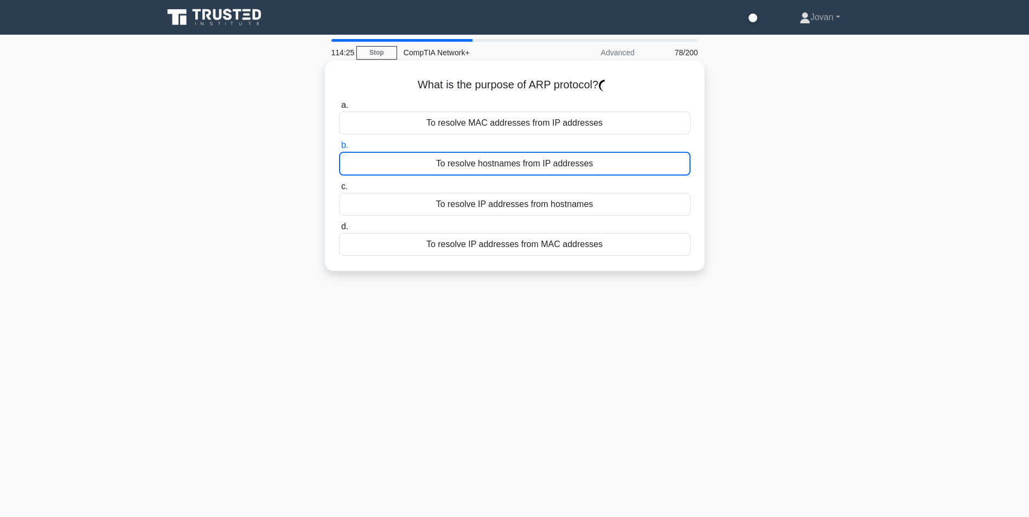
click at [529, 155] on div "To resolve hostnames from IP addresses" at bounding box center [514, 164] width 351 height 24
click at [339, 149] on input "b. To resolve hostnames from IP addresses" at bounding box center [339, 145] width 0 height 7
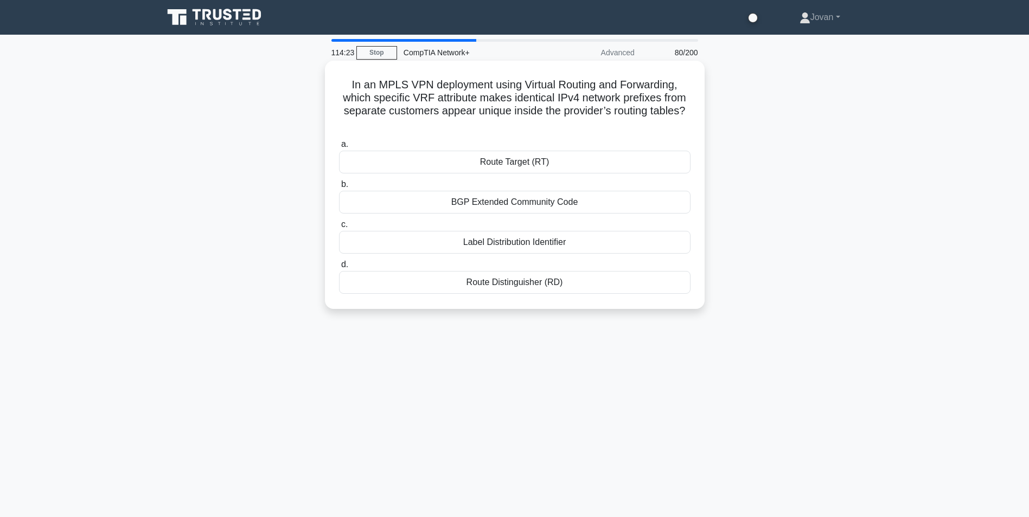
click at [529, 155] on div "Route Target (RT)" at bounding box center [514, 162] width 351 height 23
click at [339, 148] on input "a. Route Target (RT)" at bounding box center [339, 144] width 0 height 7
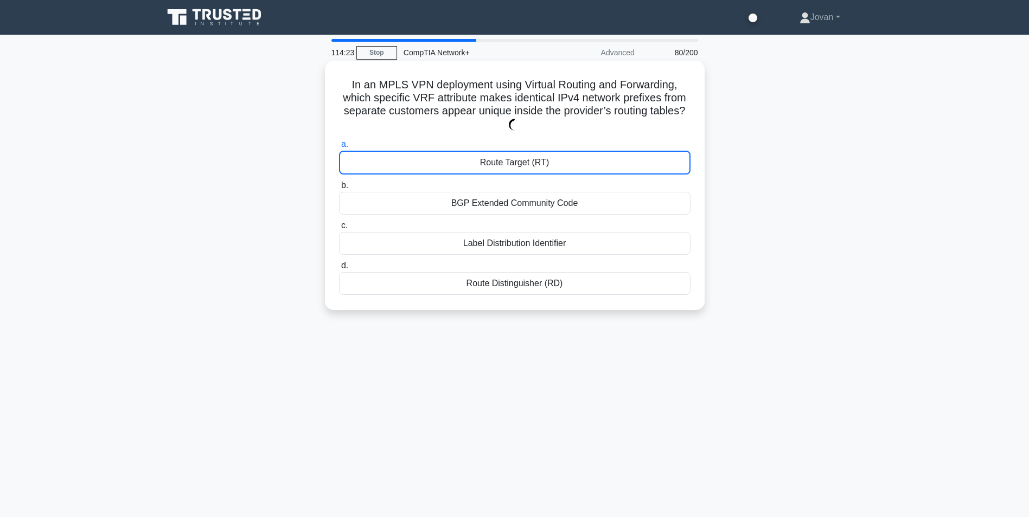
click at [529, 155] on div "Route Target (RT)" at bounding box center [514, 163] width 351 height 24
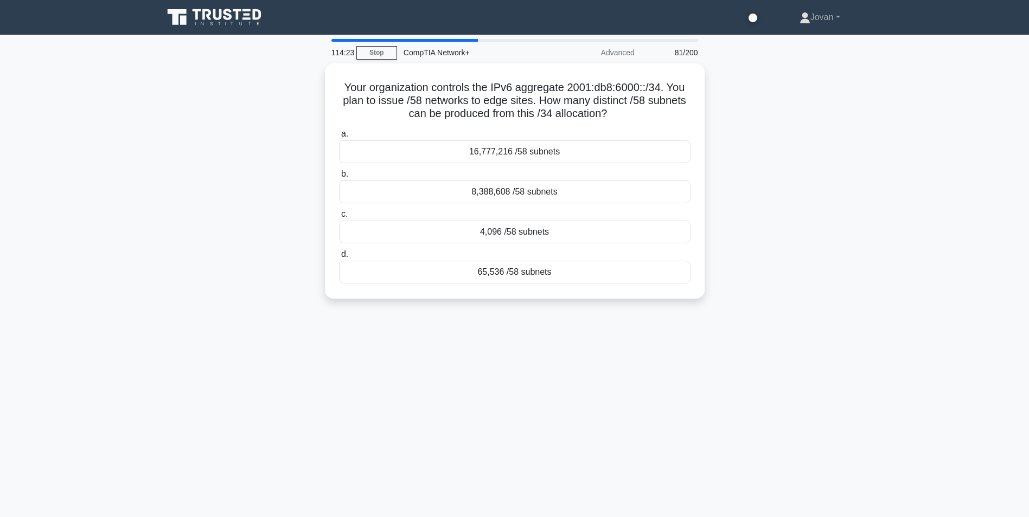
click at [529, 155] on div "16,777,216 /58 subnets" at bounding box center [514, 151] width 351 height 23
click at [339, 138] on input "a. 16,777,216 /58 subnets" at bounding box center [339, 134] width 0 height 7
click at [529, 155] on div "Anycast" at bounding box center [514, 151] width 351 height 23
click at [339, 138] on input "a. Anycast" at bounding box center [339, 134] width 0 height 7
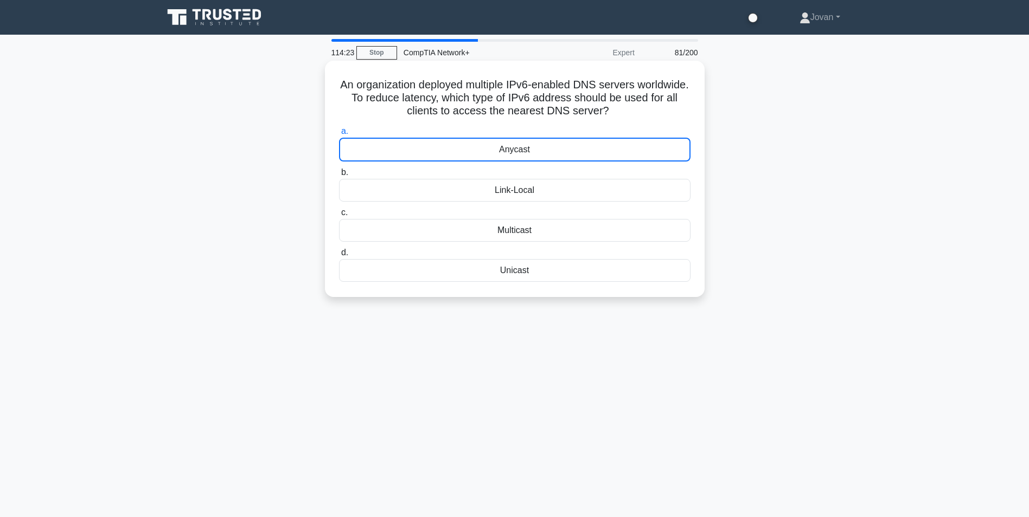
click at [529, 155] on div "Anycast" at bounding box center [514, 150] width 351 height 24
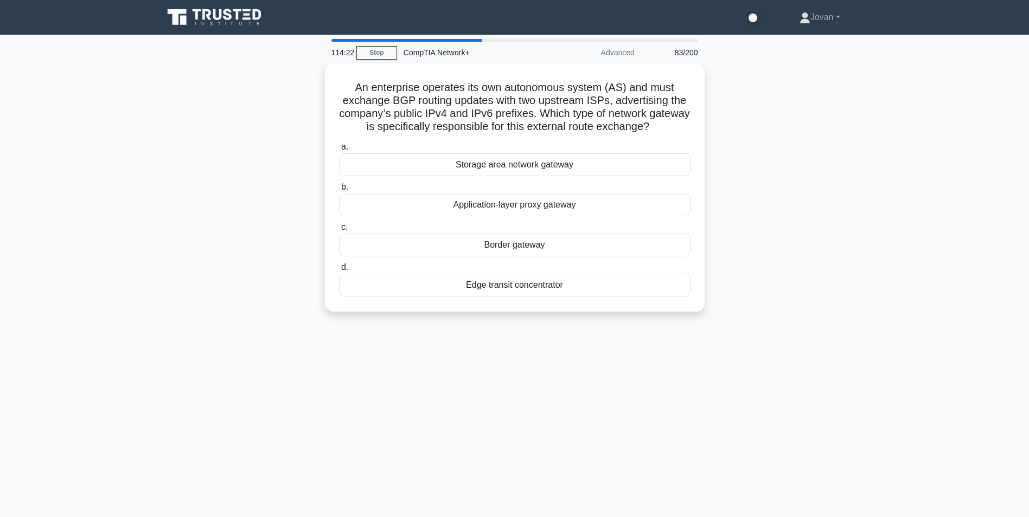
click at [529, 155] on div "Storage area network gateway" at bounding box center [514, 164] width 351 height 23
click at [339, 151] on input "a. Storage area network gateway" at bounding box center [339, 147] width 0 height 7
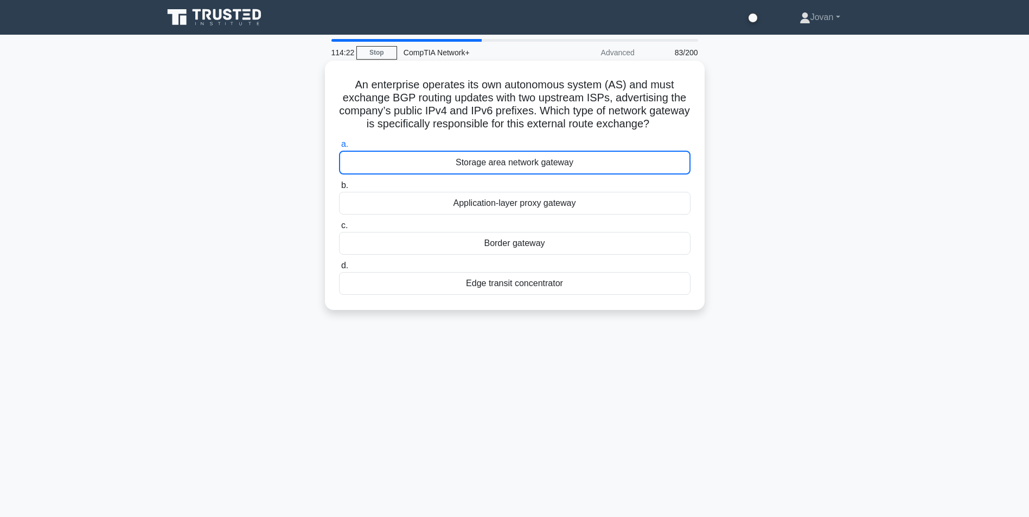
click at [529, 155] on div "Storage area network gateway" at bounding box center [514, 163] width 351 height 24
click at [339, 148] on input "a. Storage area network gateway" at bounding box center [339, 144] width 0 height 7
click at [529, 155] on div "Storage area network gateway" at bounding box center [514, 163] width 351 height 24
click at [339, 148] on input "a. Storage area network gateway" at bounding box center [339, 144] width 0 height 7
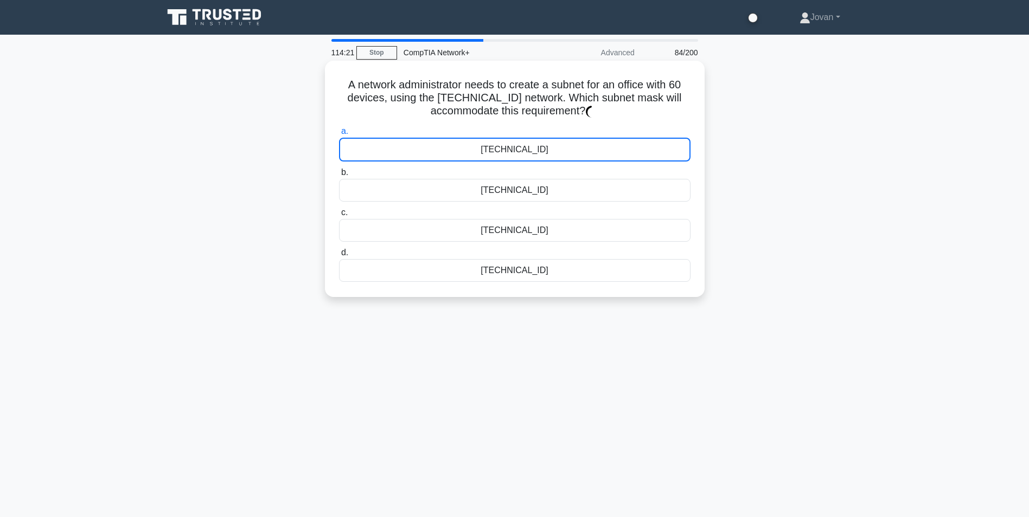
click at [529, 155] on div "255.255.255.128" at bounding box center [514, 150] width 351 height 24
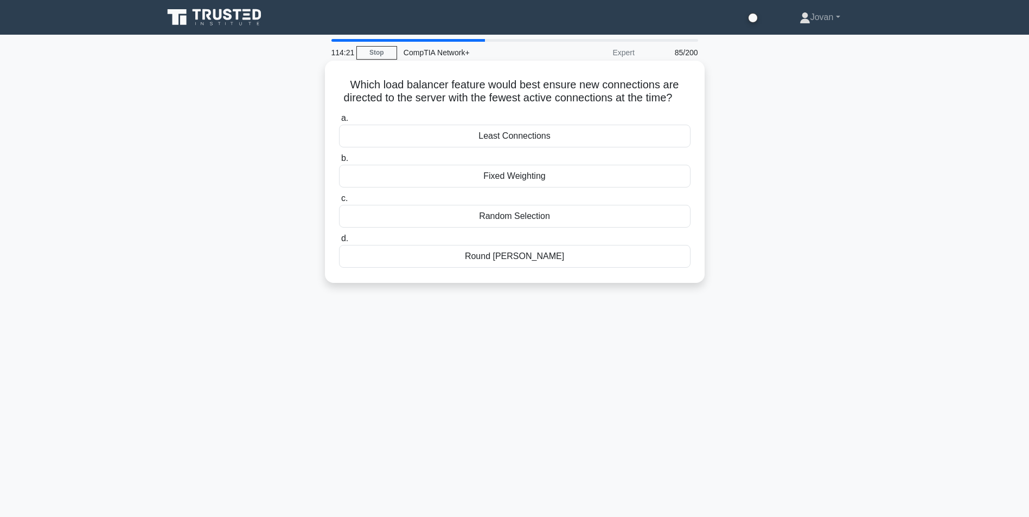
click at [529, 148] on div "Least Connections" at bounding box center [514, 136] width 351 height 23
click at [339, 122] on input "a. Least Connections" at bounding box center [339, 118] width 0 height 7
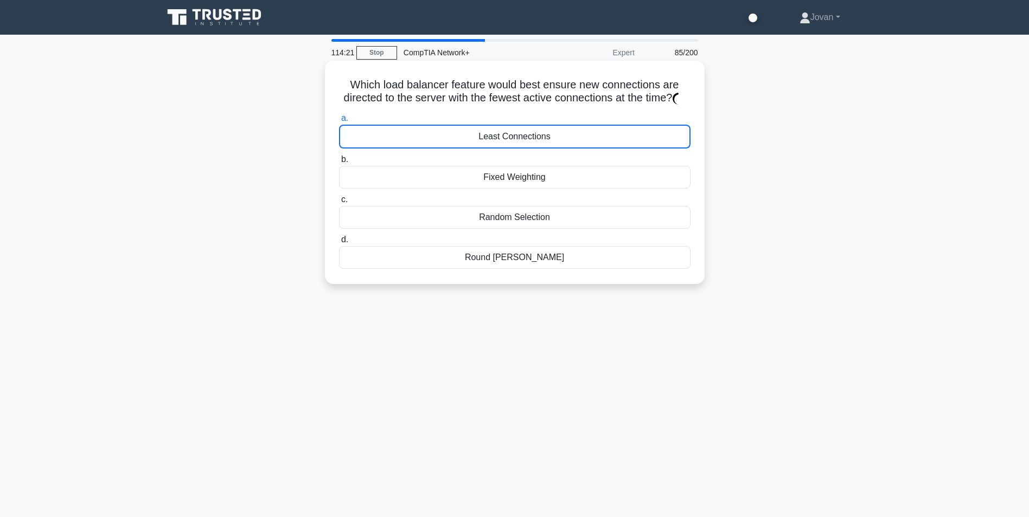
click at [529, 149] on div "Least Connections" at bounding box center [514, 137] width 351 height 24
click at [339, 122] on input "a. Least Connections" at bounding box center [339, 118] width 0 height 7
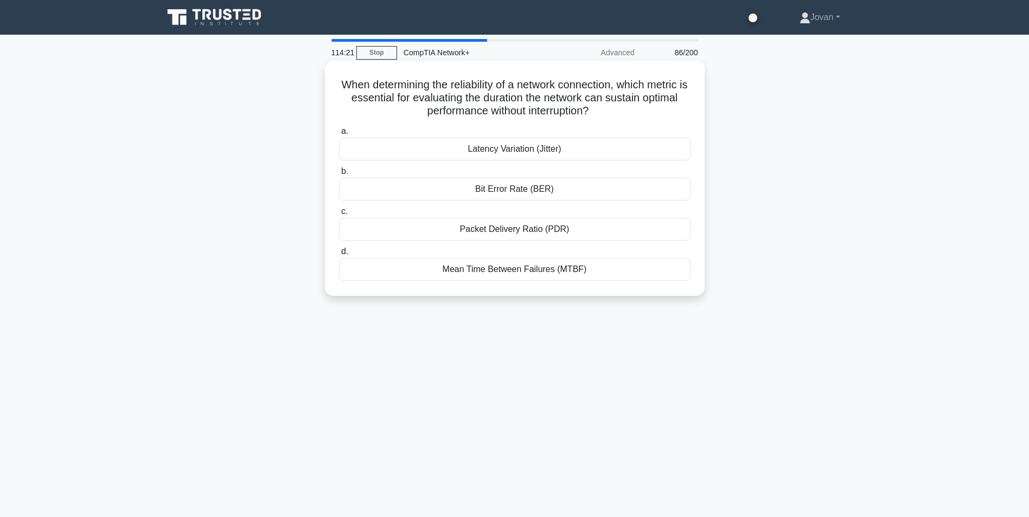
click at [529, 155] on div "Latency Variation (Jitter)" at bounding box center [514, 149] width 351 height 23
click at [339, 135] on input "a. Latency Variation (Jitter)" at bounding box center [339, 131] width 0 height 7
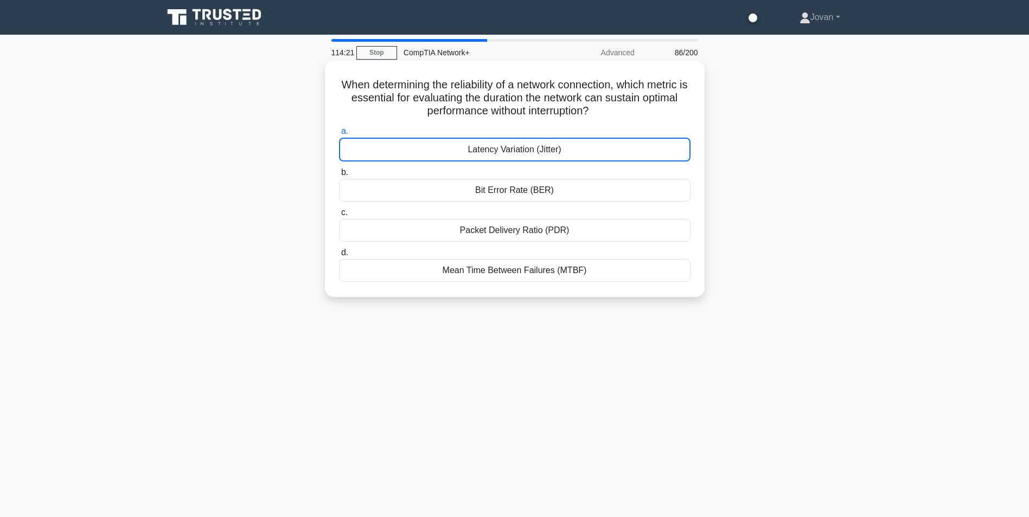
click at [529, 155] on div "Latency Variation (Jitter)" at bounding box center [514, 150] width 351 height 24
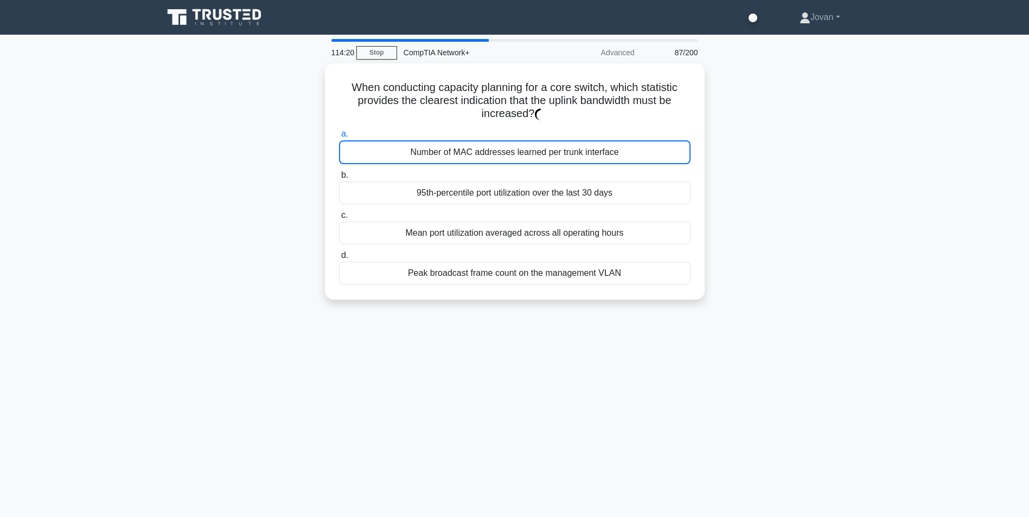
click at [529, 155] on div "Number of MAC addresses learned per trunk interface" at bounding box center [514, 152] width 351 height 24
click at [529, 155] on div "Number of MAC addresses learned per trunk interface" at bounding box center [514, 150] width 351 height 24
click at [339, 135] on input "a. Number of MAC addresses learned per trunk interface" at bounding box center [339, 131] width 0 height 7
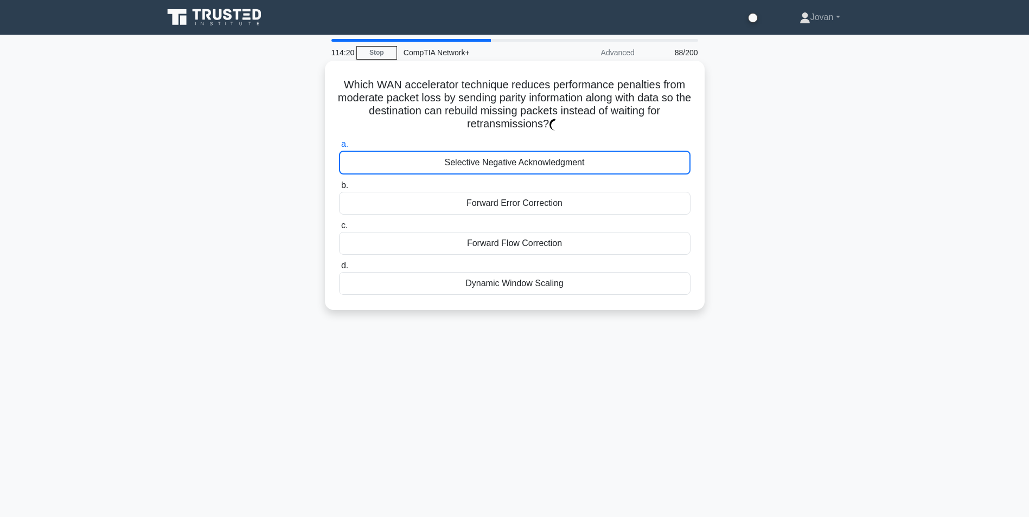
click at [529, 155] on div "Selective Negative Acknowledgment" at bounding box center [514, 163] width 351 height 24
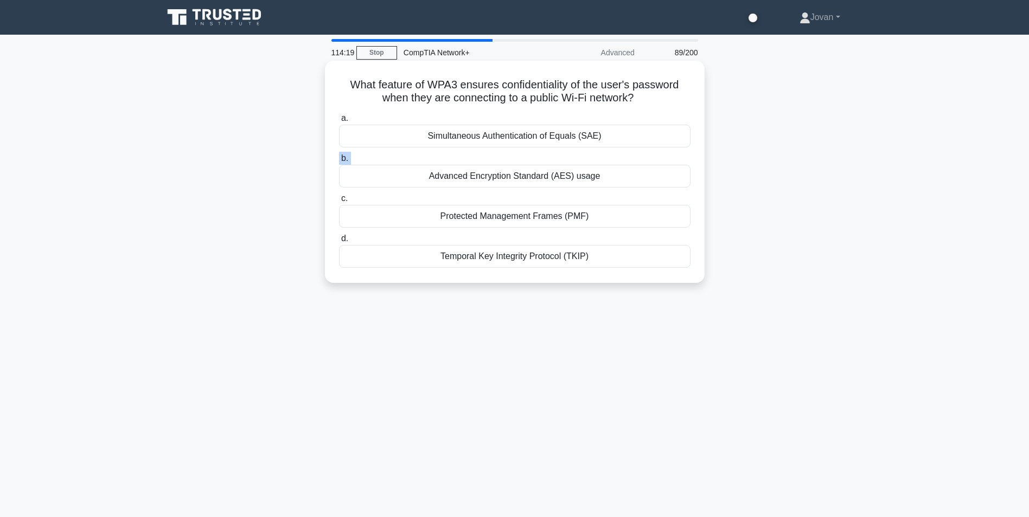
click at [529, 155] on label "b. Advanced Encryption Standard (AES) usage" at bounding box center [514, 170] width 351 height 36
click at [339, 155] on input "b. Advanced Encryption Standard (AES) usage" at bounding box center [339, 158] width 0 height 7
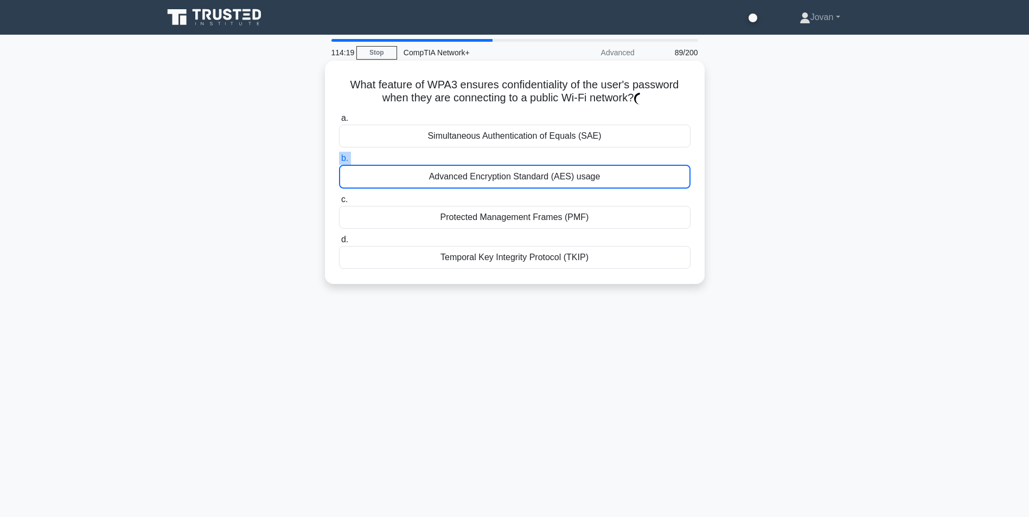
click at [529, 155] on label "b. Advanced Encryption Standard (AES) usage" at bounding box center [514, 170] width 351 height 37
click at [339, 155] on input "b. Advanced Encryption Standard (AES) usage" at bounding box center [339, 158] width 0 height 7
click at [529, 155] on label "b. Advanced Encryption Standard (AES) usage" at bounding box center [514, 170] width 351 height 37
click at [339, 155] on input "b. Advanced Encryption Standard (AES) usage" at bounding box center [339, 158] width 0 height 7
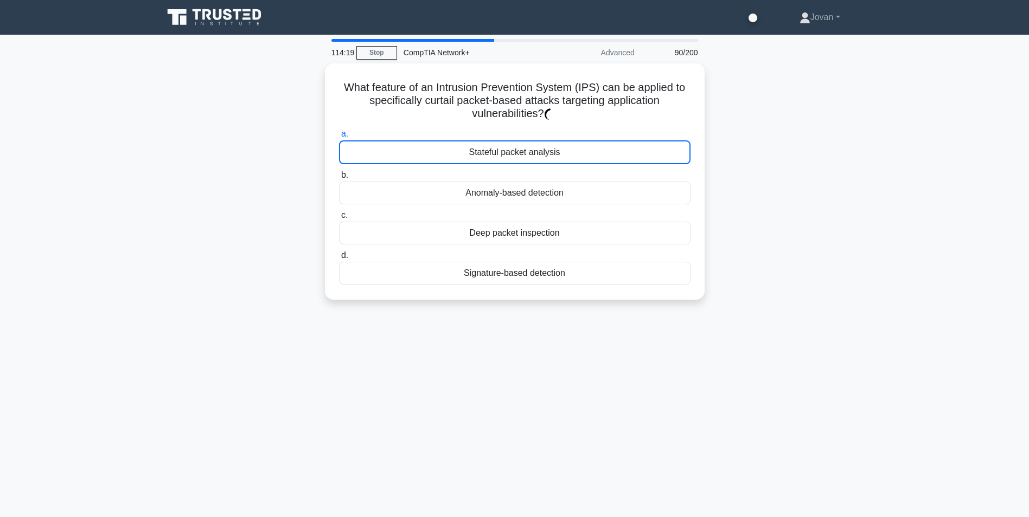
click at [529, 155] on div "Stateful packet analysis" at bounding box center [514, 152] width 351 height 24
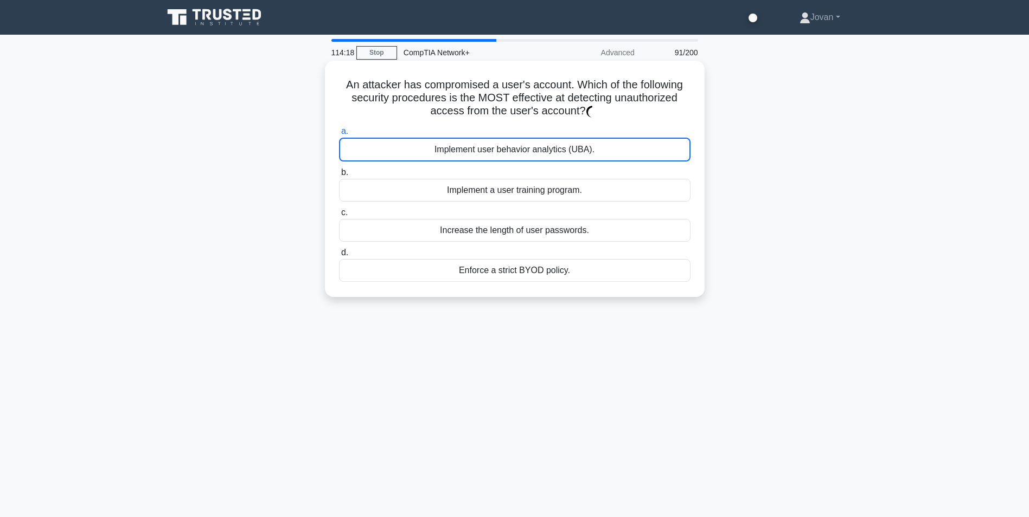
click at [529, 155] on div "Implement user behavior analytics (UBA)." at bounding box center [514, 150] width 351 height 24
click at [339, 135] on input "a. Implement user behavior analytics (UBA)." at bounding box center [339, 131] width 0 height 7
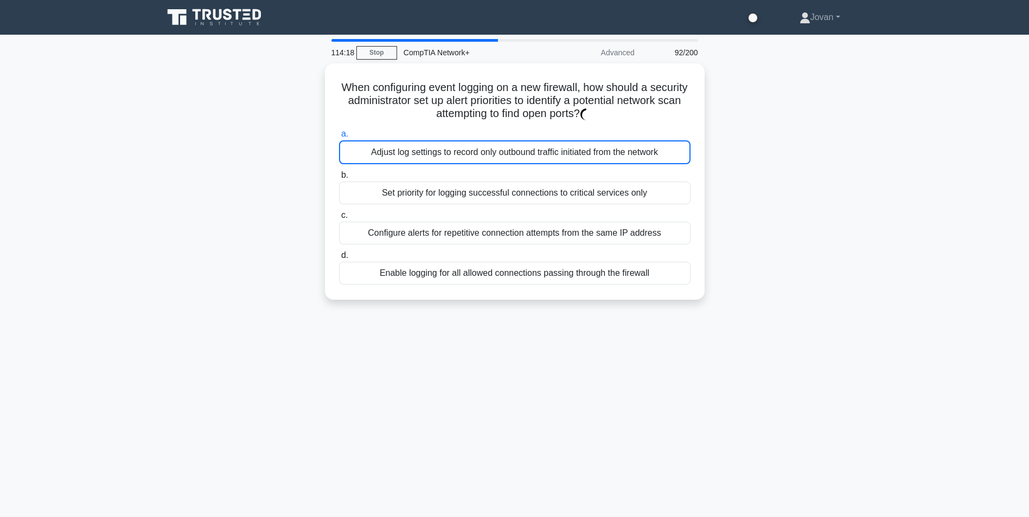
click at [529, 155] on div "Adjust log settings to record only outbound traffic initiated from the network" at bounding box center [514, 152] width 351 height 24
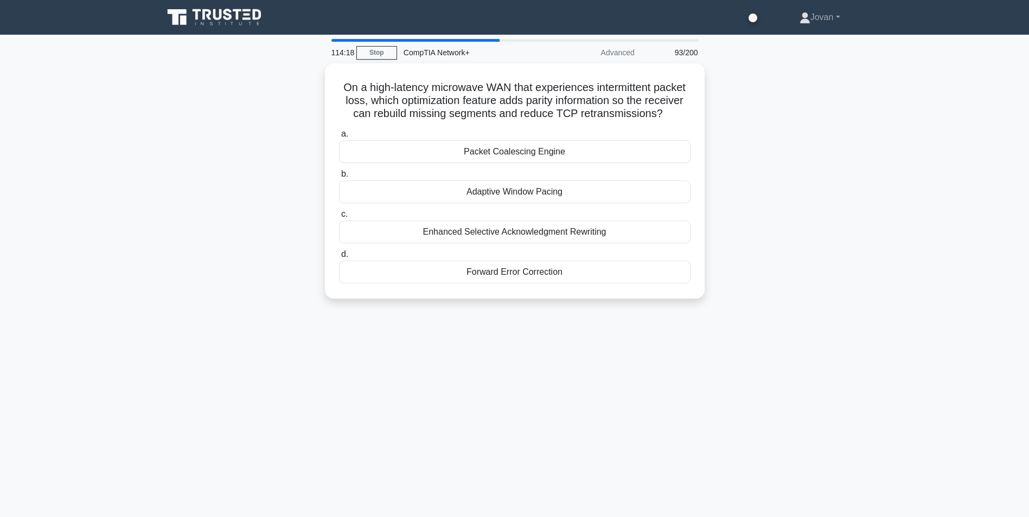
click at [529, 155] on div "Packet Coalescing Engine" at bounding box center [514, 151] width 351 height 23
click at [339, 138] on input "a. Packet Coalescing Engine" at bounding box center [339, 134] width 0 height 7
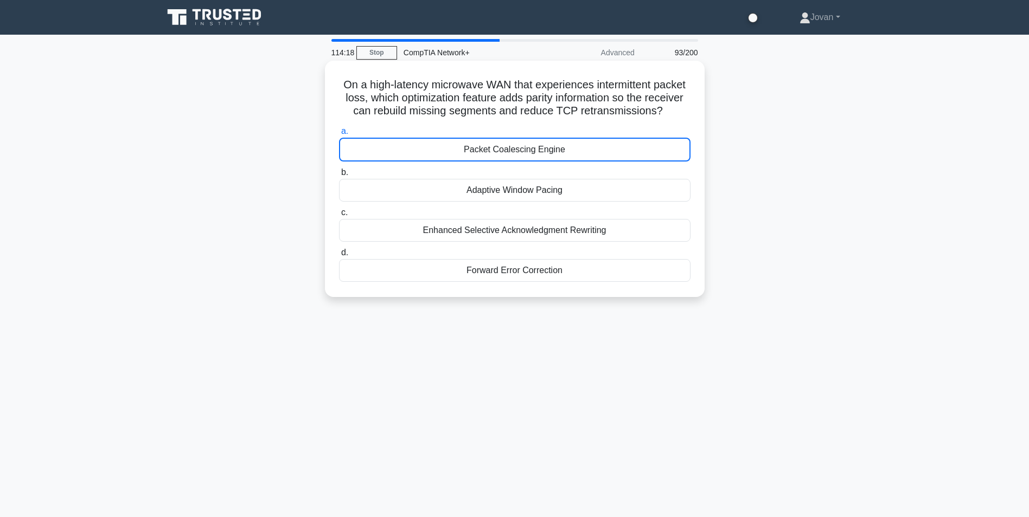
click at [529, 155] on div "Packet Coalescing Engine" at bounding box center [514, 150] width 351 height 24
click at [339, 135] on input "a. Packet Coalescing Engine" at bounding box center [339, 131] width 0 height 7
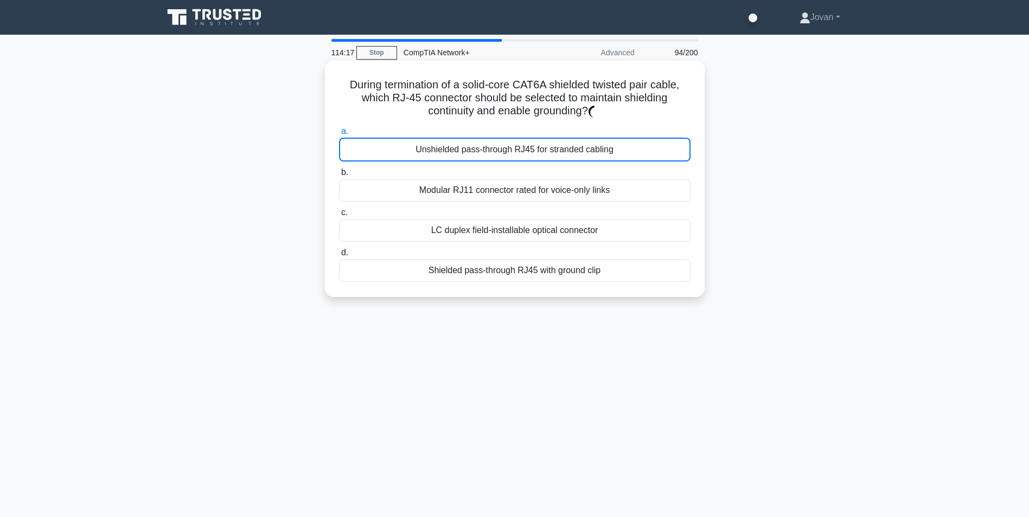
click at [529, 155] on div "Unshielded pass-through RJ45 for stranded cabling" at bounding box center [514, 150] width 351 height 24
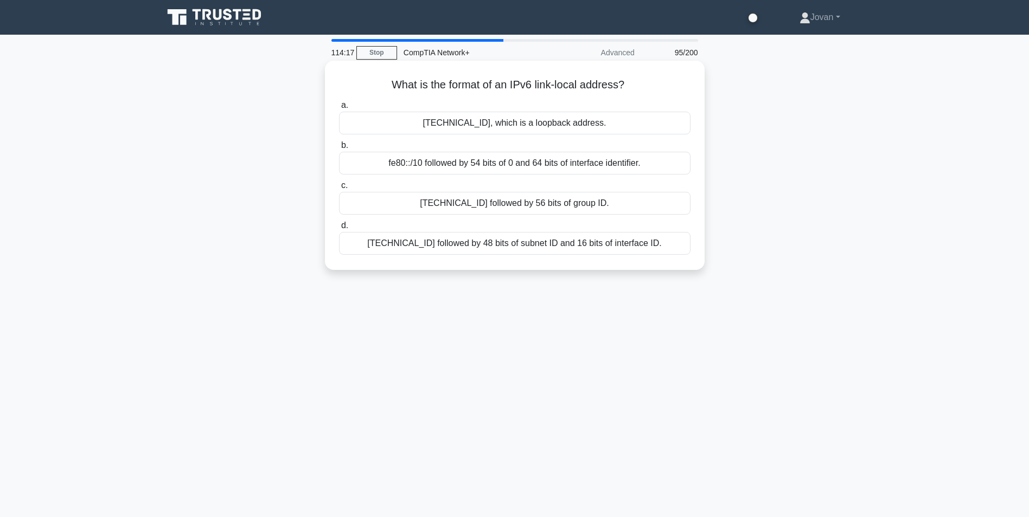
click at [529, 155] on div "fe80::/10 followed by 54 bits of 0 and 64 bits of interface identifier." at bounding box center [514, 163] width 351 height 23
click at [339, 149] on input "b. fe80::/10 followed by 54 bits of 0 and 64 bits of interface identifier." at bounding box center [339, 145] width 0 height 7
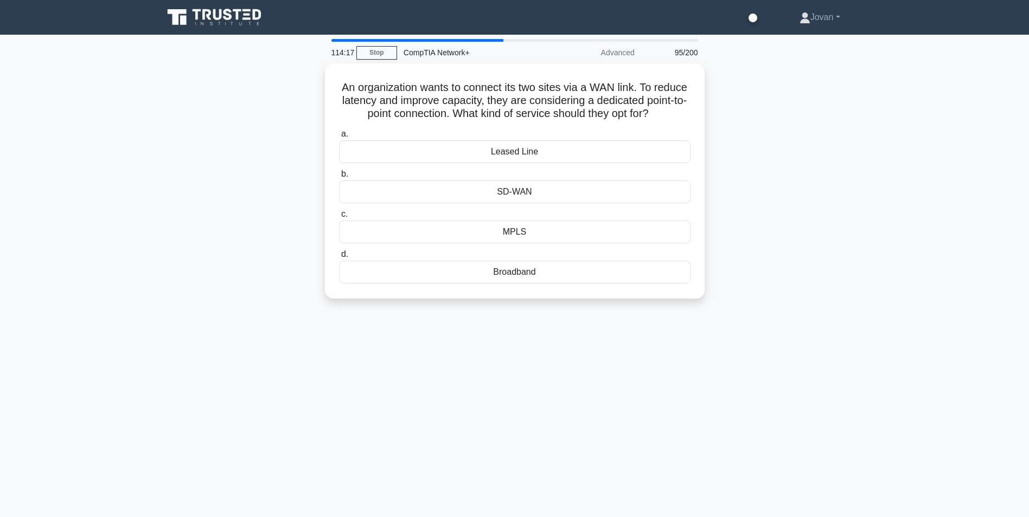
click at [529, 155] on div "Leased Line" at bounding box center [514, 151] width 351 height 23
click at [339, 138] on input "a. Leased Line" at bounding box center [339, 134] width 0 height 7
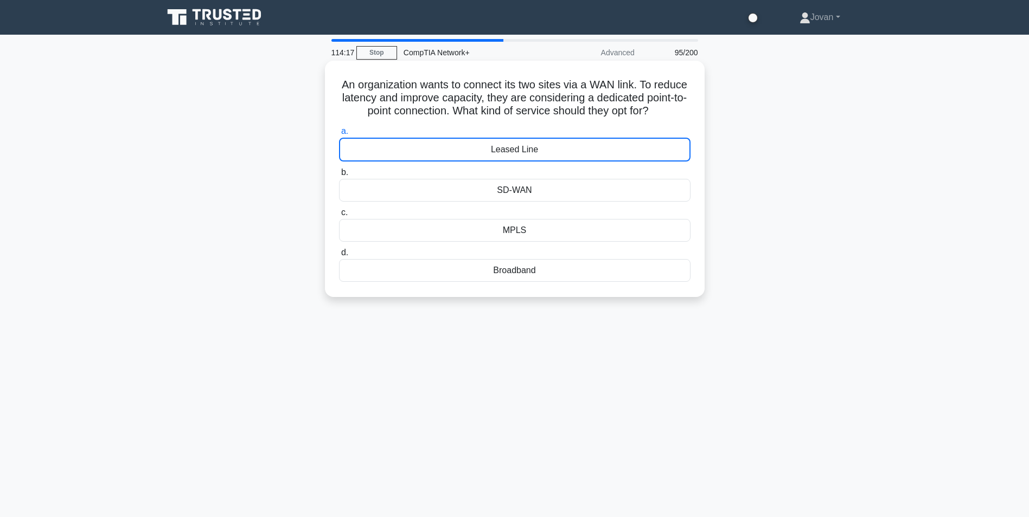
click at [529, 155] on div "Leased Line" at bounding box center [514, 150] width 351 height 24
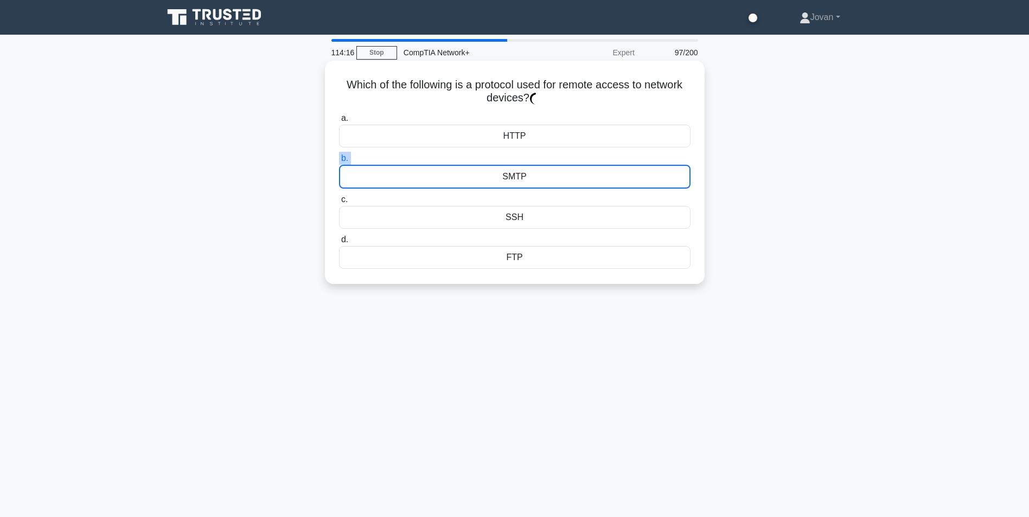
click at [529, 155] on label "b. SMTP" at bounding box center [514, 170] width 351 height 37
click at [339, 155] on input "b. SMTP" at bounding box center [339, 158] width 0 height 7
click at [529, 155] on label "b. SMTP" at bounding box center [514, 170] width 351 height 37
click at [339, 155] on input "b. SMTP" at bounding box center [339, 158] width 0 height 7
click at [529, 155] on label "b. SMTP" at bounding box center [514, 170] width 351 height 37
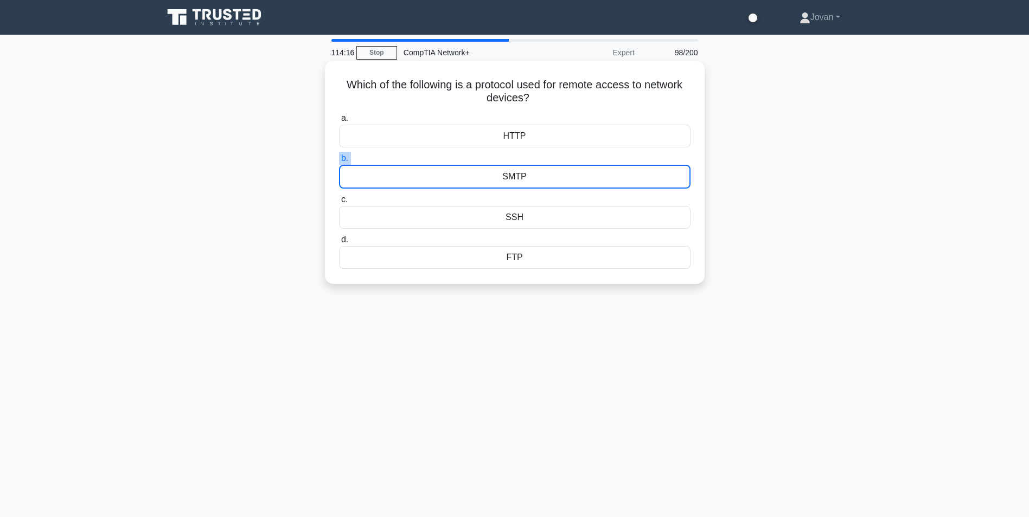
click at [339, 155] on input "b. SMTP" at bounding box center [339, 158] width 0 height 7
click at [529, 155] on label "b. SMTP" at bounding box center [514, 170] width 351 height 37
click at [339, 155] on input "b. SMTP" at bounding box center [339, 158] width 0 height 7
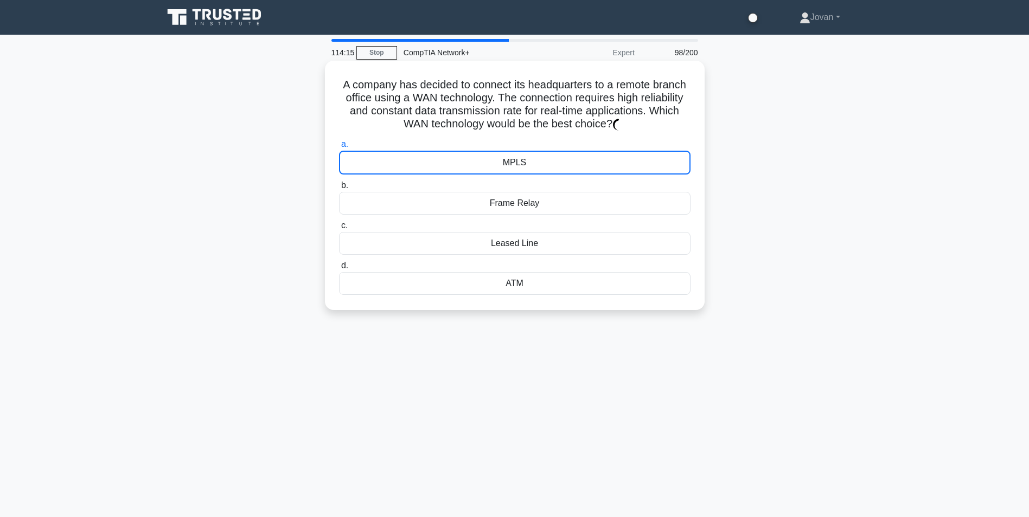
click at [529, 155] on div "MPLS" at bounding box center [514, 163] width 351 height 24
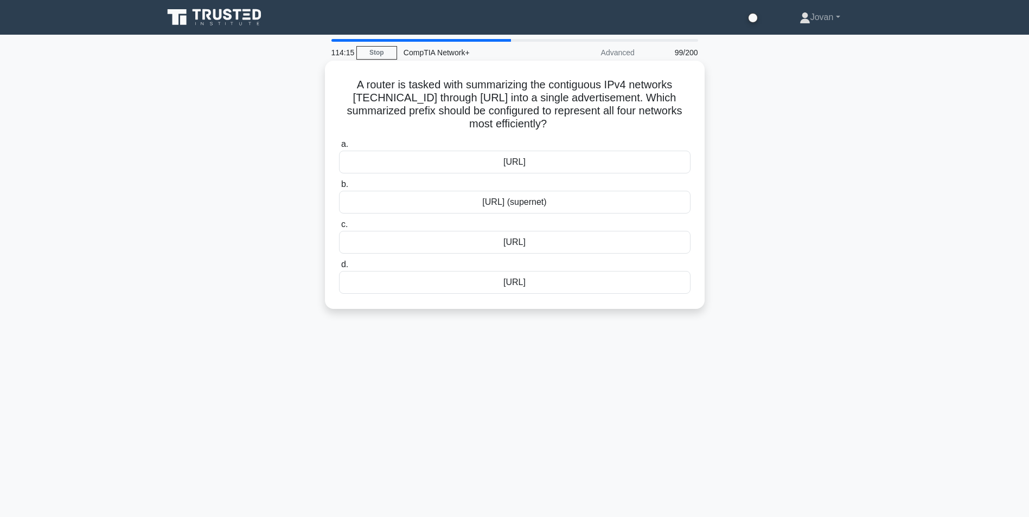
click at [529, 155] on div "10.12.0.0/22" at bounding box center [514, 162] width 351 height 23
click at [339, 148] on input "a. 10.12.0.0/22" at bounding box center [339, 144] width 0 height 7
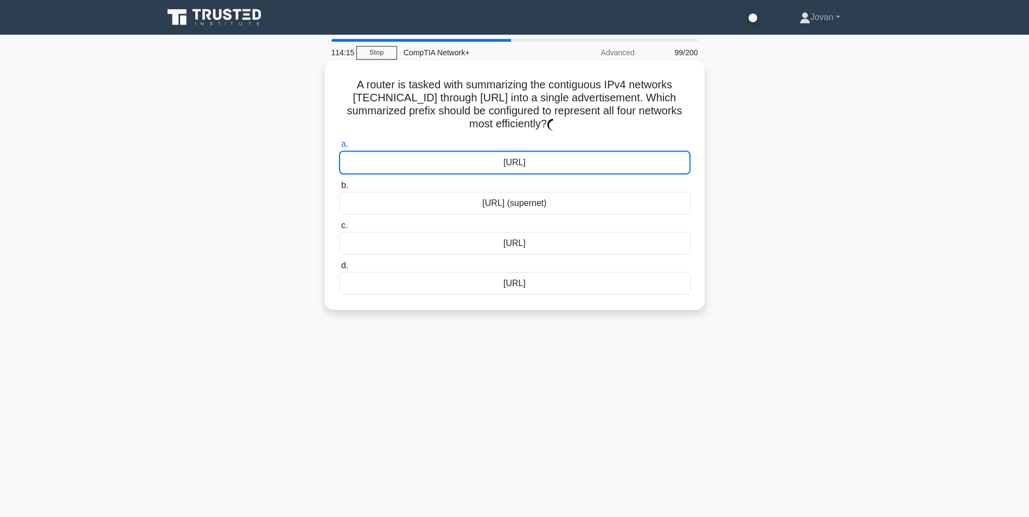
click at [529, 155] on div "10.12.0.0/22" at bounding box center [514, 163] width 351 height 24
click at [339, 148] on input "a. 10.12.0.0/22" at bounding box center [339, 144] width 0 height 7
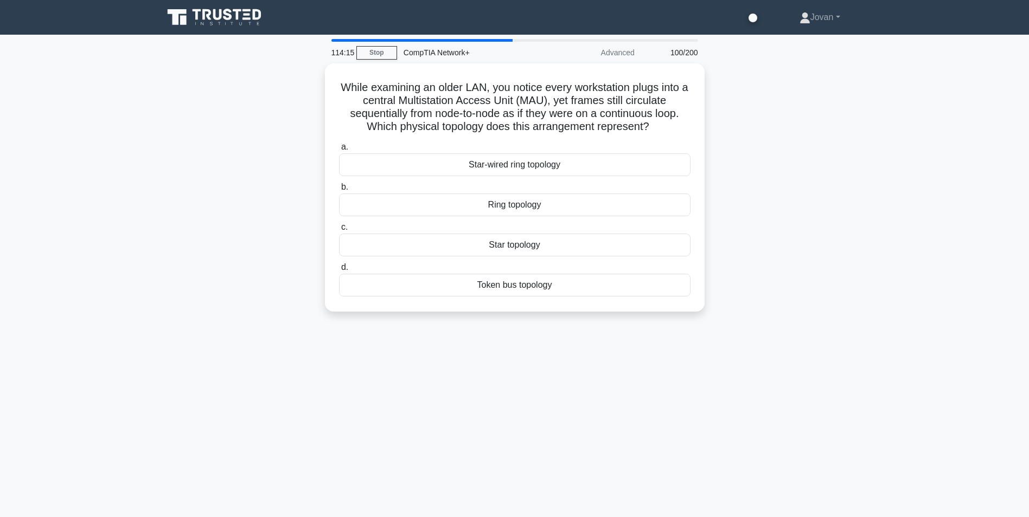
click at [529, 155] on div "Star-wired ring topology" at bounding box center [514, 164] width 351 height 23
click at [339, 151] on input "a. Star-wired ring topology" at bounding box center [339, 147] width 0 height 7
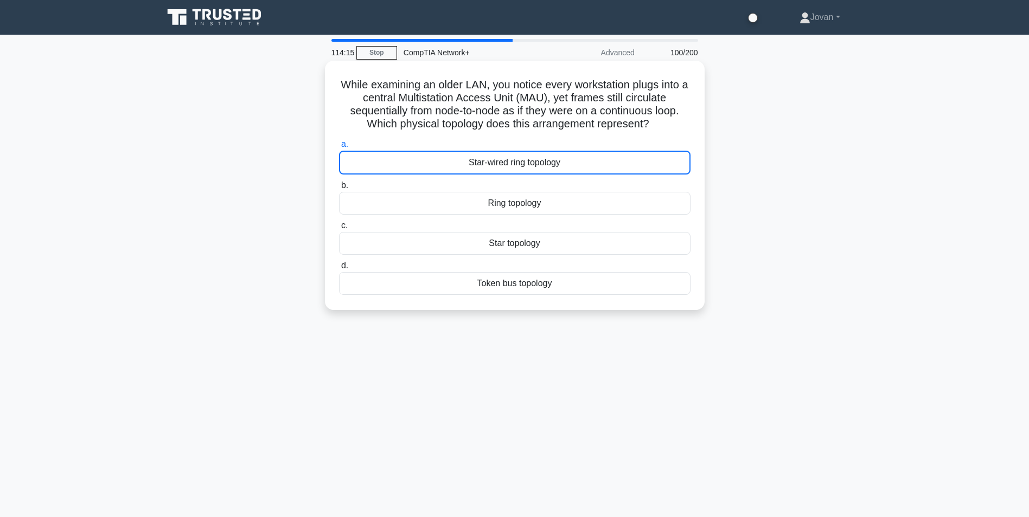
click at [529, 155] on div "Star-wired ring topology" at bounding box center [514, 163] width 351 height 24
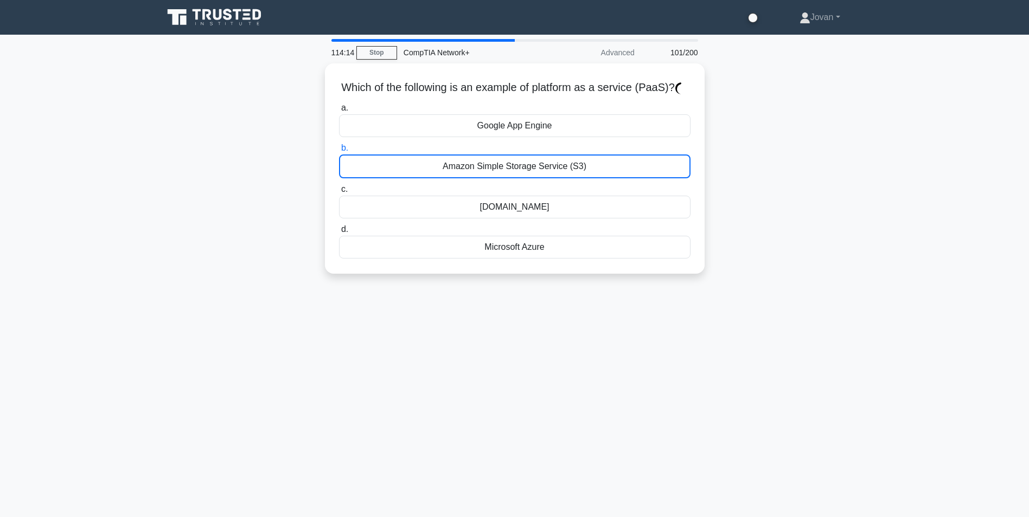
click at [529, 155] on label "b. Amazon Simple Storage Service (S3)" at bounding box center [514, 160] width 351 height 37
click at [339, 152] on input "b. Amazon Simple Storage Service (S3)" at bounding box center [339, 148] width 0 height 7
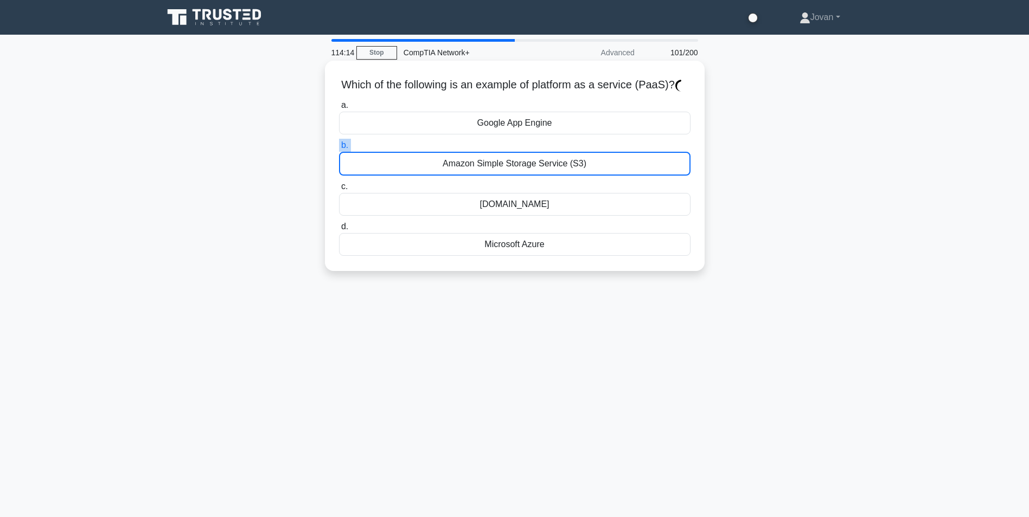
click at [529, 155] on label "b. Amazon Simple Storage Service (S3)" at bounding box center [514, 157] width 351 height 37
click at [339, 149] on input "b. Amazon Simple Storage Service (S3)" at bounding box center [339, 145] width 0 height 7
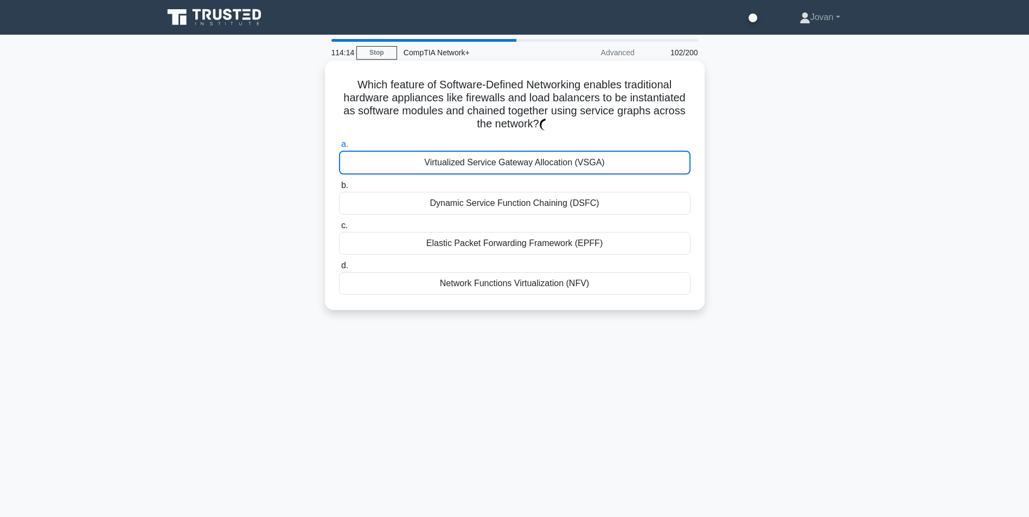
click at [529, 155] on div "Virtualized Service Gateway Allocation (VSGA)" at bounding box center [514, 163] width 351 height 24
click at [339, 148] on input "a. Virtualized Service Gateway Allocation (VSGA)" at bounding box center [339, 144] width 0 height 7
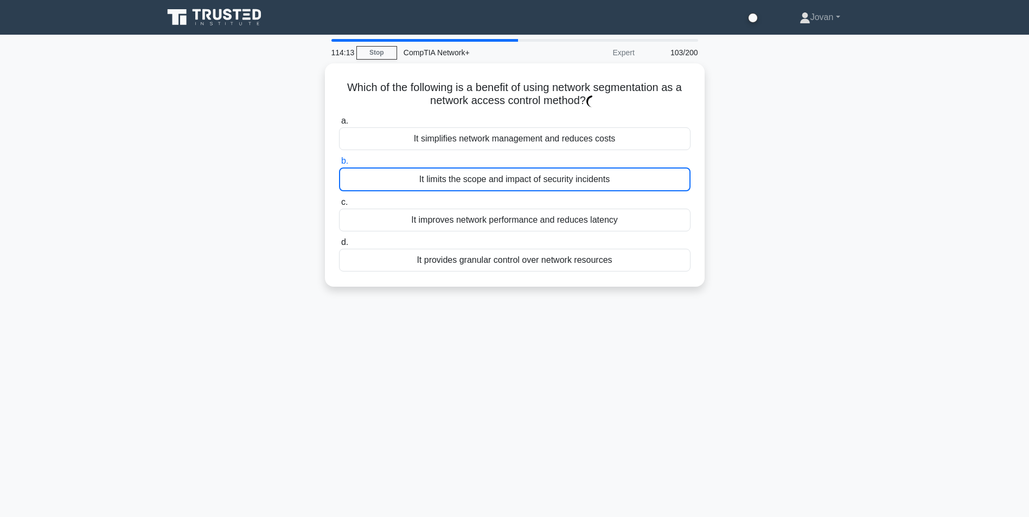
click at [529, 155] on label "b. It limits the scope and impact of security incidents" at bounding box center [514, 173] width 351 height 37
click at [339, 158] on input "b. It limits the scope and impact of security incidents" at bounding box center [339, 161] width 0 height 7
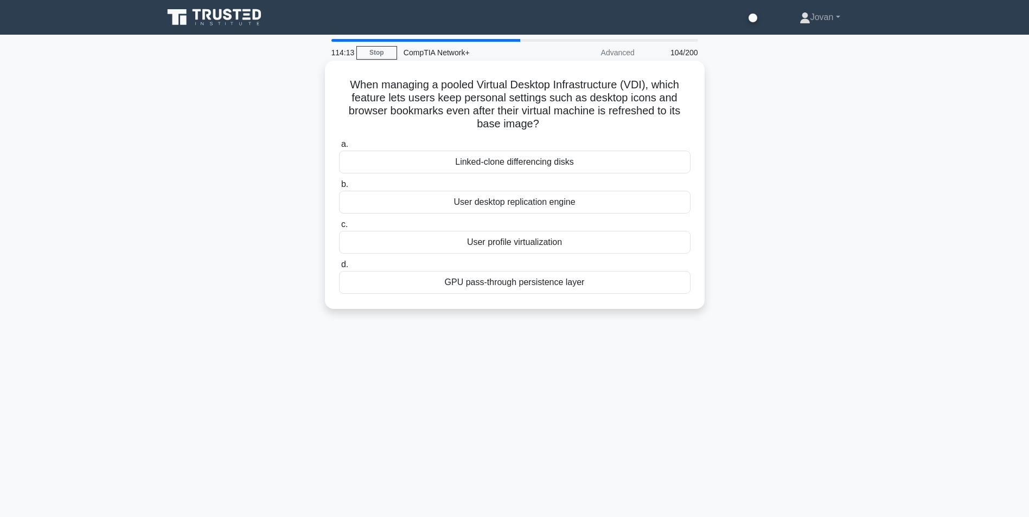
click at [529, 155] on div "Linked-clone differencing disks" at bounding box center [514, 162] width 351 height 23
click at [339, 148] on input "a. Linked-clone differencing disks" at bounding box center [339, 144] width 0 height 7
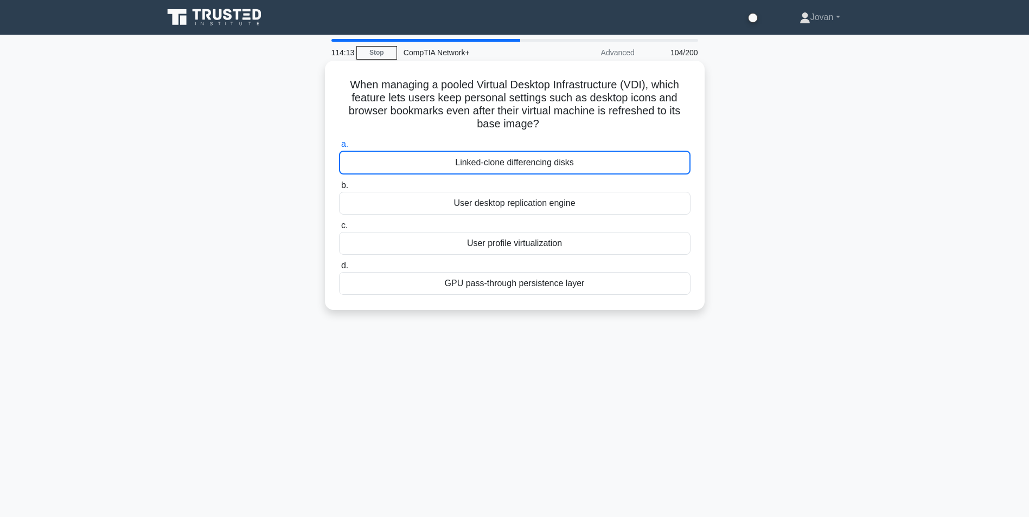
click at [529, 155] on div "Linked-clone differencing disks" at bounding box center [514, 163] width 351 height 24
click at [339, 148] on input "a. Linked-clone differencing disks" at bounding box center [339, 144] width 0 height 7
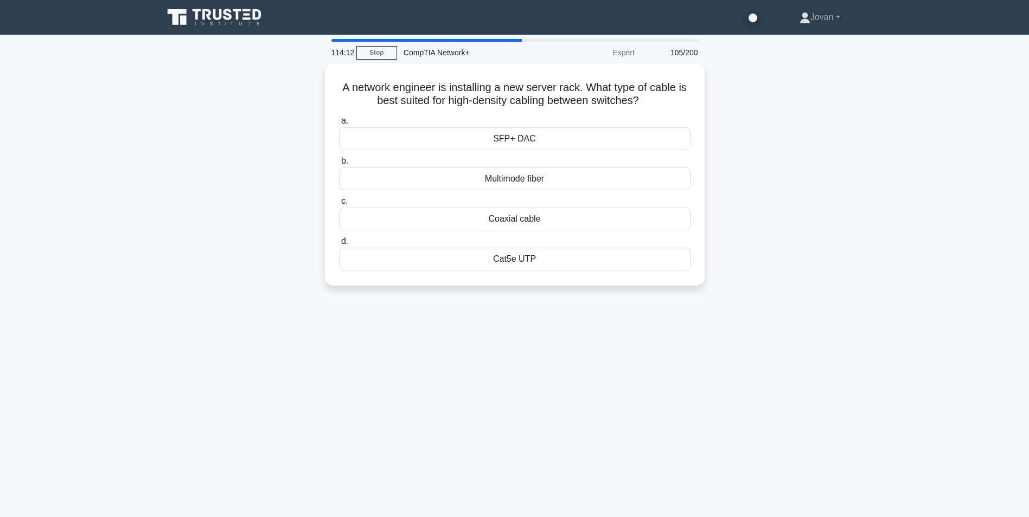
click at [529, 155] on label "b. Multimode fiber" at bounding box center [514, 173] width 351 height 36
click at [339, 158] on input "b. Multimode fiber" at bounding box center [339, 161] width 0 height 7
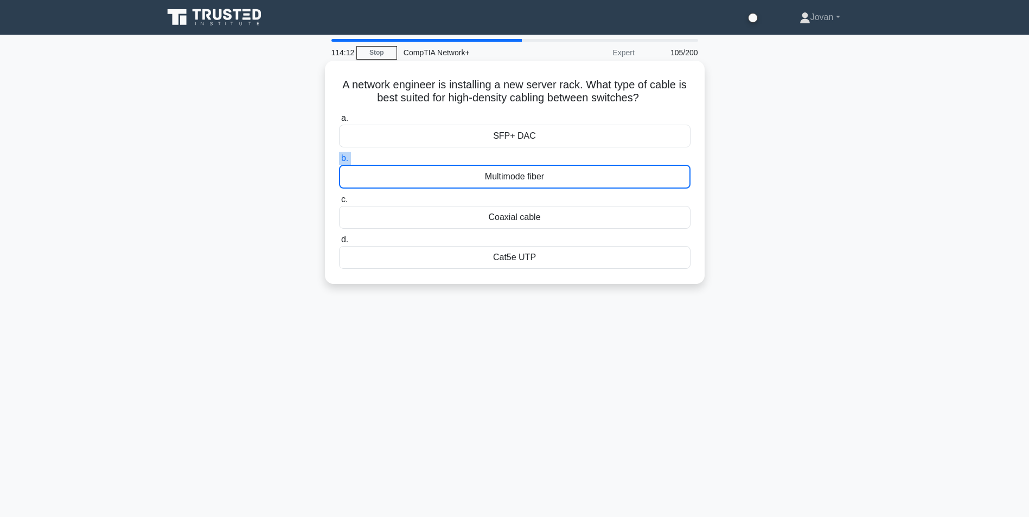
click at [529, 155] on label "b. Multimode fiber" at bounding box center [514, 170] width 351 height 37
click at [339, 155] on input "b. Multimode fiber" at bounding box center [339, 158] width 0 height 7
click at [529, 155] on label "b. Multimode fiber" at bounding box center [514, 170] width 351 height 37
click at [339, 155] on input "b. Multimode fiber" at bounding box center [339, 158] width 0 height 7
click at [529, 155] on label "b. Multimode fiber" at bounding box center [514, 170] width 351 height 37
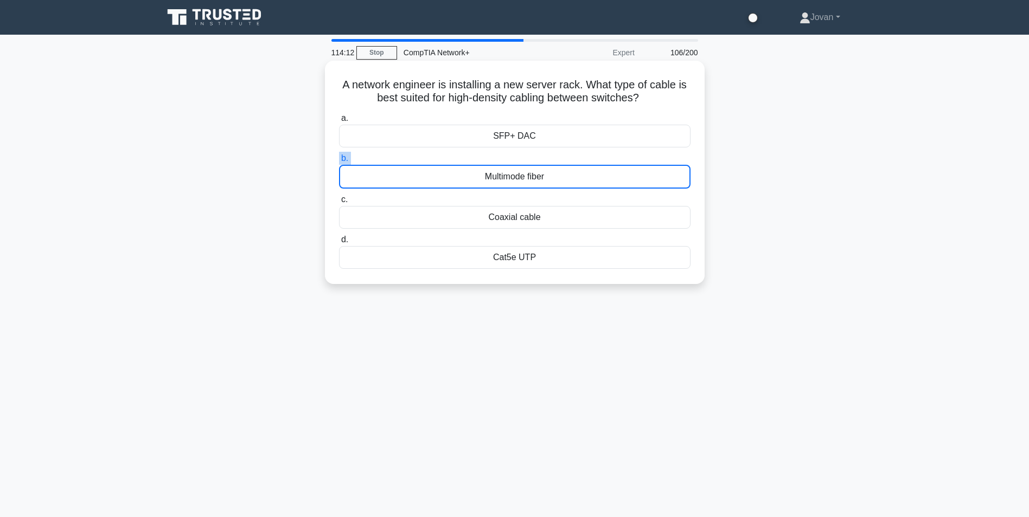
click at [339, 155] on input "b. Multimode fiber" at bounding box center [339, 158] width 0 height 7
click at [529, 155] on label "b. Multimode fiber" at bounding box center [514, 170] width 351 height 37
click at [339, 155] on input "b. Multimode fiber" at bounding box center [339, 158] width 0 height 7
click at [529, 155] on label "b. Multimode fiber" at bounding box center [514, 170] width 351 height 37
click at [339, 155] on input "b. Multimode fiber" at bounding box center [339, 158] width 0 height 7
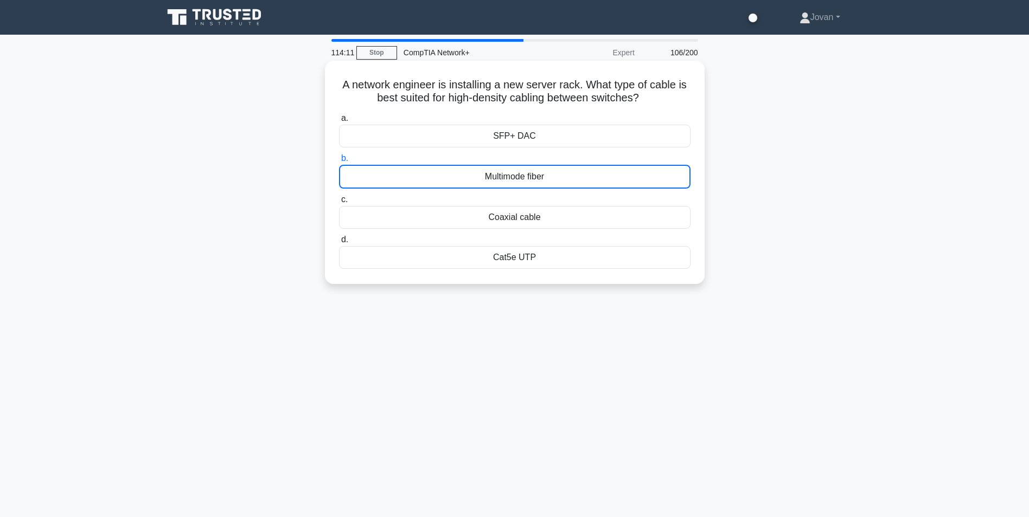
drag, startPoint x: 529, startPoint y: 155, endPoint x: 516, endPoint y: 146, distance: 15.2
click at [516, 146] on div "SFP+ DAC" at bounding box center [514, 136] width 351 height 23
click at [339, 122] on input "a. SFP+ DAC" at bounding box center [339, 118] width 0 height 7
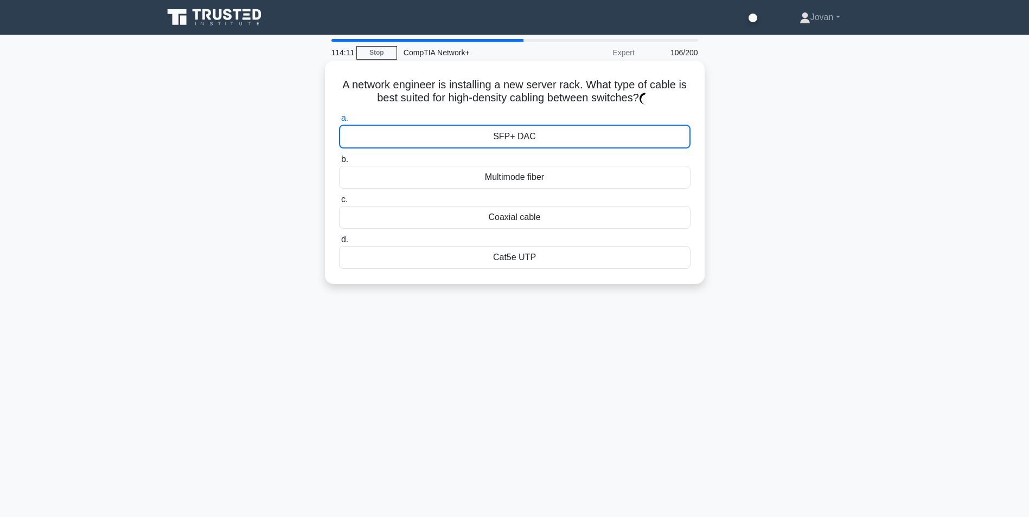
click at [516, 146] on div "SFP+ DAC" at bounding box center [514, 137] width 351 height 24
click at [339, 122] on input "a. SFP+ DAC" at bounding box center [339, 118] width 0 height 7
click at [516, 146] on div "SFP+ DAC" at bounding box center [514, 137] width 351 height 24
click at [339, 122] on input "a. SFP+ DAC" at bounding box center [339, 118] width 0 height 7
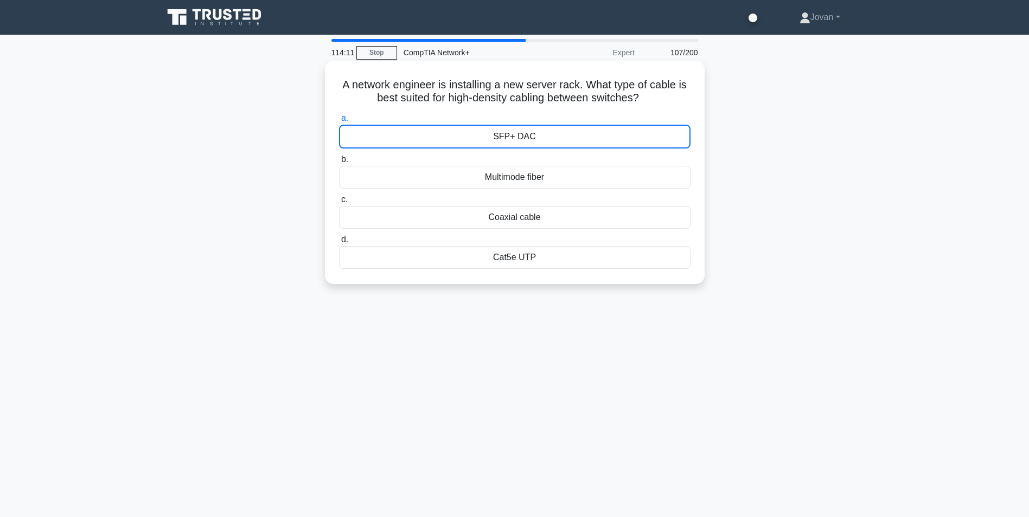
click at [516, 146] on div "SFP+ DAC" at bounding box center [514, 137] width 351 height 24
click at [339, 122] on input "a. SFP+ DAC" at bounding box center [339, 118] width 0 height 7
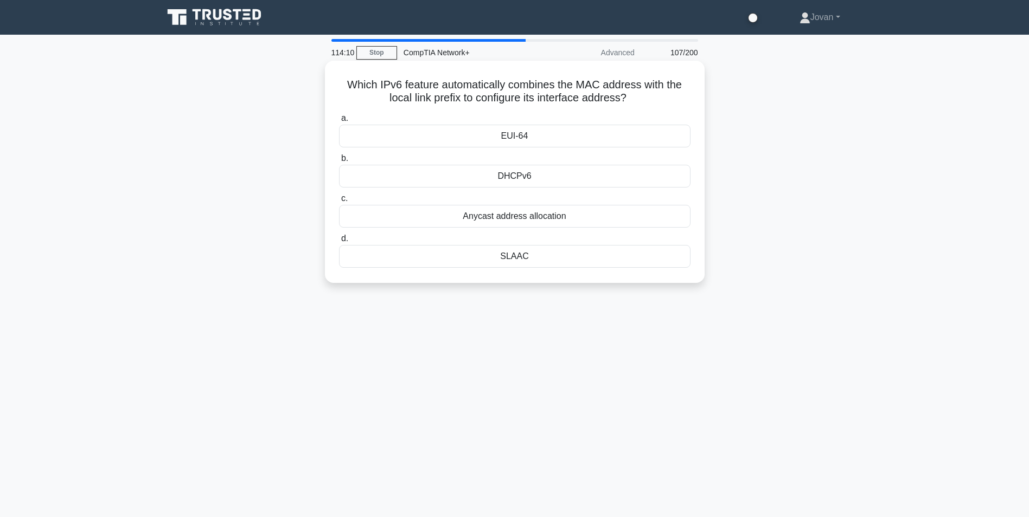
click at [502, 143] on div "EUI-64" at bounding box center [514, 136] width 351 height 23
click at [339, 122] on input "a. EUI-64" at bounding box center [339, 118] width 0 height 7
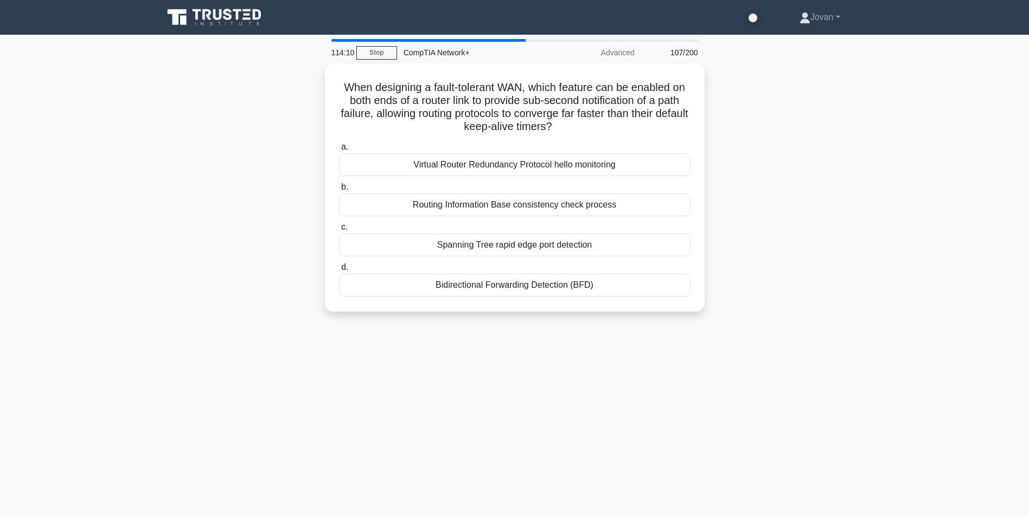
click at [502, 143] on label "a. Virtual Router Redundancy Protocol hello monitoring" at bounding box center [514, 158] width 351 height 36
click at [339, 144] on input "a. Virtual Router Redundancy Protocol hello monitoring" at bounding box center [339, 147] width 0 height 7
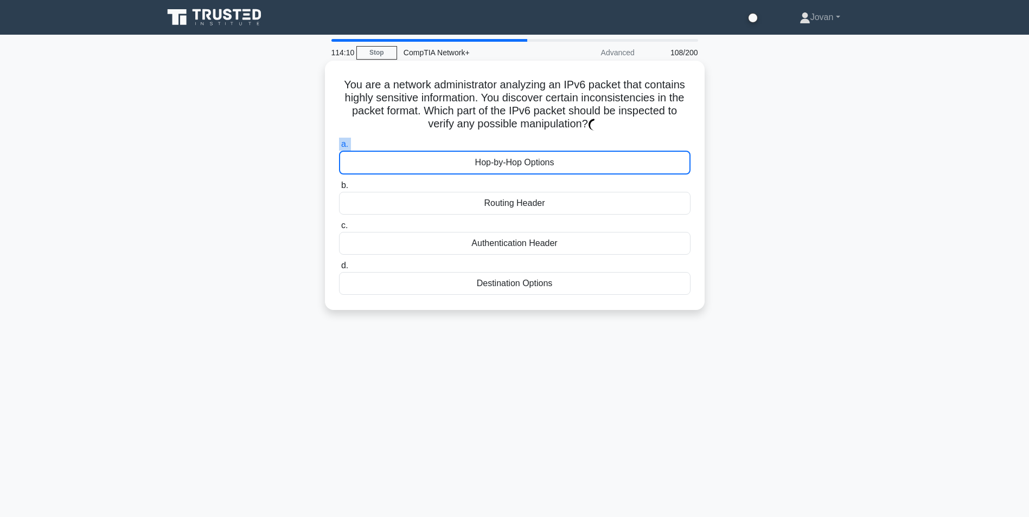
click at [502, 143] on label "a. Hop-by-Hop Options" at bounding box center [514, 156] width 351 height 37
click at [339, 143] on input "a. Hop-by-Hop Options" at bounding box center [339, 144] width 0 height 7
drag, startPoint x: 502, startPoint y: 143, endPoint x: 516, endPoint y: 149, distance: 15.8
click at [516, 149] on label "a. Hop-by-Hop Options" at bounding box center [514, 156] width 351 height 37
click at [339, 148] on input "a. Hop-by-Hop Options" at bounding box center [339, 144] width 0 height 7
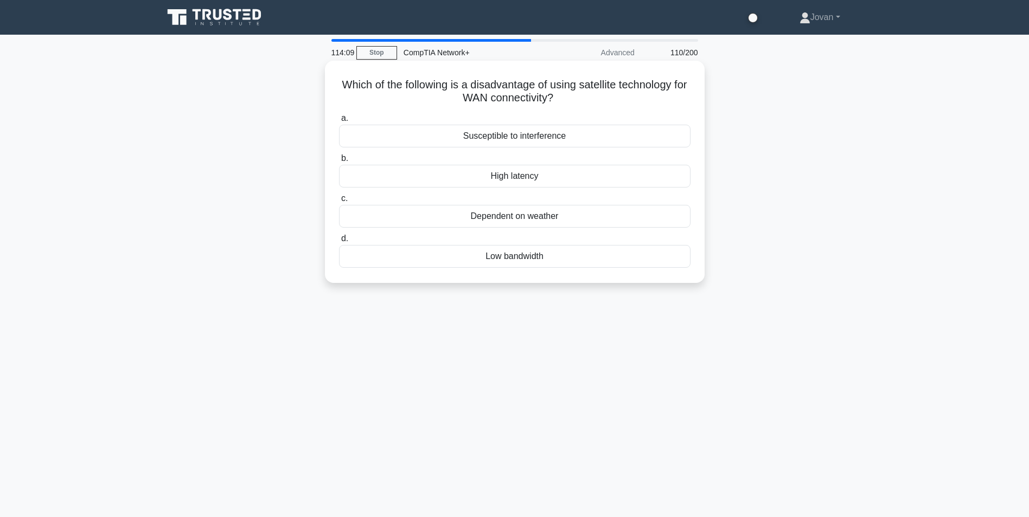
click at [520, 153] on label "b. High latency" at bounding box center [514, 170] width 351 height 36
click at [339, 155] on input "b. High latency" at bounding box center [339, 158] width 0 height 7
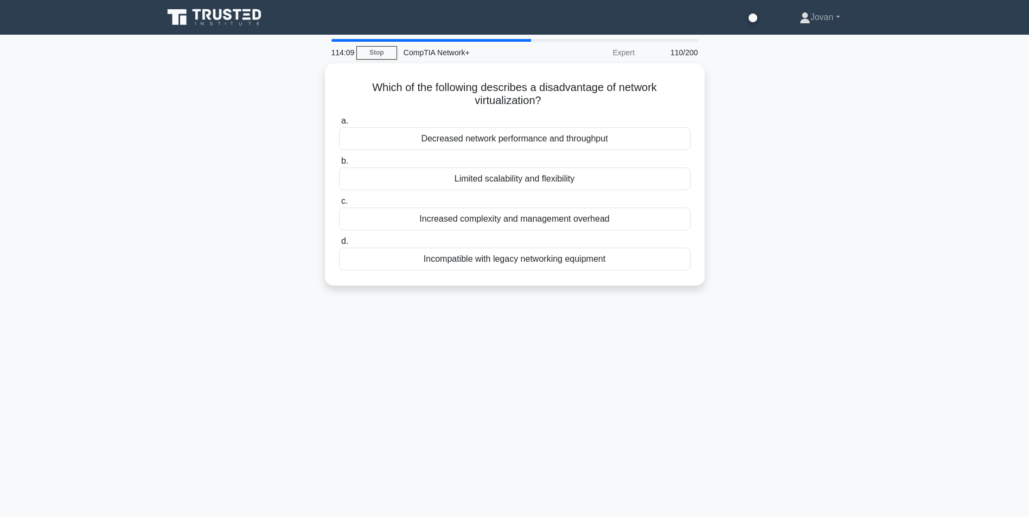
click at [514, 144] on div "Decreased network performance and throughput" at bounding box center [514, 138] width 351 height 23
click at [339, 125] on input "a. Decreased network performance and throughput" at bounding box center [339, 121] width 0 height 7
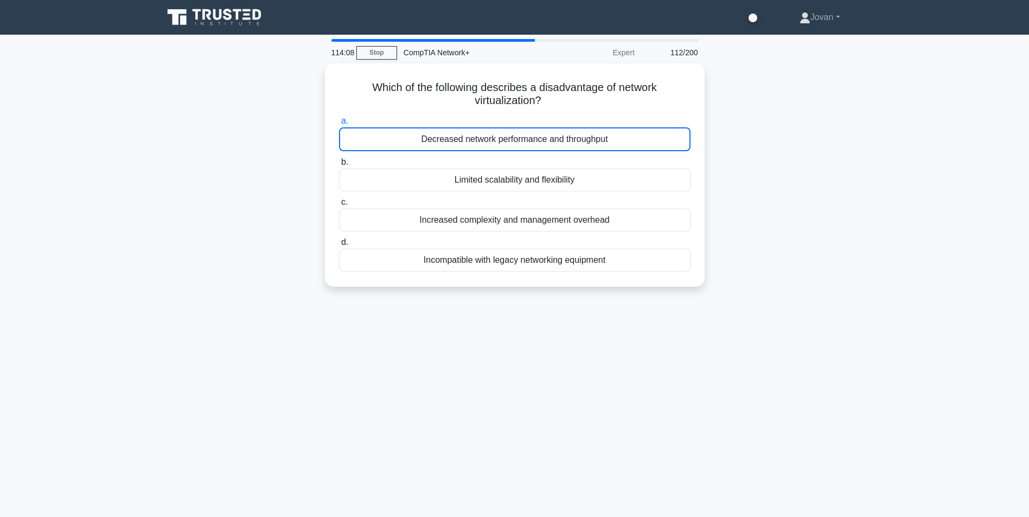
click at [514, 144] on div "Decreased network performance and throughput" at bounding box center [514, 139] width 351 height 24
click at [339, 125] on input "a. Decreased network performance and throughput" at bounding box center [339, 121] width 0 height 7
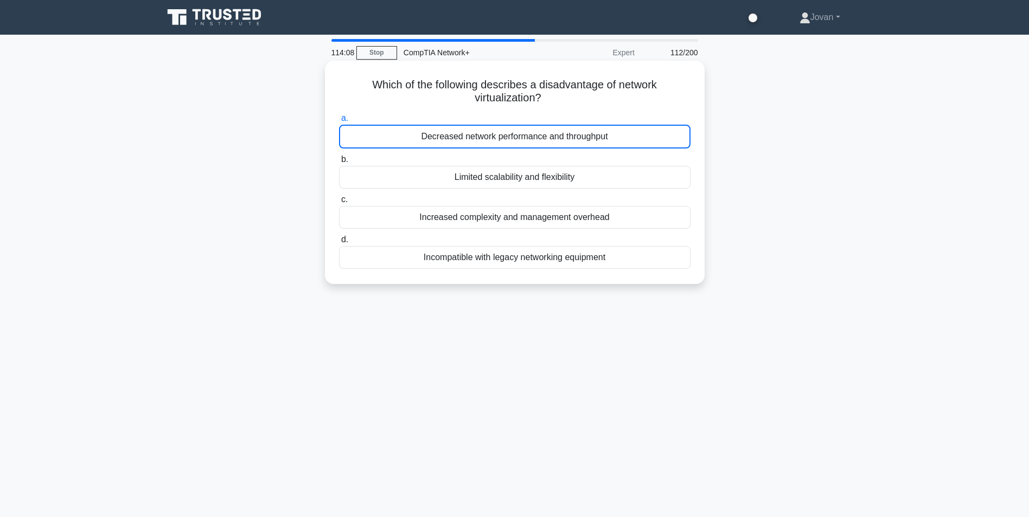
drag, startPoint x: 520, startPoint y: 153, endPoint x: 514, endPoint y: 144, distance: 10.5
click at [514, 144] on div "Decreased network performance and throughput" at bounding box center [514, 137] width 351 height 24
click at [339, 122] on input "a. Decreased network performance and throughput" at bounding box center [339, 118] width 0 height 7
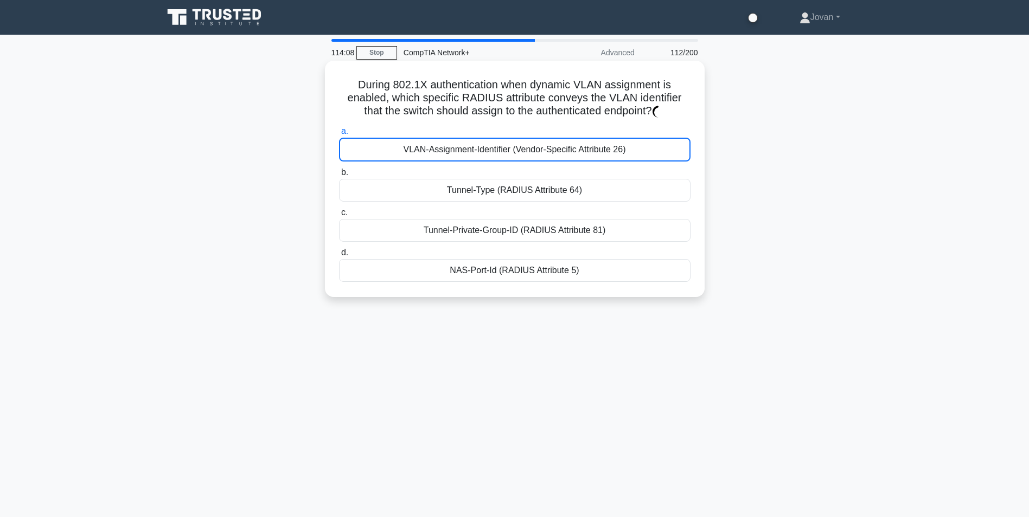
click at [515, 144] on div "VLAN-Assignment-Identifier (Vendor-Specific Attribute 26)" at bounding box center [514, 150] width 351 height 24
click at [339, 135] on input "a. VLAN-Assignment-Identifier (Vendor-Specific Attribute 26)" at bounding box center [339, 131] width 0 height 7
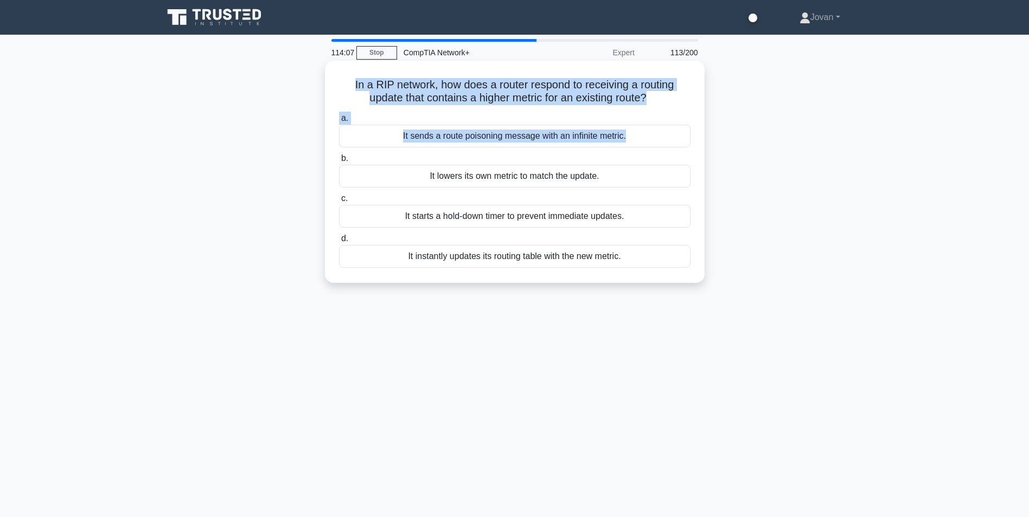
click at [516, 144] on div "It sends a route poisoning message with an infinite metric." at bounding box center [514, 136] width 351 height 23
click at [339, 122] on input "a. It sends a route poisoning message with an infinite metric." at bounding box center [339, 118] width 0 height 7
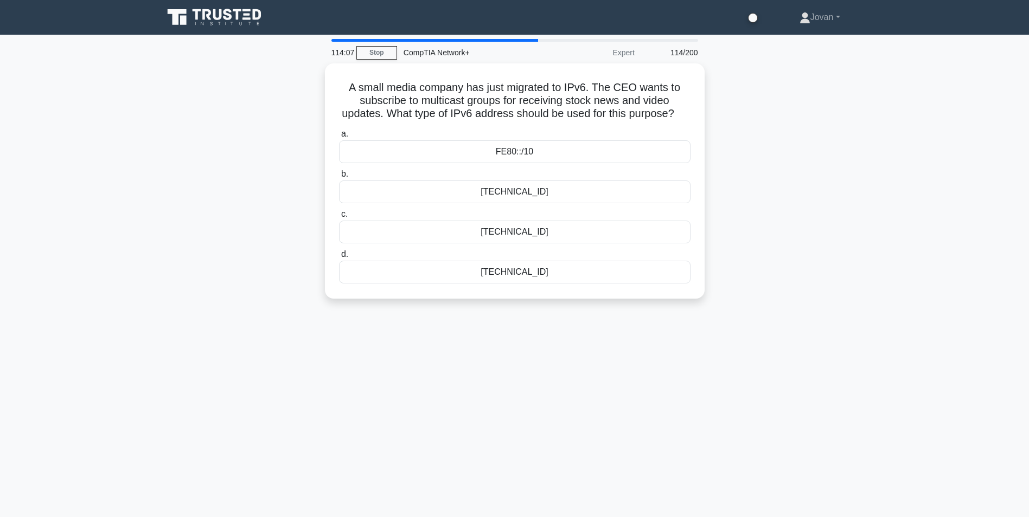
click at [516, 144] on label "a. FE80::/10" at bounding box center [514, 145] width 351 height 36
click at [339, 138] on input "a. FE80::/10" at bounding box center [339, 134] width 0 height 7
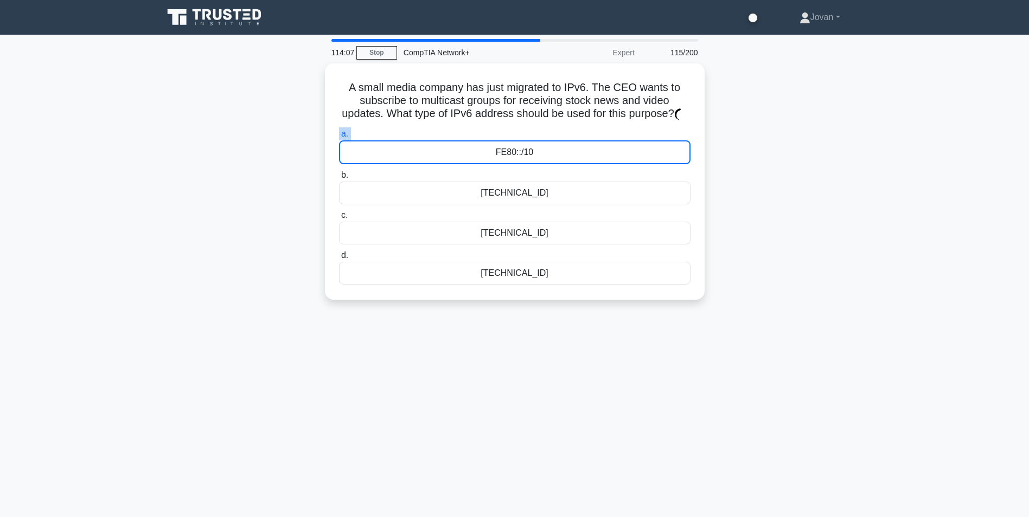
click at [516, 144] on label "a. FE80::/10" at bounding box center [514, 145] width 351 height 37
click at [516, 144] on label "a. FE80::/10" at bounding box center [514, 143] width 351 height 37
click at [339, 135] on input "a. FE80::/10" at bounding box center [339, 131] width 0 height 7
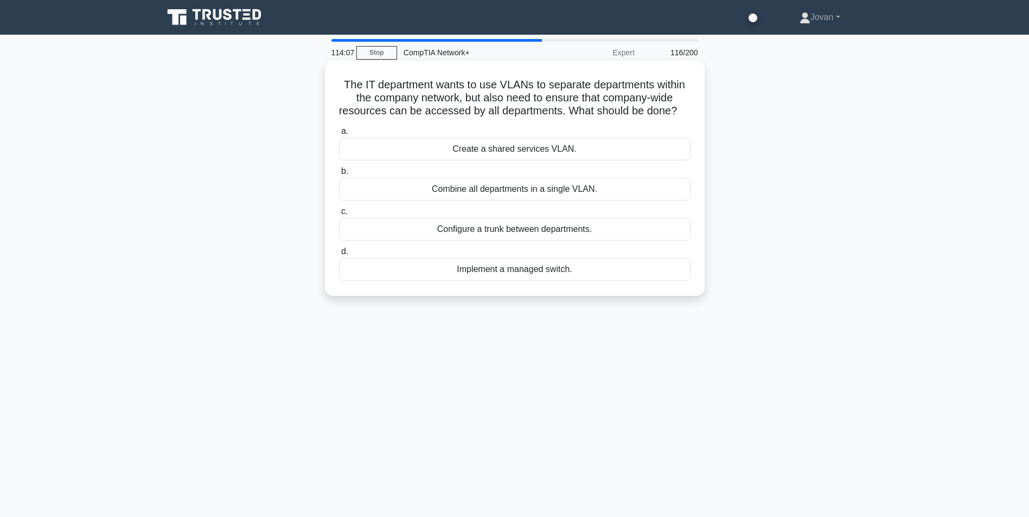
drag, startPoint x: 516, startPoint y: 144, endPoint x: 526, endPoint y: 150, distance: 11.9
click at [523, 146] on label "a. Create a shared services VLAN." at bounding box center [514, 143] width 351 height 36
click at [339, 135] on input "a. Create a shared services VLAN." at bounding box center [339, 131] width 0 height 7
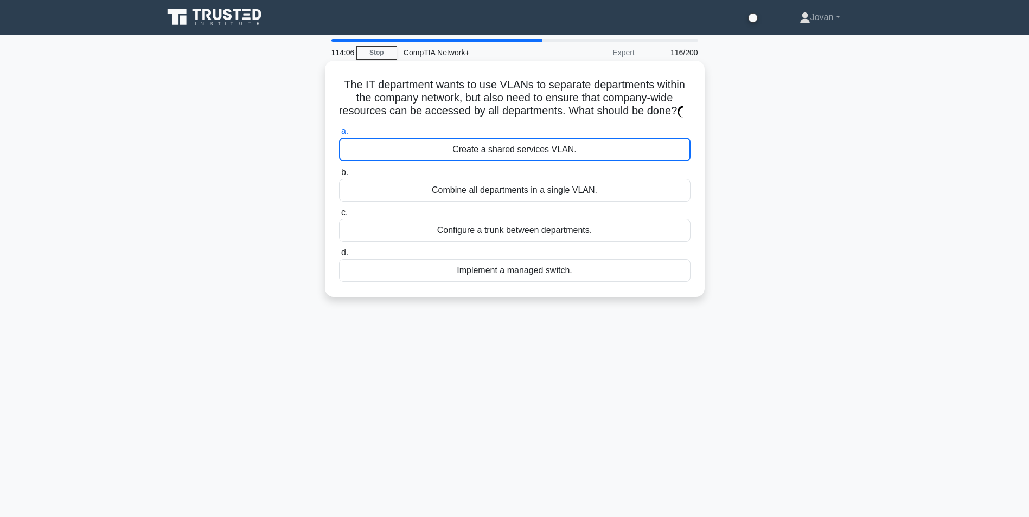
click at [526, 150] on label "a. Create a shared services VLAN." at bounding box center [514, 143] width 351 height 37
click at [339, 135] on input "a. Create a shared services VLAN." at bounding box center [339, 131] width 0 height 7
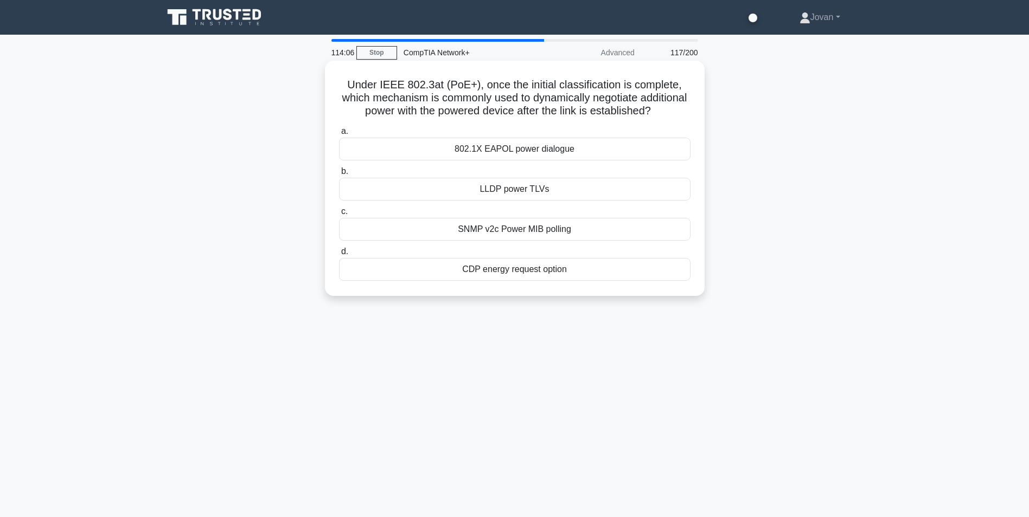
click at [529, 153] on div "802.1X EAPOL power dialogue" at bounding box center [514, 149] width 351 height 23
click at [339, 135] on input "a. 802.1X EAPOL power dialogue" at bounding box center [339, 131] width 0 height 7
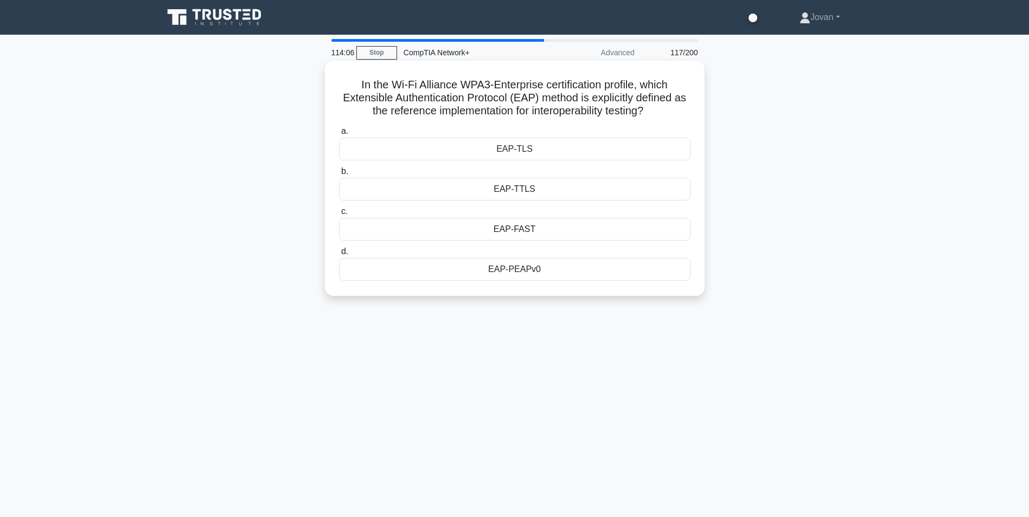
click at [527, 152] on div "EAP-TLS" at bounding box center [514, 149] width 351 height 23
click at [339, 135] on input "a. EAP-TLS" at bounding box center [339, 131] width 0 height 7
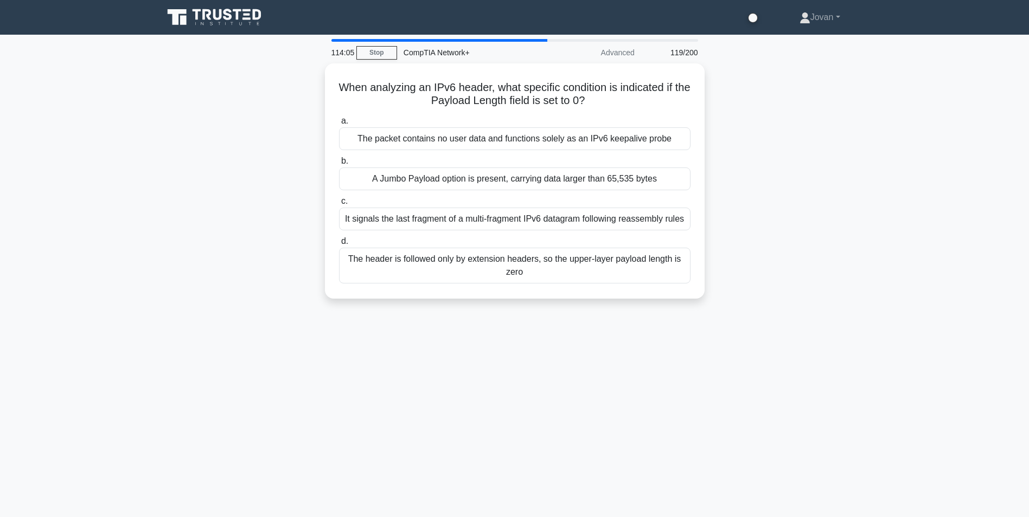
click at [527, 155] on label "b. A Jumbo Payload option is present, carrying data larger than 65,535 bytes" at bounding box center [514, 173] width 351 height 36
click at [339, 158] on input "b. A Jumbo Payload option is present, carrying data larger than 65,535 bytes" at bounding box center [339, 161] width 0 height 7
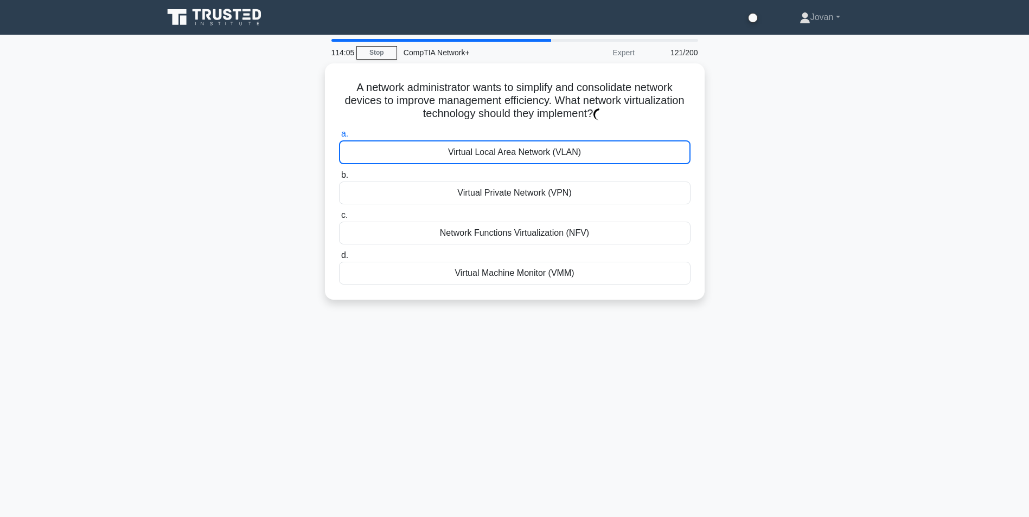
click at [527, 153] on div "Virtual Local Area Network (VLAN)" at bounding box center [514, 152] width 351 height 24
click at [339, 138] on input "a. Virtual Local Area Network (VLAN)" at bounding box center [339, 134] width 0 height 7
click at [527, 153] on div "Virtual Local Area Network (VLAN)" at bounding box center [514, 150] width 351 height 24
click at [339, 135] on input "a. Virtual Local Area Network (VLAN)" at bounding box center [339, 131] width 0 height 7
click at [527, 153] on div "Virtual Local Area Network (VLAN)" at bounding box center [514, 150] width 351 height 24
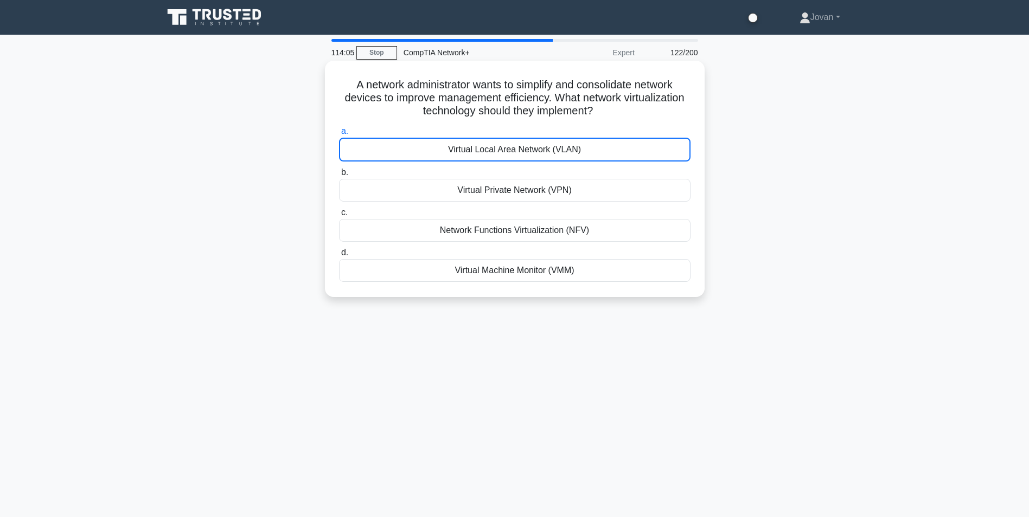
click at [339, 135] on input "a. Virtual Local Area Network (VLAN)" at bounding box center [339, 131] width 0 height 7
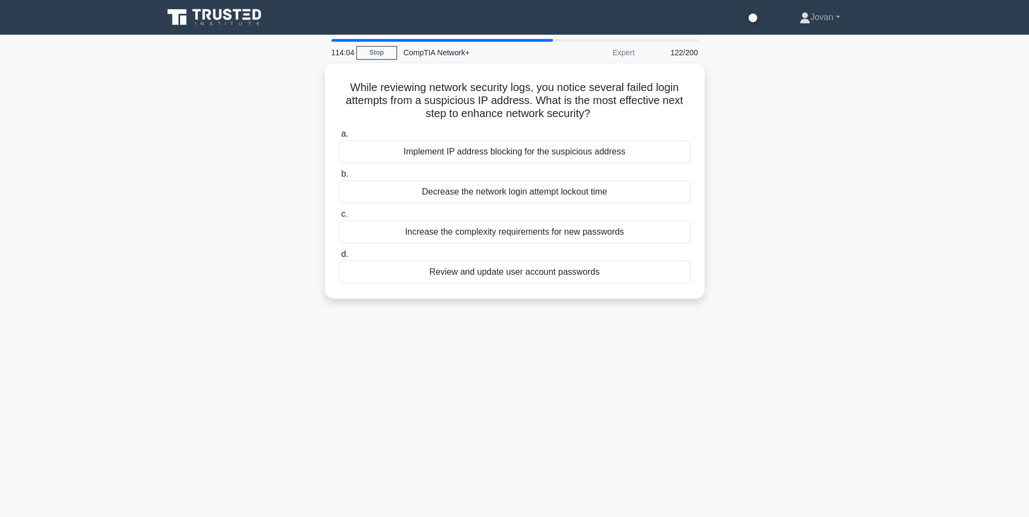
click at [527, 153] on div "Implement IP address blocking for the suspicious address" at bounding box center [514, 151] width 351 height 23
click at [339, 138] on input "a. Implement IP address blocking for the suspicious address" at bounding box center [339, 134] width 0 height 7
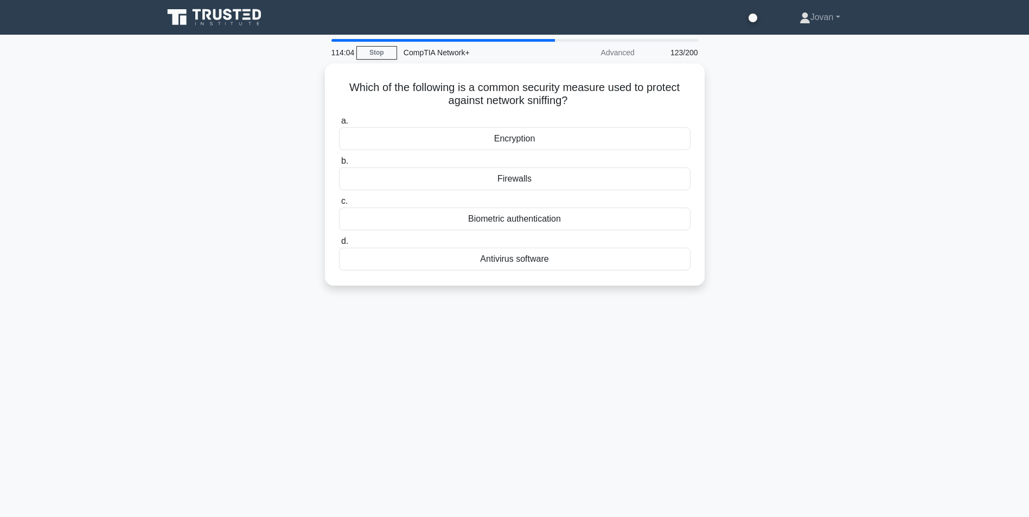
drag, startPoint x: 527, startPoint y: 153, endPoint x: 888, endPoint y: 181, distance: 361.8
click at [888, 181] on main "114:04 Stop CompTIA Network+ Advanced 123/200 Which of the following is a commo…" at bounding box center [514, 310] width 1029 height 551
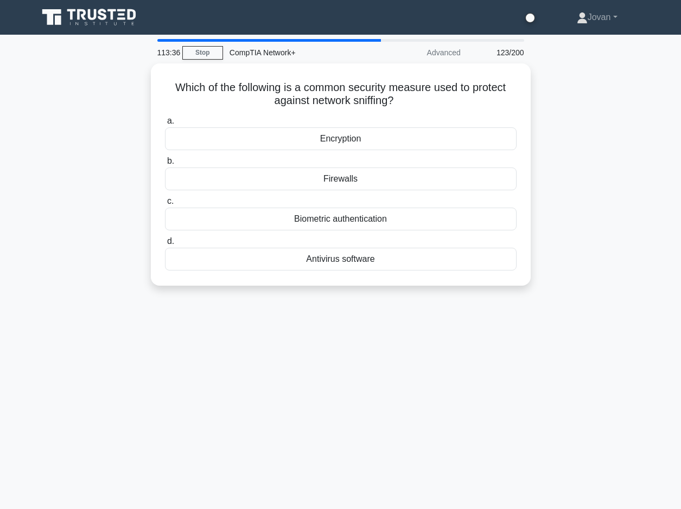
click at [581, 83] on div "Which of the following is a common security measure used to protect against net…" at bounding box center [340, 180] width 618 height 235
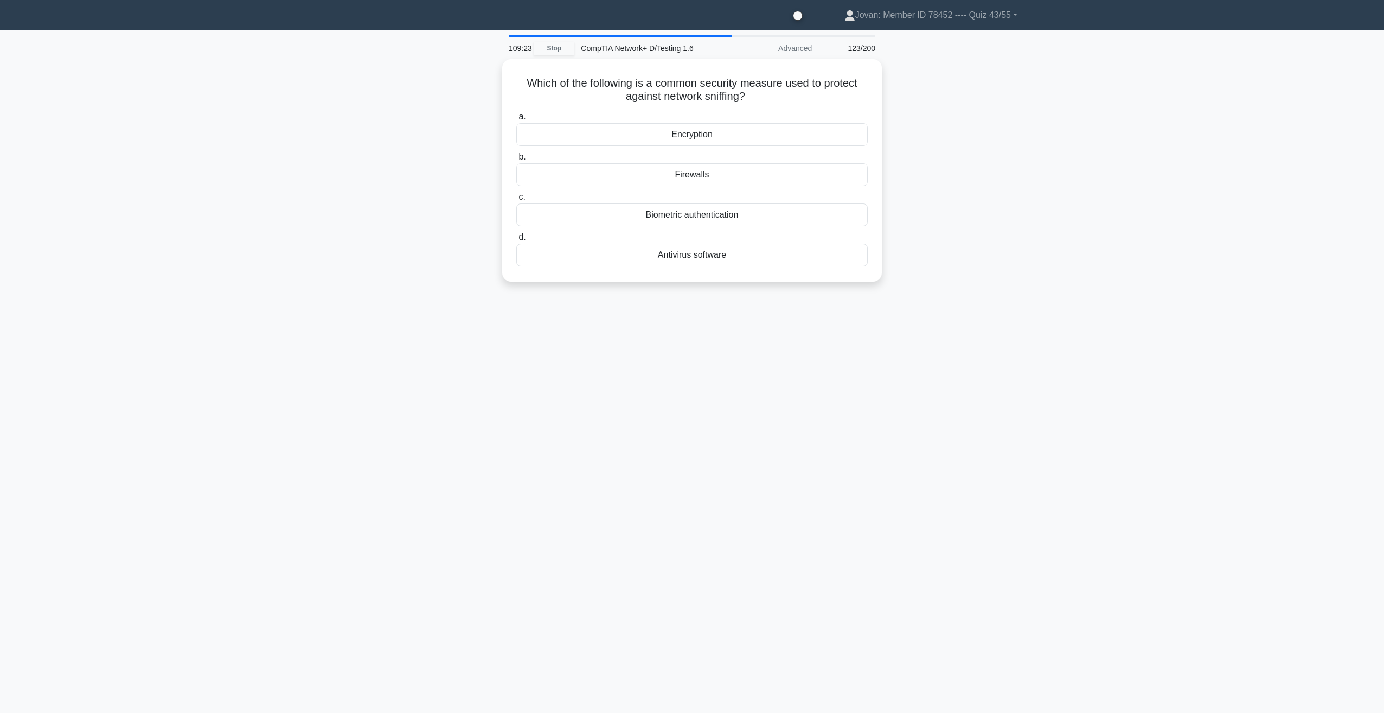
click at [1028, 181] on main "109:23 Stop CompTIA Network+ D/Testing 1.6 Advanced 123/200 Which of the follow…" at bounding box center [692, 371] width 1384 height 682
click at [290, 341] on main "109:17 Stop CompTIA Network+ D/Testing 1.6 Advanced 123/200 Which of the follow…" at bounding box center [692, 371] width 1384 height 682
click at [833, 517] on div "109:02 Stop CompTIA Network+ D/Testing 1.6 Advanced 123/200 Which of the follow…" at bounding box center [692, 306] width 716 height 542
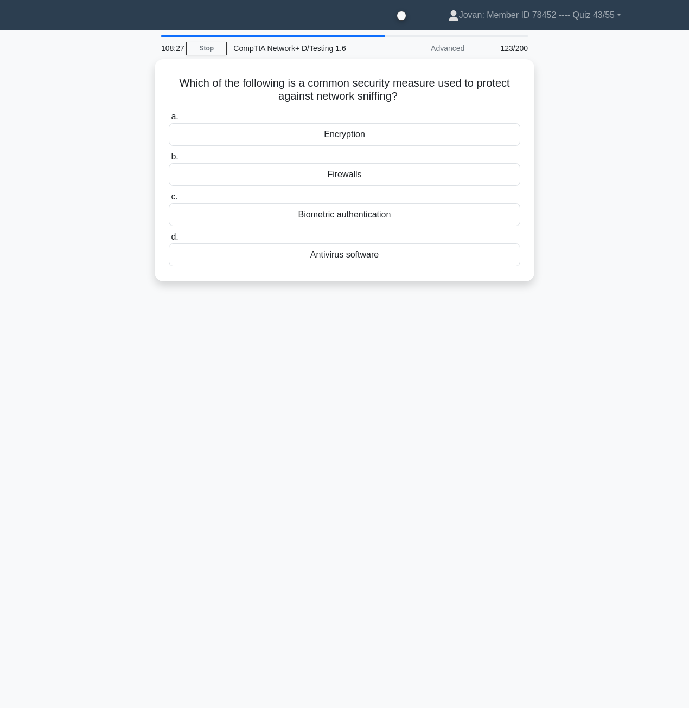
click at [81, 192] on div "Which of the following is a common security measure used to protect against net…" at bounding box center [344, 176] width 618 height 235
click at [221, 463] on div "108:06 Stop CompTIA Network+ D/Testing 1.6 Advanced 123/200 Which of the follow…" at bounding box center [344, 306] width 618 height 542
click at [126, 413] on div "107:40 Stop CompTIA Network+ D/Testing 1.6 Advanced 123/200 Which of the follow…" at bounding box center [344, 306] width 618 height 542
click at [182, 393] on div "107:28 Stop CompTIA Network+ D/Testing 1.6 Advanced 123/200 Which of the follow…" at bounding box center [344, 306] width 618 height 542
click at [273, 441] on div "106:30 Stop CompTIA Network+ D/Testing 1.6 Advanced 123/200 Which of the follow…" at bounding box center [344, 306] width 618 height 542
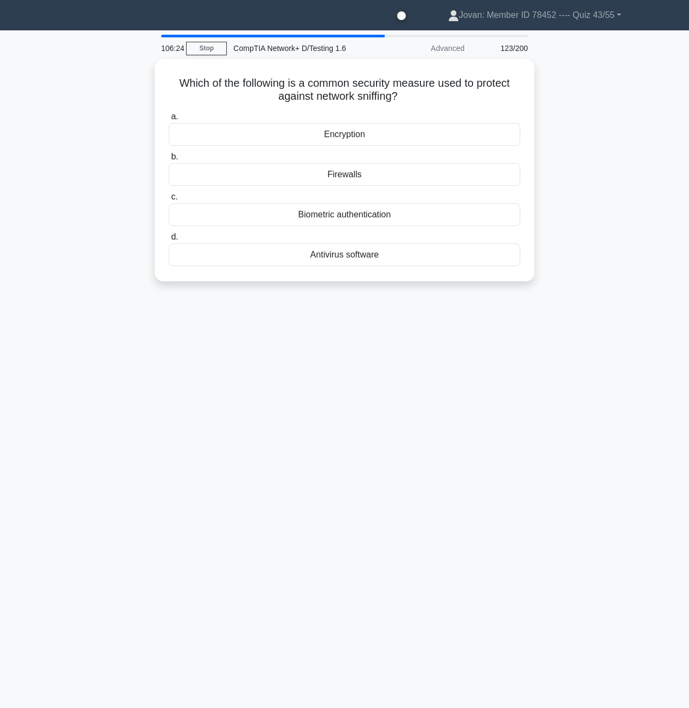
click at [273, 441] on div "106:24 Stop CompTIA Network+ D/Testing 1.6 Advanced 123/200 Which of the follow…" at bounding box center [344, 306] width 618 height 542
click at [614, 213] on div "Which of the following is a common security measure used to protect against net…" at bounding box center [344, 176] width 618 height 235
click at [586, 189] on div "Which of the following is a common security measure used to protect against net…" at bounding box center [344, 176] width 618 height 235
click at [92, 197] on div "Which of the following is a common security measure used to protect against net…" at bounding box center [344, 176] width 618 height 235
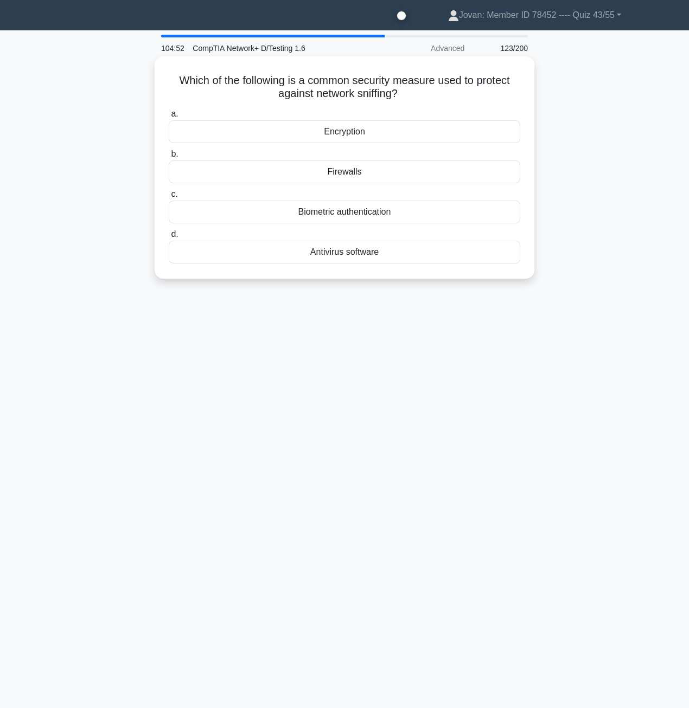
click at [306, 140] on div "Encryption" at bounding box center [344, 131] width 351 height 23
click at [169, 118] on input "a. Encryption" at bounding box center [169, 114] width 0 height 7
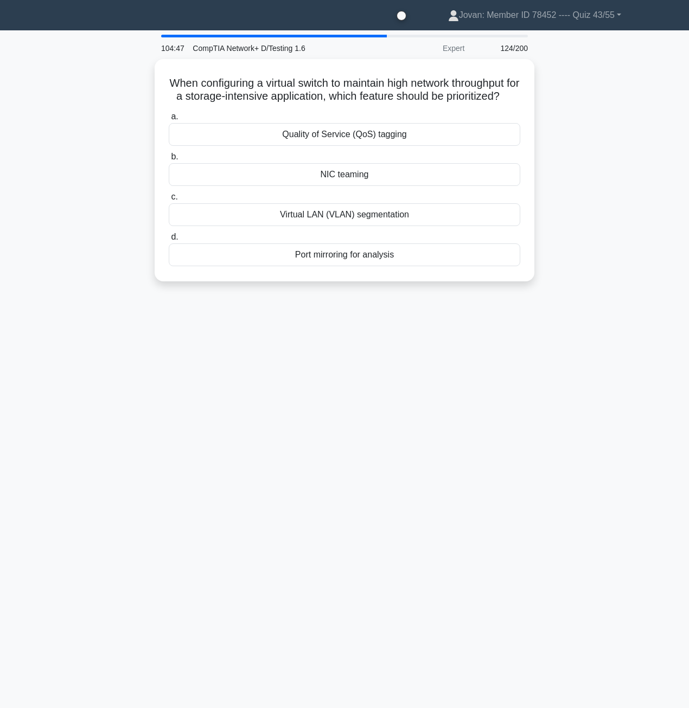
click at [60, 174] on div "When configuring a virtual switch to maintain high network throughput for a sto…" at bounding box center [344, 176] width 618 height 235
click at [600, 87] on div "When configuring a virtual switch to maintain high network throughput for a sto…" at bounding box center [344, 176] width 618 height 235
